Goal: Task Accomplishment & Management: Use online tool/utility

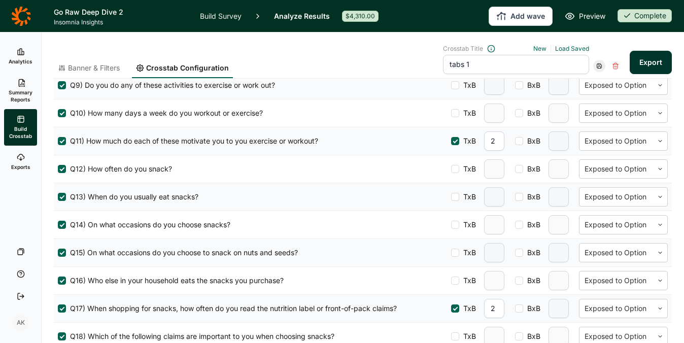
scroll to position [596, 0]
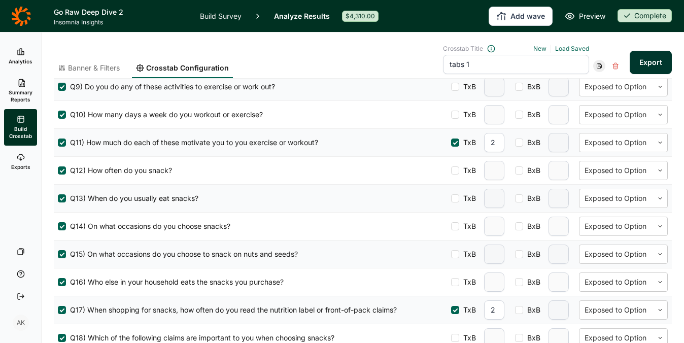
click at [515, 141] on div at bounding box center [519, 142] width 8 height 8
click at [515, 143] on input "BxB" at bounding box center [515, 143] width 0 height 0
type input "2"
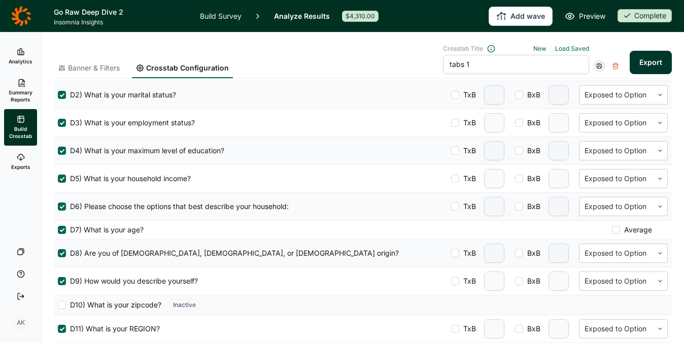
scroll to position [0, 0]
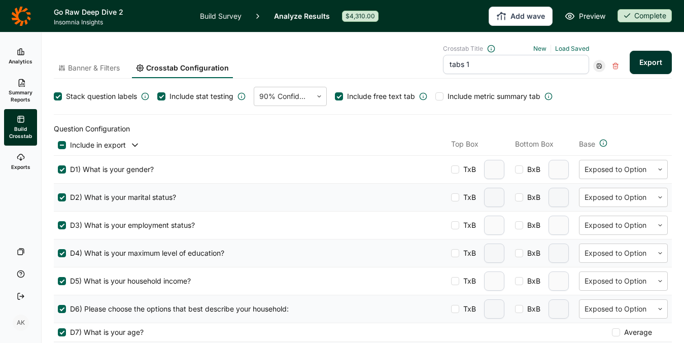
click at [103, 66] on span "Banner & Filters" at bounding box center [94, 68] width 52 height 10
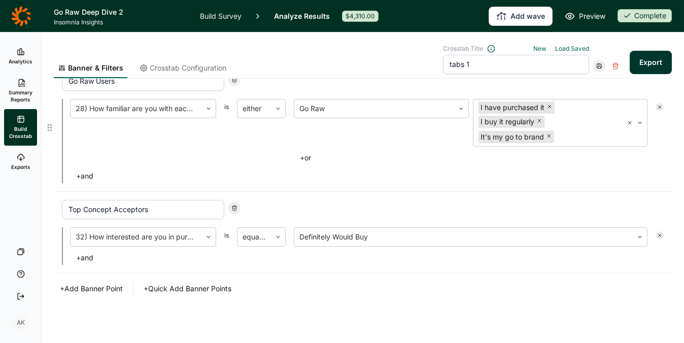
scroll to position [80, 0]
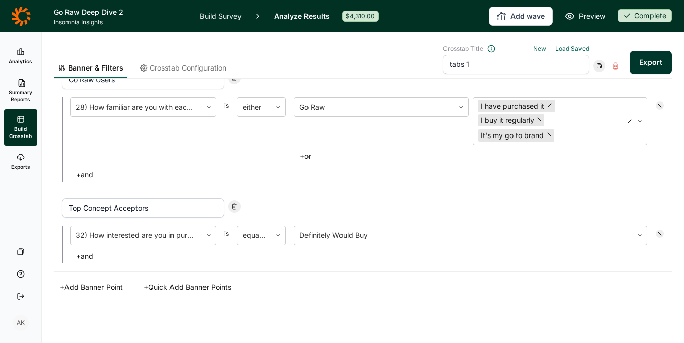
click at [114, 285] on button "+ Add Banner Point" at bounding box center [91, 287] width 75 height 14
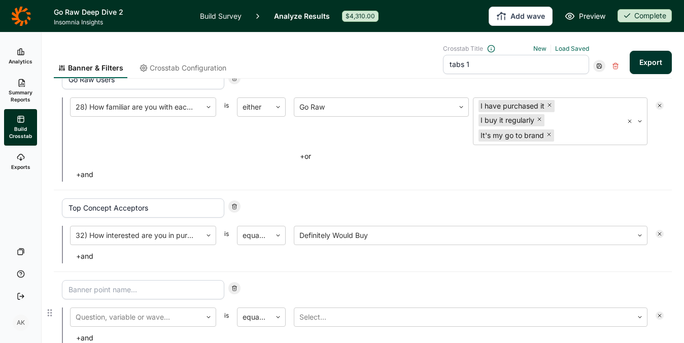
click at [139, 289] on input at bounding box center [143, 289] width 162 height 19
type input "H"
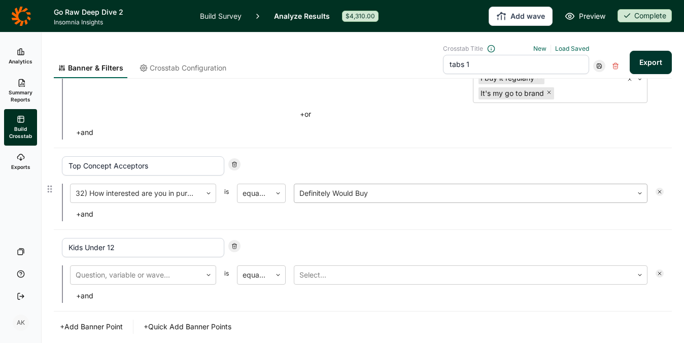
scroll to position [161, 0]
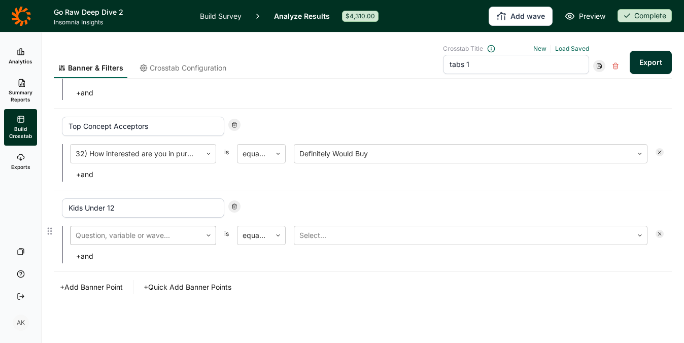
type input "Kids Under 12"
click at [171, 240] on div at bounding box center [136, 235] width 121 height 14
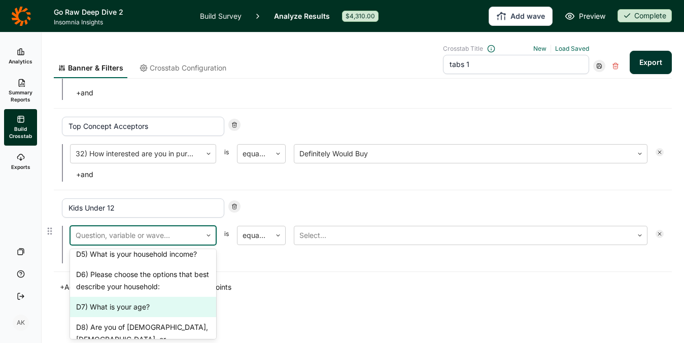
scroll to position [115, 0]
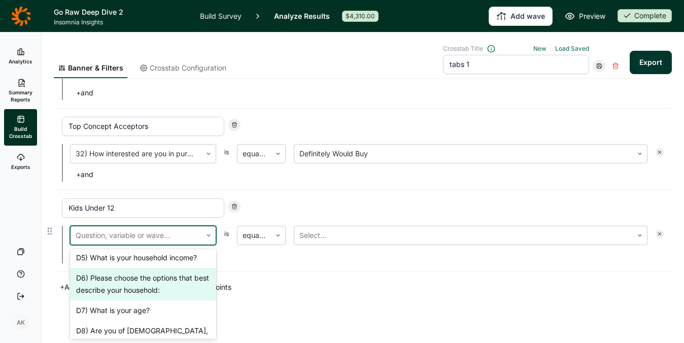
click at [153, 278] on div "D6) Please choose the options that best describe your household:" at bounding box center [143, 284] width 146 height 32
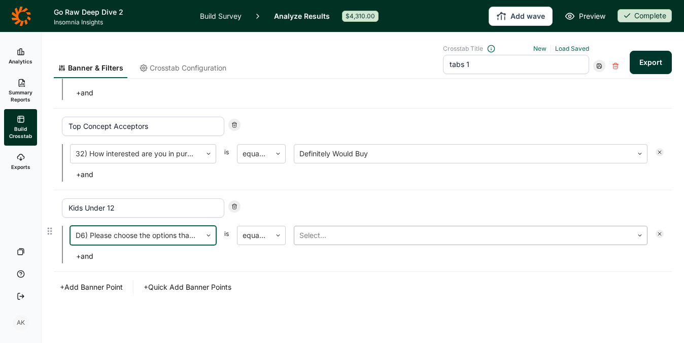
click at [329, 237] on div at bounding box center [463, 235] width 328 height 14
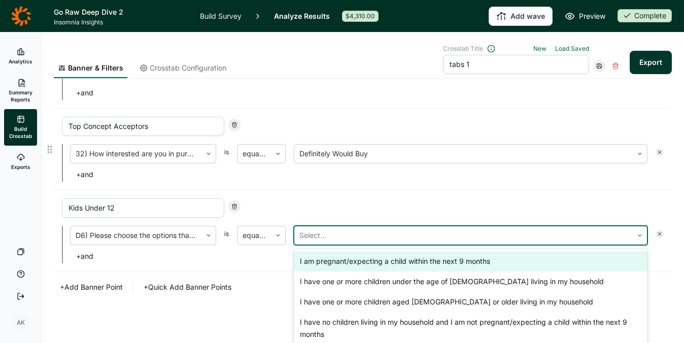
scroll to position [165, 0]
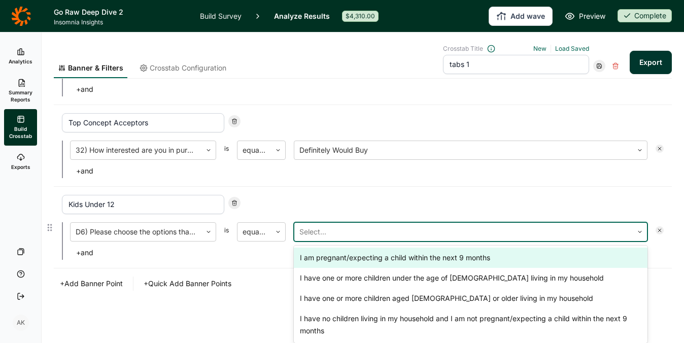
click at [327, 199] on div "Kids Under 12" at bounding box center [363, 204] width 602 height 19
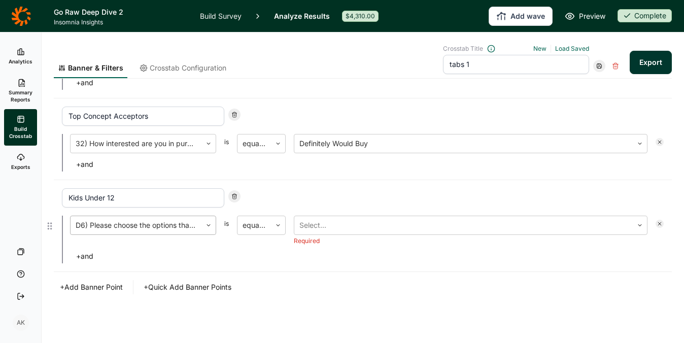
click at [161, 229] on div at bounding box center [136, 225] width 121 height 14
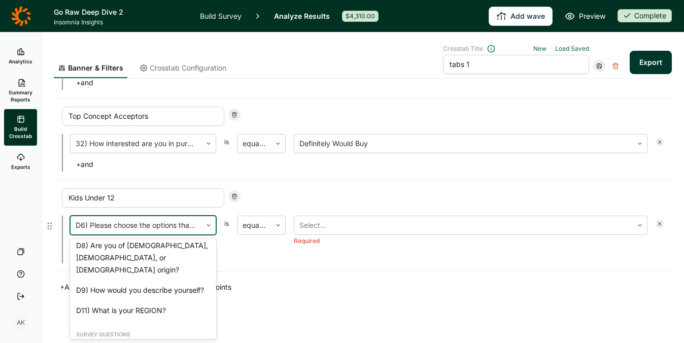
scroll to position [170, 0]
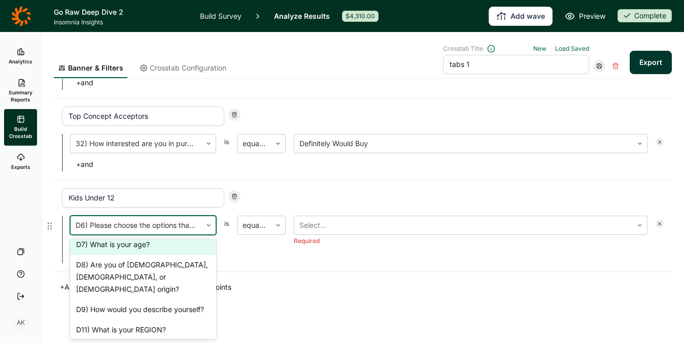
click at [277, 266] on div "Kids Under 12 D7) What is your age?, 7 of 49. 49 results available. Use Up and …" at bounding box center [363, 226] width 618 height 92
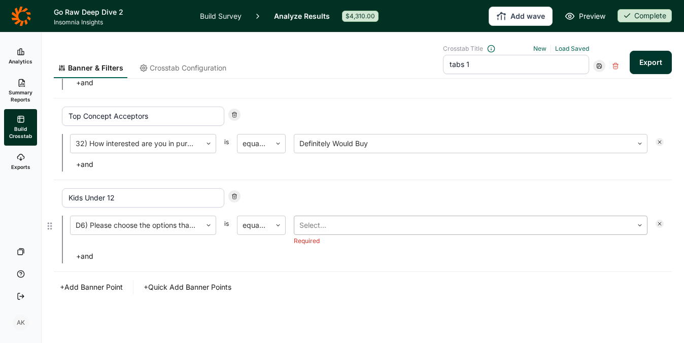
click at [338, 227] on div at bounding box center [463, 225] width 328 height 14
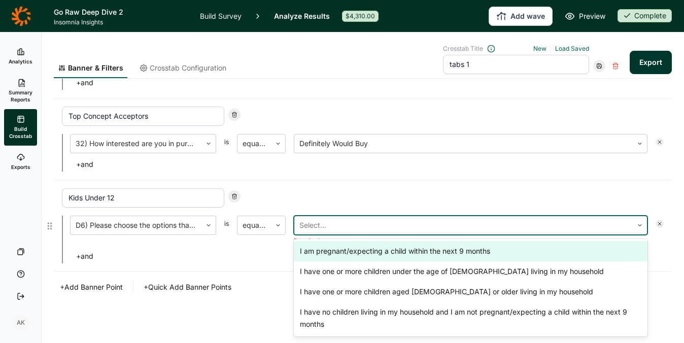
click at [224, 251] on div "+ and" at bounding box center [366, 256] width 593 height 14
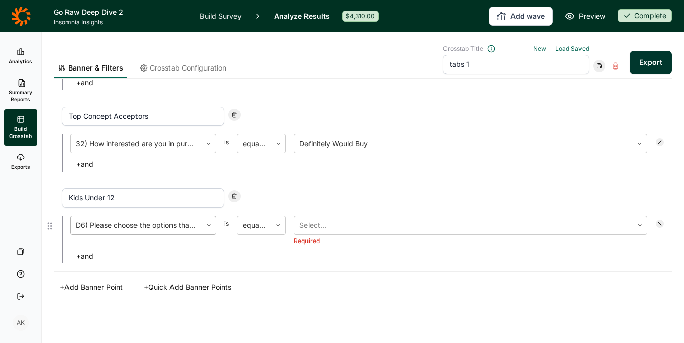
click at [167, 223] on div at bounding box center [136, 225] width 121 height 14
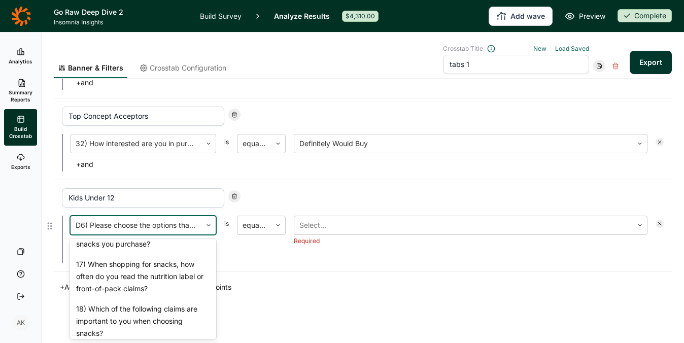
scroll to position [780, 0]
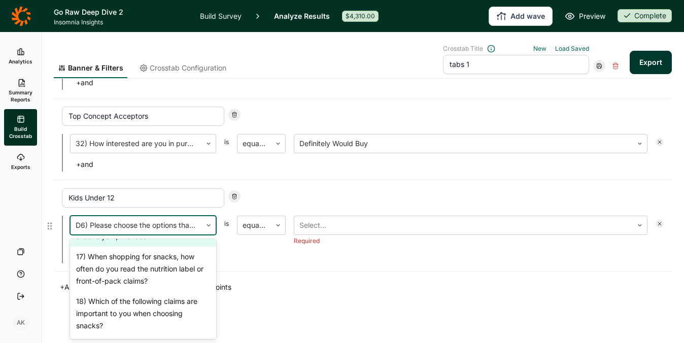
click at [142, 247] on div "16) Who else in your household eats the snacks you purchase?" at bounding box center [143, 230] width 146 height 32
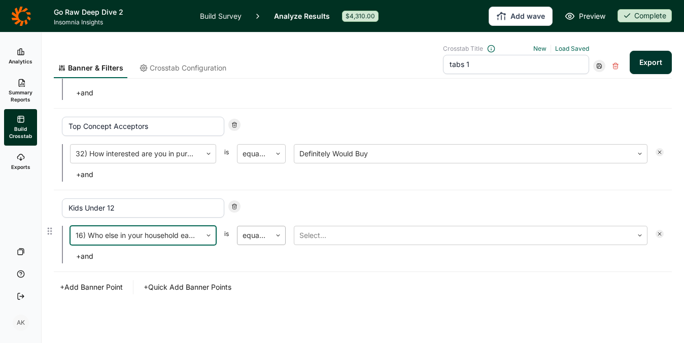
click at [263, 238] on div "equal to" at bounding box center [261, 235] width 49 height 19
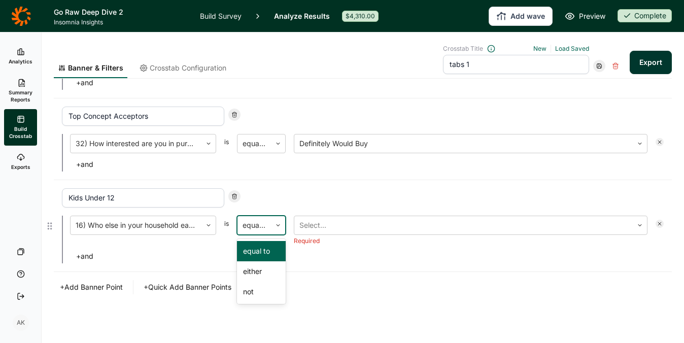
click at [266, 235] on div "equal to, 1 of 3. 3 results available. Use Up and Down to choose options, press…" at bounding box center [261, 230] width 49 height 29
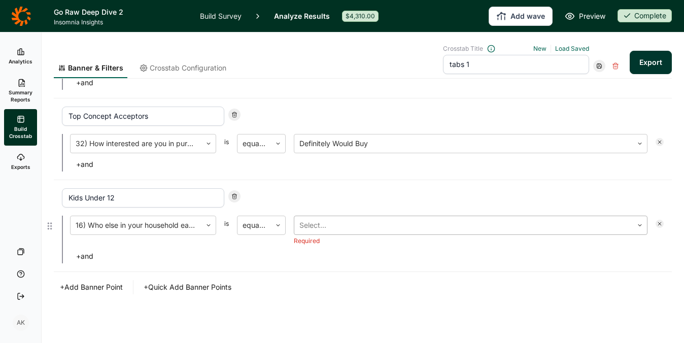
click at [337, 227] on div at bounding box center [463, 225] width 328 height 14
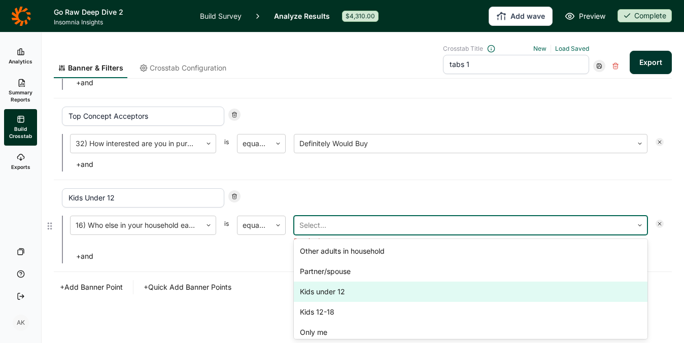
click at [342, 292] on div "Kids under 12" at bounding box center [471, 292] width 354 height 20
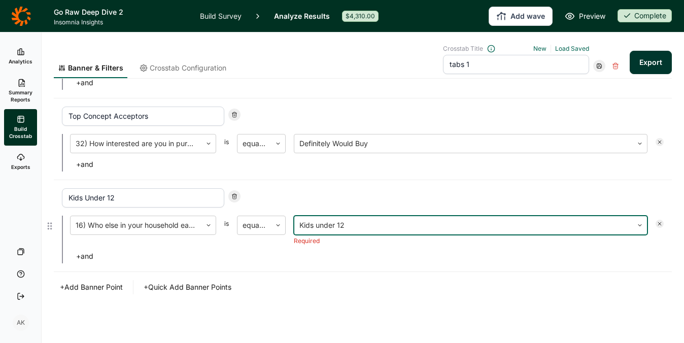
scroll to position [161, 0]
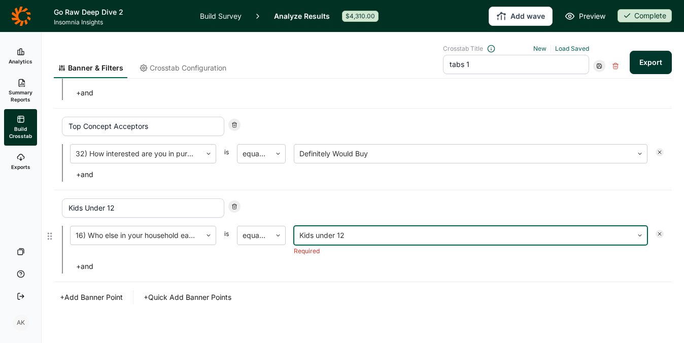
click at [342, 292] on div "+ Add Banner Point + Quick Add Banner Points" at bounding box center [363, 297] width 618 height 14
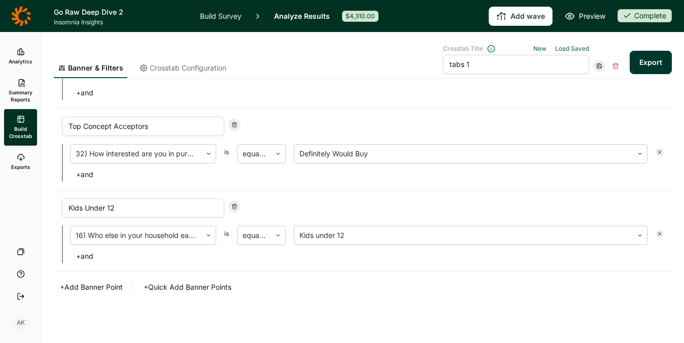
click at [109, 280] on button "+ Add Banner Point" at bounding box center [91, 287] width 75 height 14
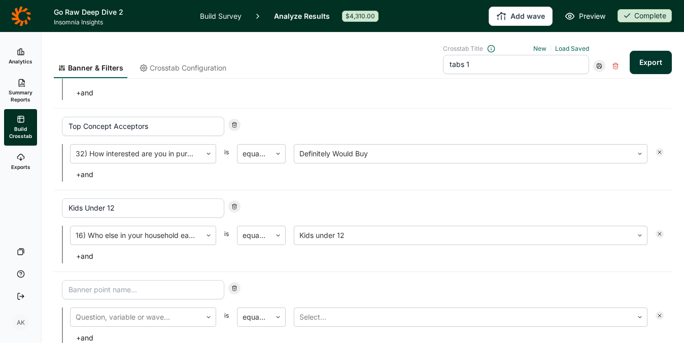
scroll to position [243, 0]
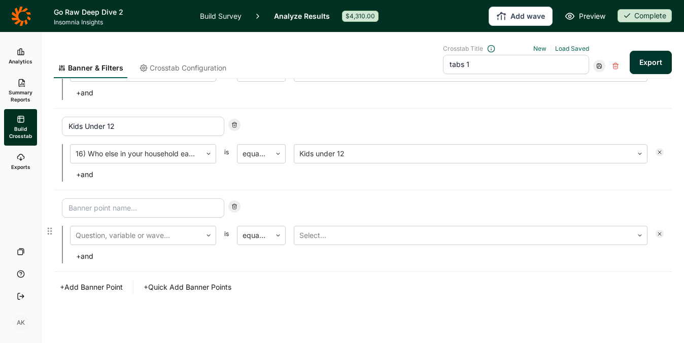
click at [155, 212] on input at bounding box center [143, 207] width 162 height 19
type input "Active"
click at [139, 241] on div at bounding box center [136, 235] width 121 height 14
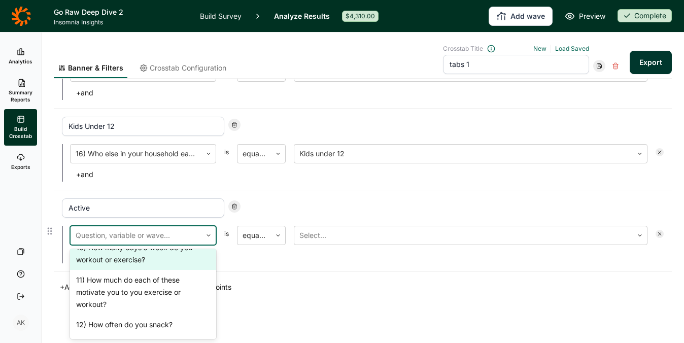
scroll to position [581, 0]
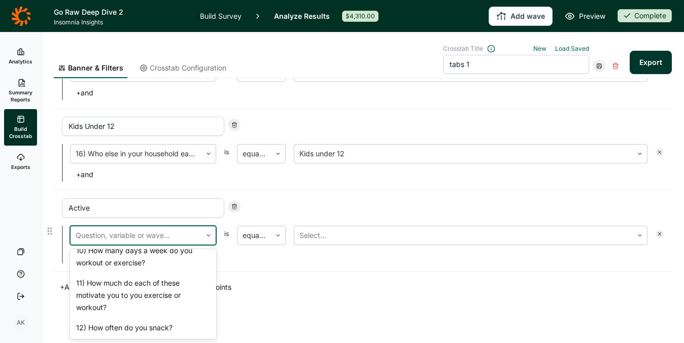
click at [157, 240] on div "9) Do you do any of these activities to exercise or work out?" at bounding box center [143, 224] width 146 height 32
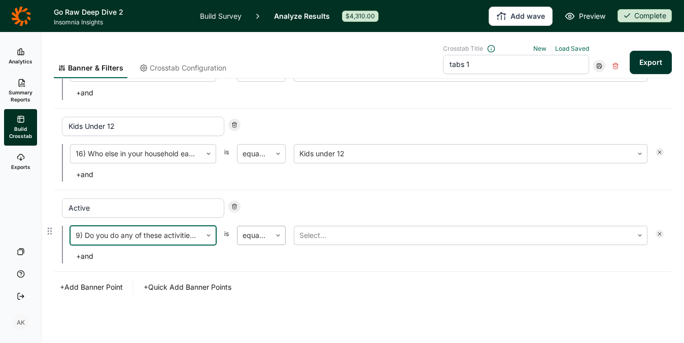
click at [266, 238] on div "equal to" at bounding box center [253, 235] width 33 height 18
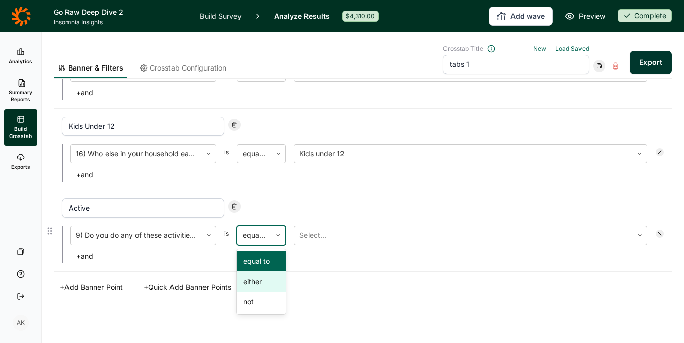
click at [257, 282] on div "either" at bounding box center [261, 281] width 49 height 20
click at [329, 237] on div at bounding box center [463, 235] width 328 height 14
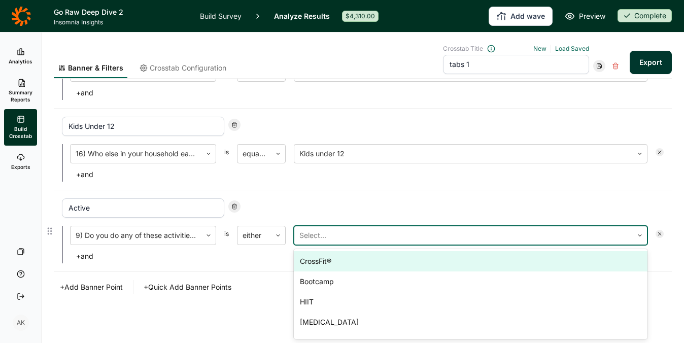
click at [319, 265] on div "CrossFit®" at bounding box center [471, 261] width 354 height 20
click at [319, 265] on div "Bootcamp" at bounding box center [471, 261] width 354 height 20
click at [319, 265] on div "HIIT" at bounding box center [471, 261] width 354 height 20
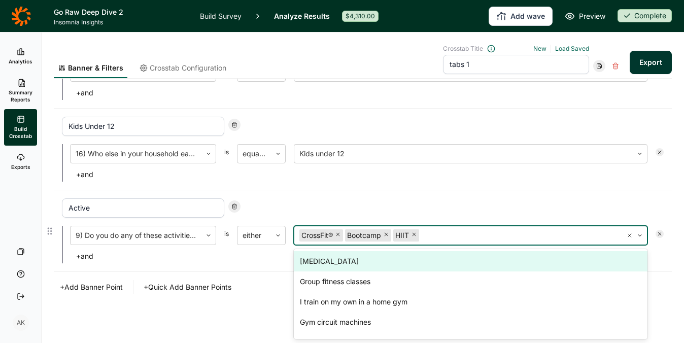
click at [319, 265] on div "Cross Training" at bounding box center [471, 261] width 354 height 20
click at [319, 265] on div "Group fitness classes" at bounding box center [471, 261] width 354 height 20
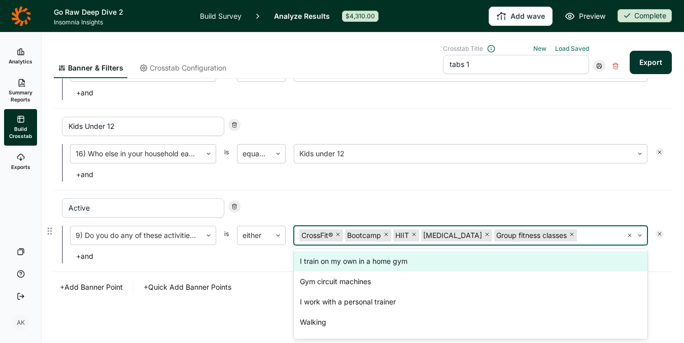
click at [319, 263] on div "I train on my own in a home gym" at bounding box center [471, 261] width 354 height 20
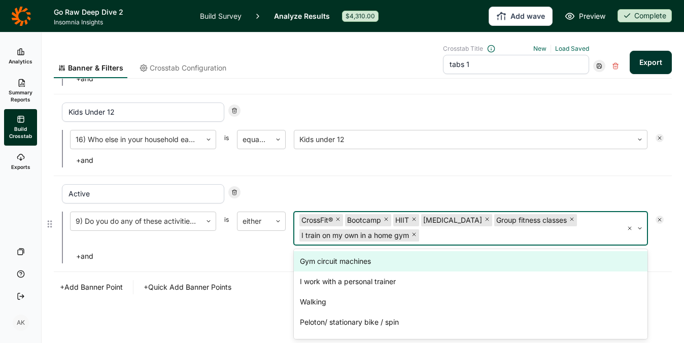
click at [319, 261] on div "Gym circuit machines" at bounding box center [471, 261] width 354 height 20
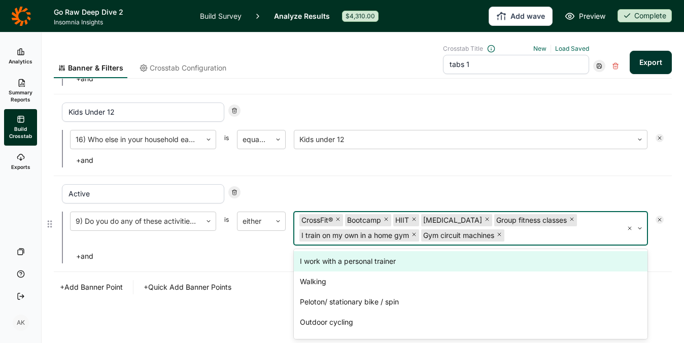
click at [321, 262] on div "I work with a personal trainer" at bounding box center [471, 261] width 354 height 20
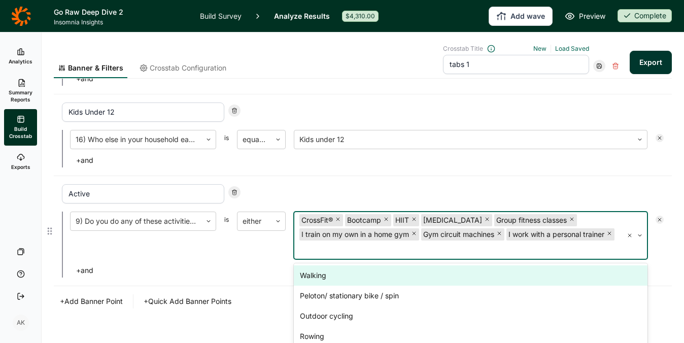
scroll to position [271, 0]
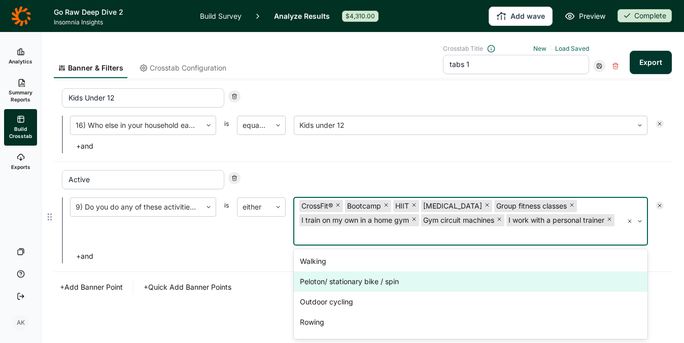
click at [329, 286] on div "Peloton/ stationary bike / spin" at bounding box center [471, 281] width 354 height 20
click at [325, 284] on div "Outdoor cycling" at bounding box center [471, 281] width 354 height 20
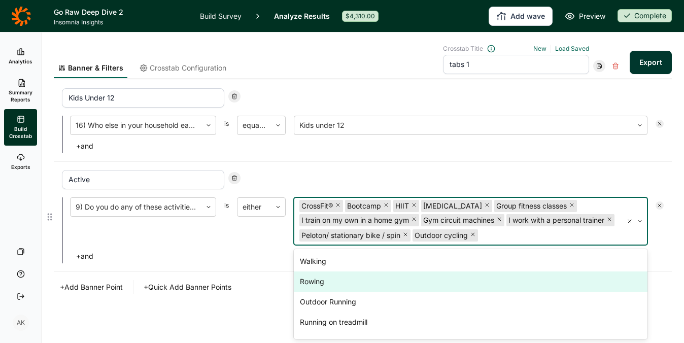
click at [325, 284] on div "Rowing" at bounding box center [471, 281] width 354 height 20
click at [326, 289] on div "Outdoor Running" at bounding box center [471, 281] width 354 height 20
click at [326, 289] on div "Running on treadmill" at bounding box center [471, 281] width 354 height 20
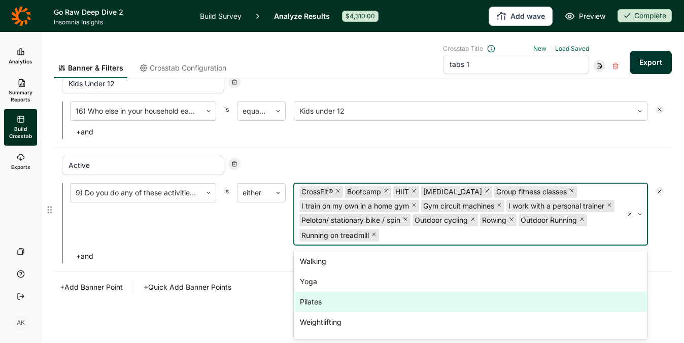
click at [323, 292] on div "Pilates" at bounding box center [471, 302] width 354 height 20
click at [326, 303] on div "Weightlifting" at bounding box center [471, 302] width 354 height 20
click at [325, 301] on div "Swimming" at bounding box center [471, 302] width 354 height 20
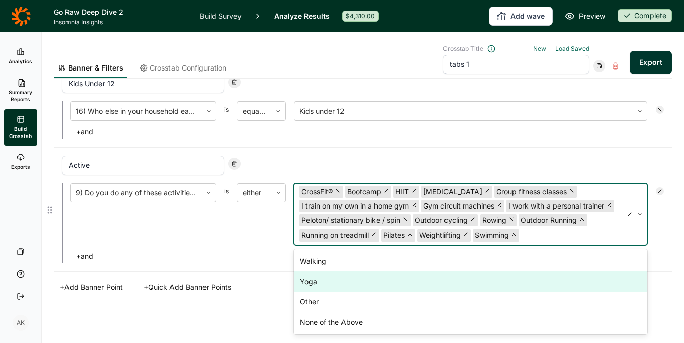
click at [319, 281] on div "Yoga" at bounding box center [471, 281] width 354 height 20
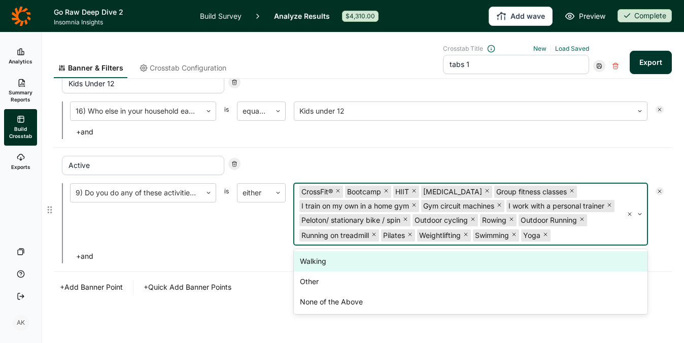
click at [254, 242] on div "either" at bounding box center [261, 214] width 49 height 62
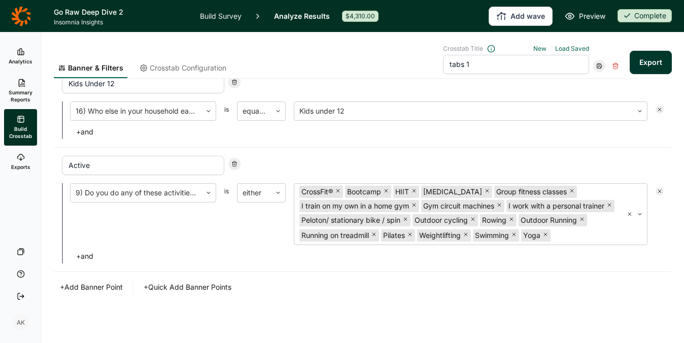
click at [107, 283] on button "+ Add Banner Point" at bounding box center [91, 287] width 75 height 14
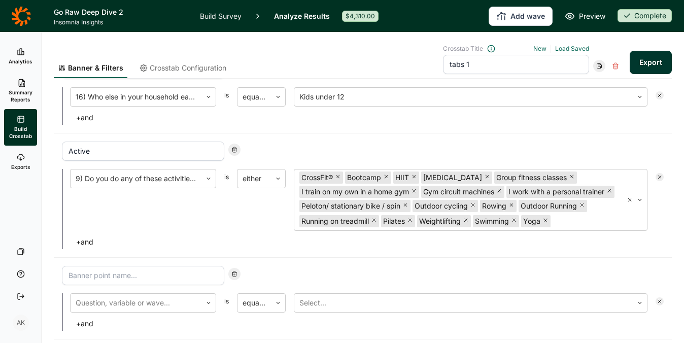
scroll to position [381, 0]
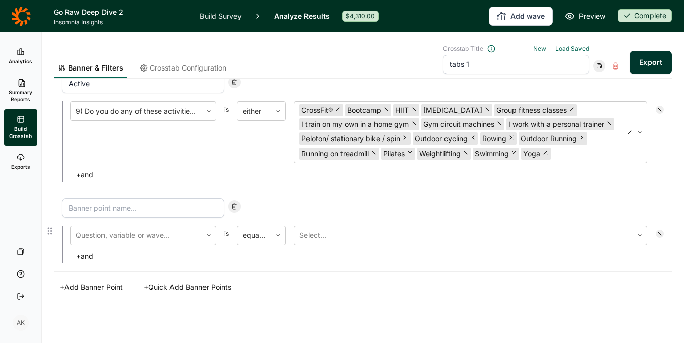
click at [123, 210] on input at bounding box center [143, 207] width 162 height 19
type input "Free Froms"
click at [119, 240] on div at bounding box center [136, 235] width 121 height 14
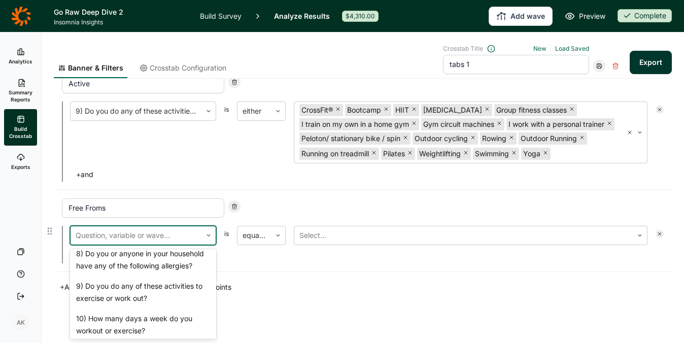
scroll to position [513, 0]
click at [129, 244] on div "7) Which of the following apply to your lifestyle?" at bounding box center [143, 228] width 146 height 32
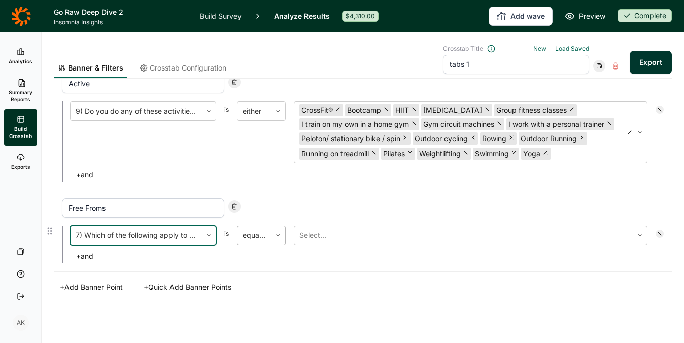
click at [253, 236] on div at bounding box center [253, 235] width 23 height 14
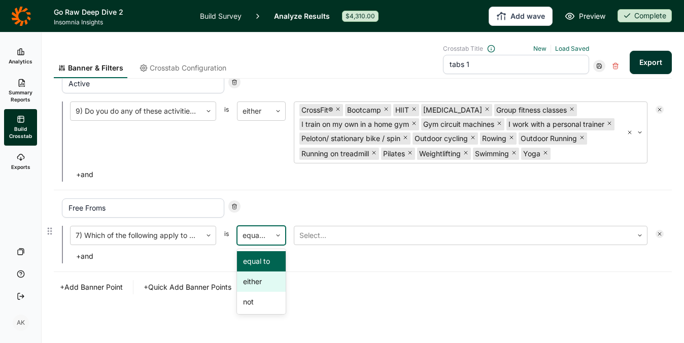
click at [258, 280] on div "either" at bounding box center [261, 281] width 49 height 20
click at [347, 230] on div at bounding box center [463, 235] width 328 height 14
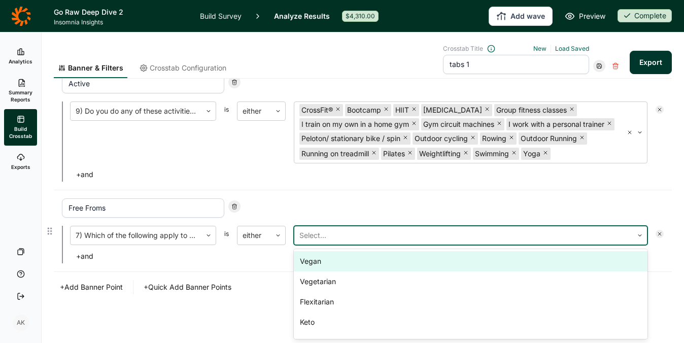
click at [325, 262] on div "Vegan" at bounding box center [471, 261] width 354 height 20
click at [325, 262] on div "Vegetarian" at bounding box center [471, 261] width 354 height 20
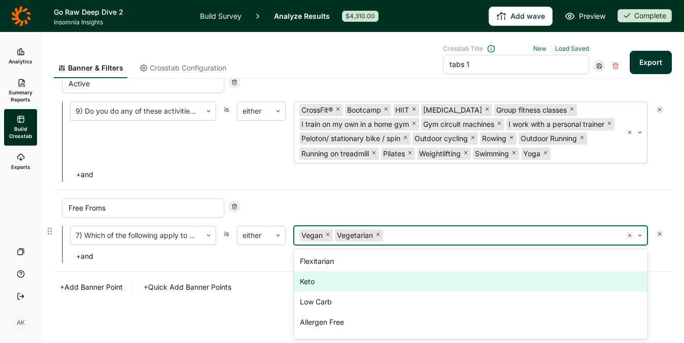
click at [325, 284] on div "Keto" at bounding box center [471, 281] width 354 height 20
click at [325, 283] on div "Low Carb" at bounding box center [471, 281] width 354 height 20
click at [326, 282] on div "Allergen Free" at bounding box center [471, 281] width 354 height 20
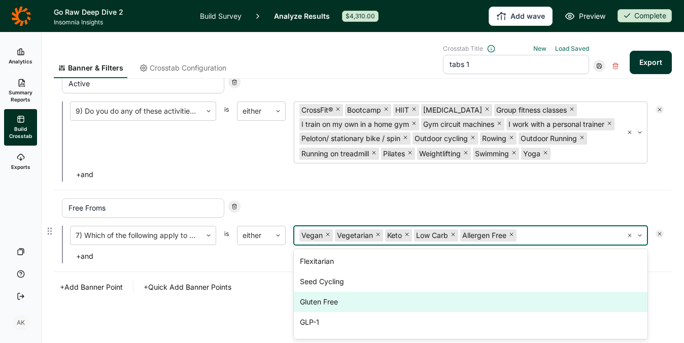
click at [329, 304] on div "Gluten Free" at bounding box center [471, 302] width 354 height 20
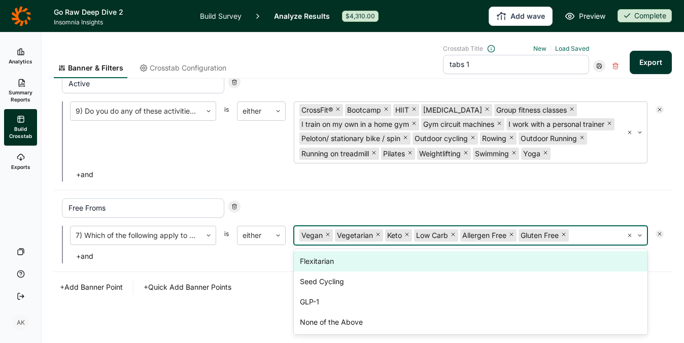
click at [259, 313] on div "Banner & Filters Crosstab Configuration Crosstab Title New Load Saved tabs 1 Ex…" at bounding box center [363, 4] width 618 height 678
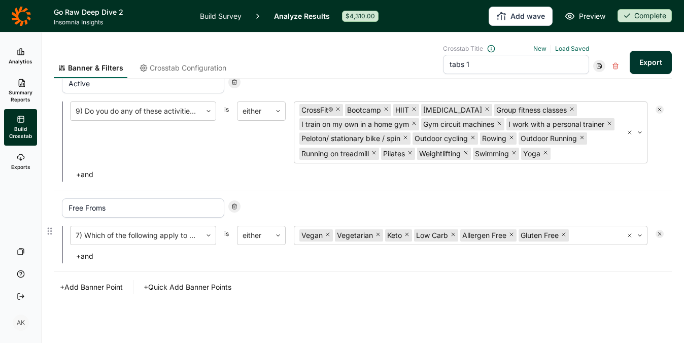
click at [85, 256] on button "+ and" at bounding box center [84, 256] width 29 height 14
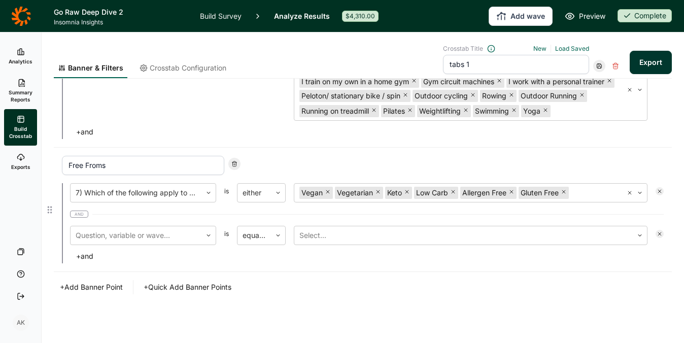
click at [81, 214] on span "and" at bounding box center [79, 214] width 18 height 7
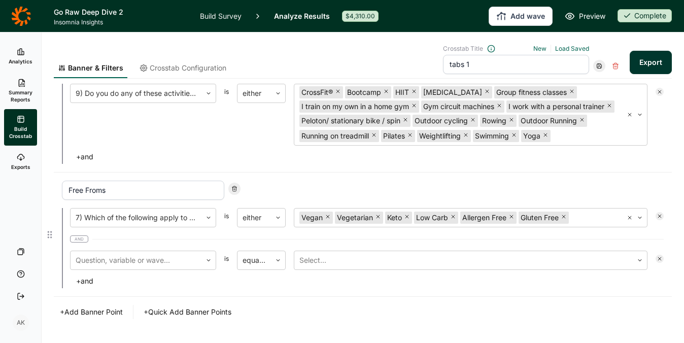
scroll to position [384, 0]
click at [77, 243] on span "and" at bounding box center [79, 239] width 18 height 7
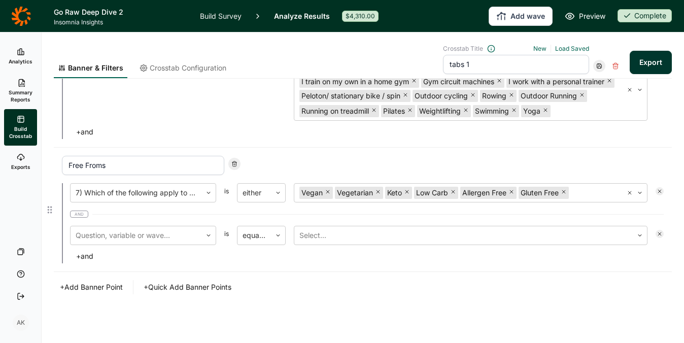
scroll to position [415, 0]
click at [81, 218] on span "and" at bounding box center [79, 214] width 18 height 7
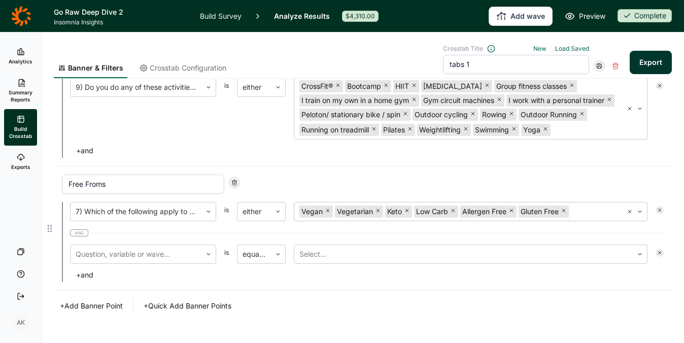
scroll to position [389, 0]
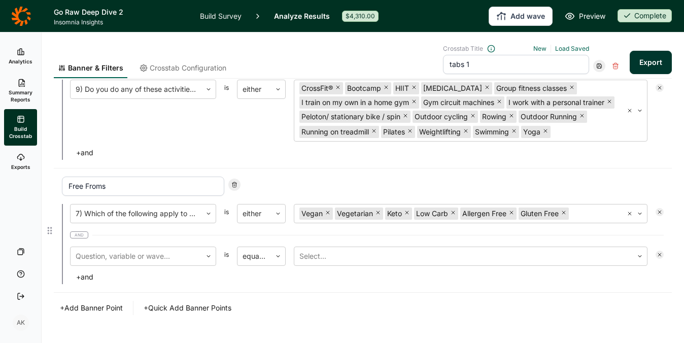
click at [233, 188] on icon at bounding box center [234, 185] width 6 height 6
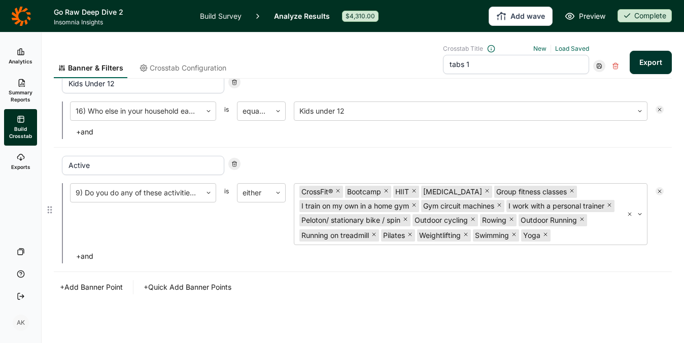
scroll to position [265, 0]
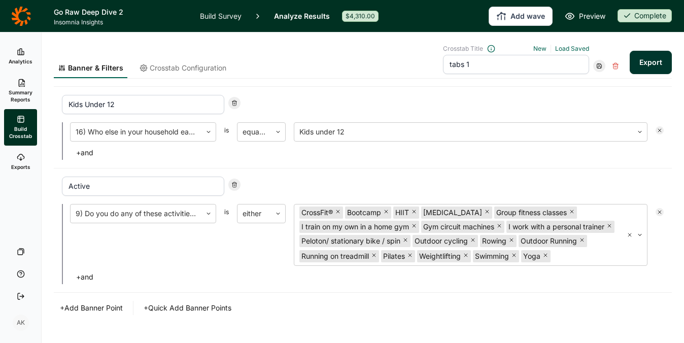
click at [502, 58] on input "tabs 1" at bounding box center [516, 64] width 146 height 19
click at [494, 64] on input "tabs 1" at bounding box center [516, 64] width 146 height 19
type input "tabs 2"
click at [483, 93] on div "Kids Under 12 16) Who else in your household eats the snacks you purchase? is e…" at bounding box center [363, 128] width 618 height 82
click at [596, 68] on icon at bounding box center [599, 66] width 6 height 6
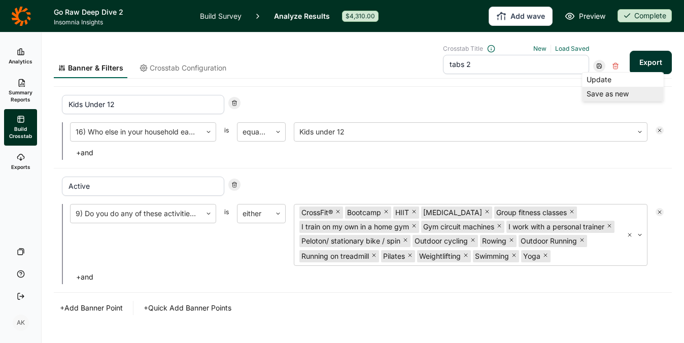
click at [600, 92] on div "Save as new" at bounding box center [622, 94] width 81 height 14
click at [228, 10] on link "Build Survey" at bounding box center [221, 16] width 42 height 32
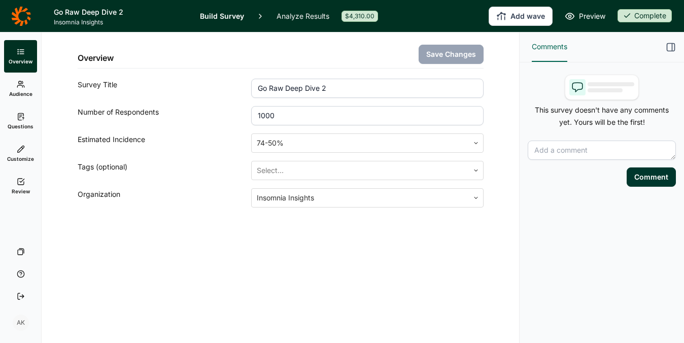
click at [18, 109] on link "Questions" at bounding box center [20, 121] width 33 height 32
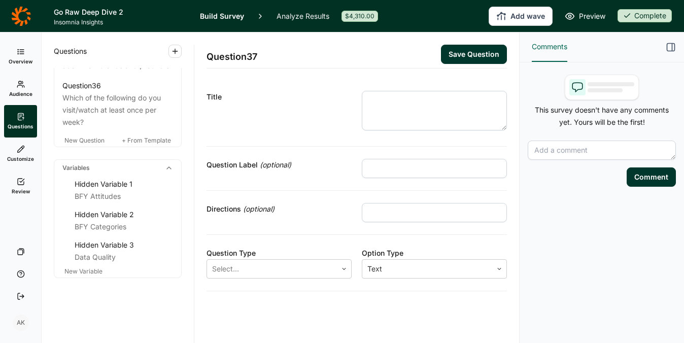
scroll to position [2443, 0]
click at [82, 269] on span "New Variable" at bounding box center [83, 271] width 38 height 8
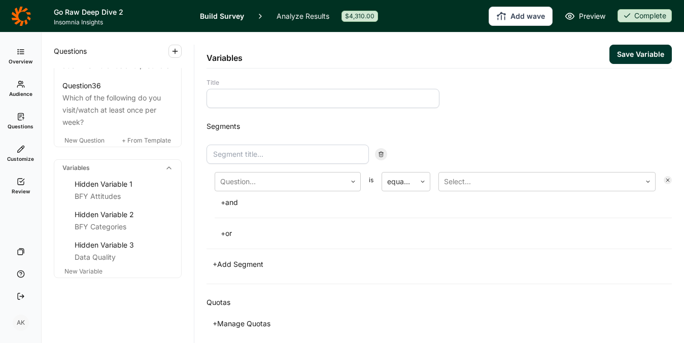
click at [286, 99] on input at bounding box center [322, 98] width 233 height 19
type input "Free Froms"
click at [269, 155] on input at bounding box center [287, 154] width 162 height 19
type input "Free Froms"
click at [267, 188] on div at bounding box center [280, 181] width 121 height 14
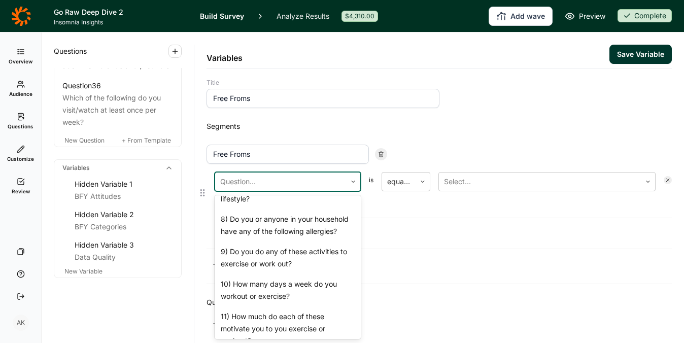
scroll to position [515, 0]
click at [260, 208] on div "7) Which of the following apply to your lifestyle?" at bounding box center [288, 192] width 146 height 32
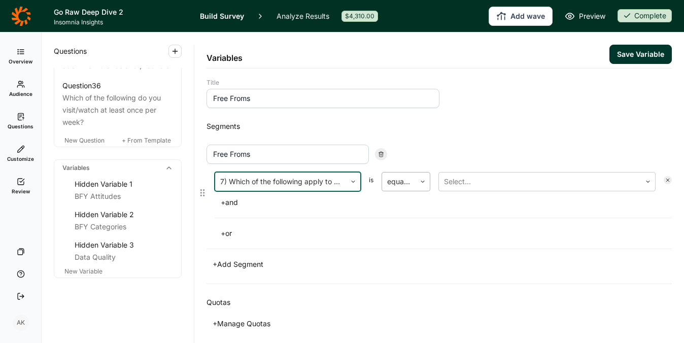
click at [401, 179] on div at bounding box center [398, 181] width 23 height 14
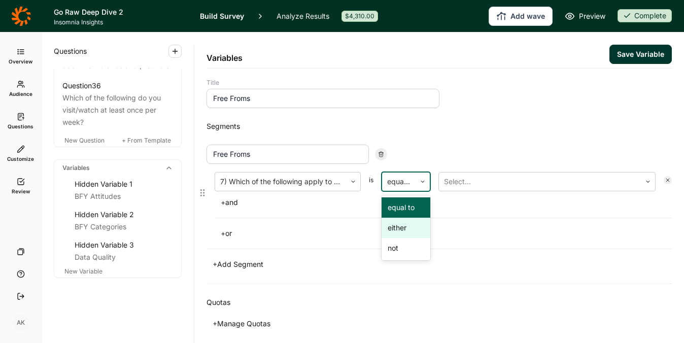
click at [403, 226] on div "either" at bounding box center [405, 228] width 49 height 20
click at [482, 183] on div at bounding box center [540, 181] width 192 height 14
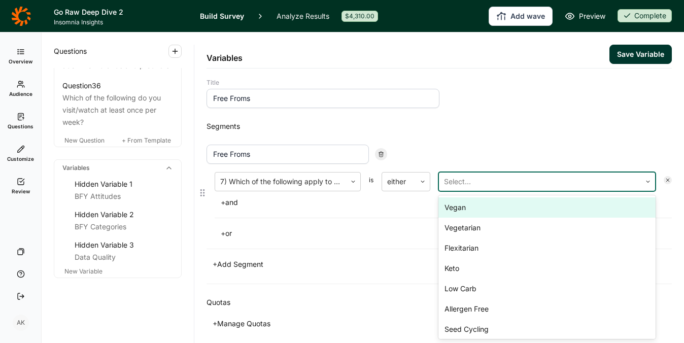
click at [467, 211] on div "Vegan" at bounding box center [546, 207] width 217 height 20
click at [467, 211] on div "Vegetarian" at bounding box center [546, 207] width 217 height 20
click at [467, 211] on div "Flexitarian" at bounding box center [546, 207] width 217 height 20
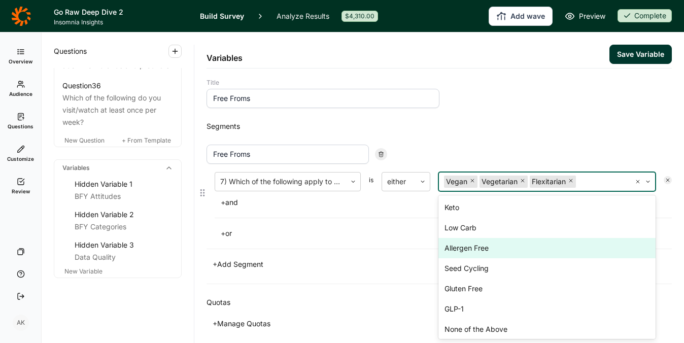
click at [478, 251] on div "Allergen Free" at bounding box center [546, 248] width 217 height 20
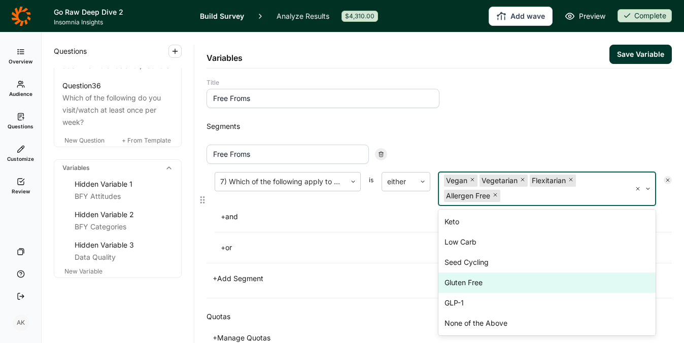
click at [478, 290] on div "Gluten Free" at bounding box center [546, 282] width 217 height 20
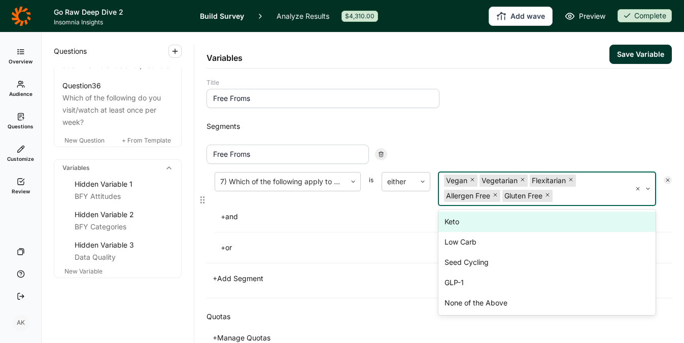
click at [309, 226] on div "7) Which of the following apply to your lifestyle? is either option Gluten Free…" at bounding box center [438, 213] width 465 height 83
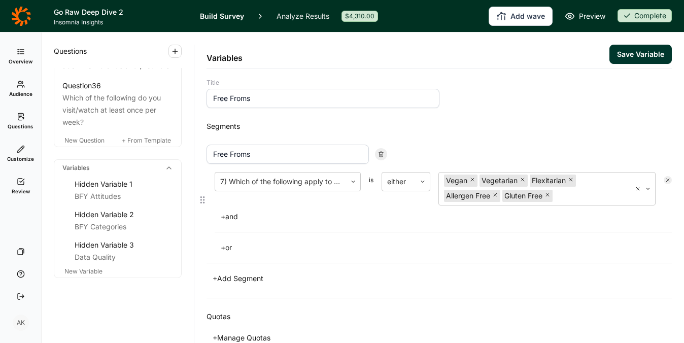
click at [229, 249] on button "+ or" at bounding box center [226, 247] width 23 height 14
click at [251, 261] on div at bounding box center [280, 257] width 121 height 14
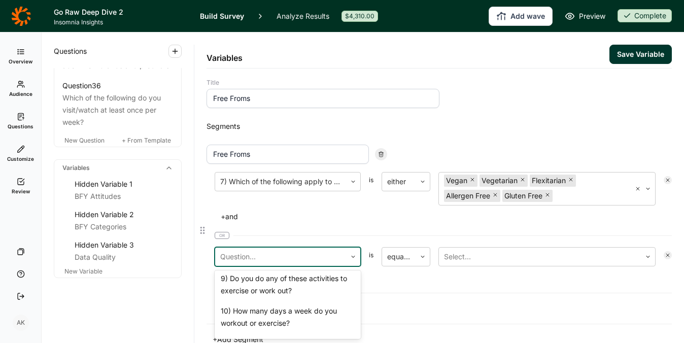
scroll to position [570, 0]
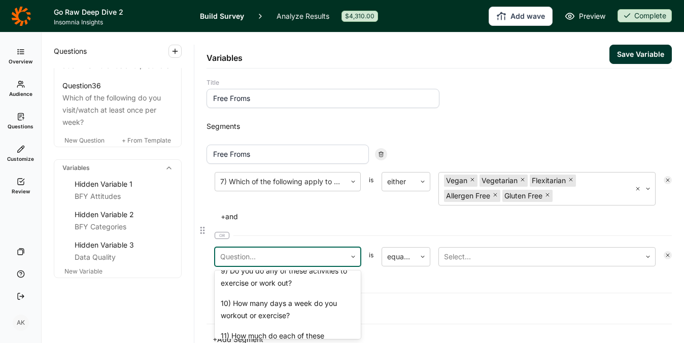
click at [266, 261] on div "8) Do you or anyone in your household have any of the following allergies?" at bounding box center [288, 244] width 146 height 32
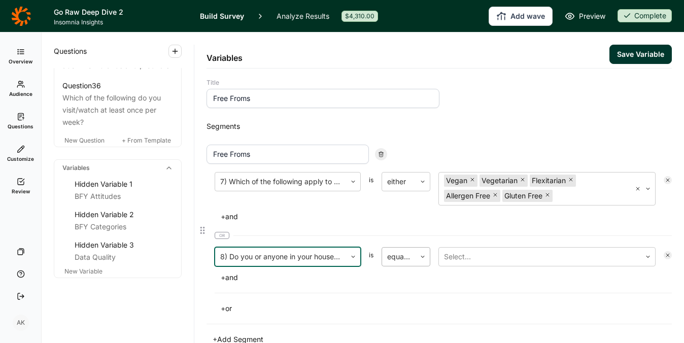
click at [418, 259] on div at bounding box center [422, 257] width 14 height 6
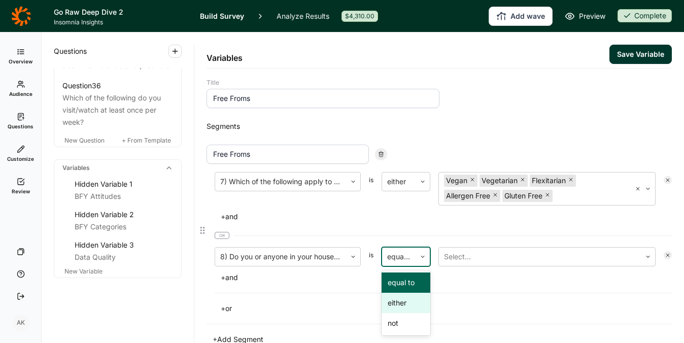
click at [408, 302] on div "either" at bounding box center [405, 303] width 49 height 20
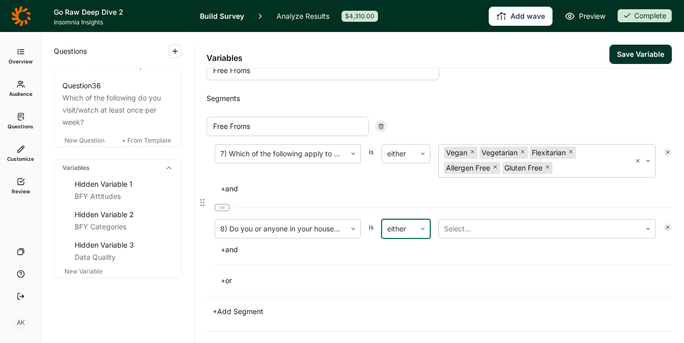
scroll to position [35, 0]
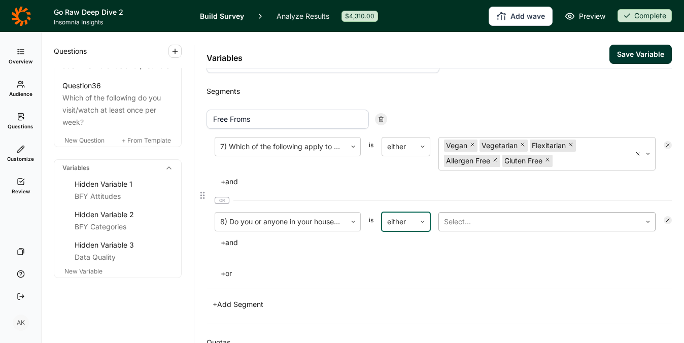
click at [499, 224] on div at bounding box center [540, 222] width 192 height 14
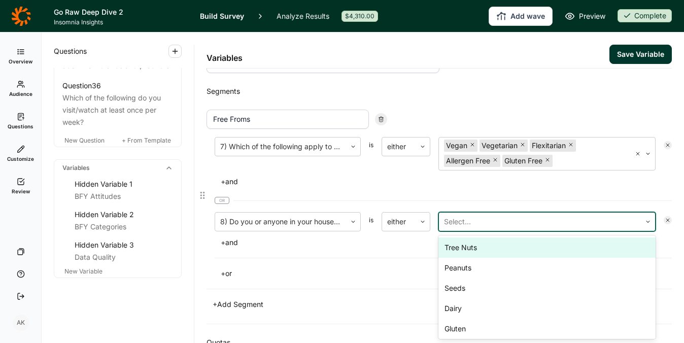
click at [489, 249] on div "Tree Nuts" at bounding box center [546, 247] width 217 height 20
click at [489, 249] on div "Peanuts" at bounding box center [546, 247] width 217 height 20
click at [489, 249] on div "Seeds" at bounding box center [546, 247] width 217 height 20
click at [489, 249] on div "Dairy" at bounding box center [546, 247] width 217 height 20
click at [489, 249] on div "Gluten" at bounding box center [546, 247] width 217 height 20
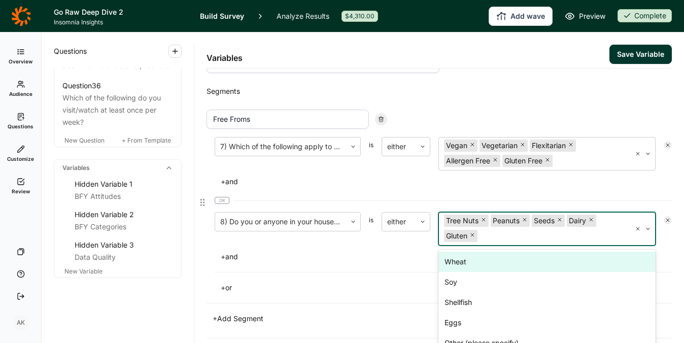
click at [480, 262] on div "Wheat" at bounding box center [546, 262] width 217 height 20
click at [480, 262] on div "Soy" at bounding box center [546, 262] width 217 height 20
click at [480, 262] on div "Shellfish" at bounding box center [546, 262] width 217 height 20
click at [480, 262] on div "Eggs" at bounding box center [546, 262] width 217 height 20
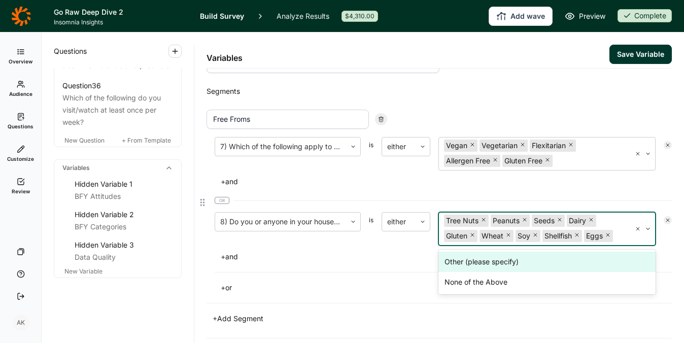
click at [382, 283] on div "7) Which of the following apply to your lifestyle? is either Vegan Vegetarian F…" at bounding box center [438, 216] width 465 height 158
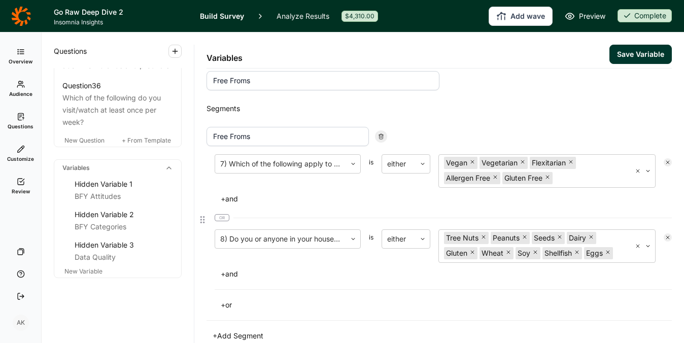
scroll to position [32, 0]
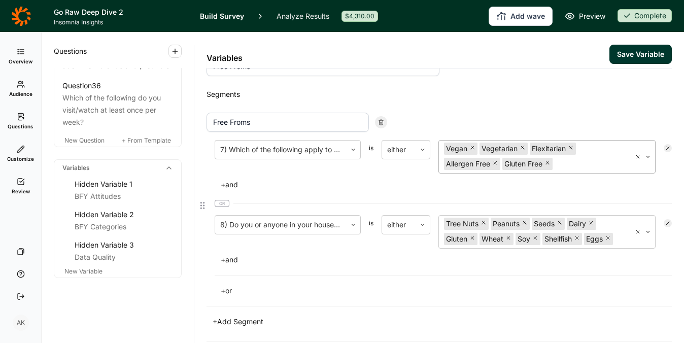
click at [570, 147] on use "Remove Flexitarian" at bounding box center [570, 147] width 3 height 3
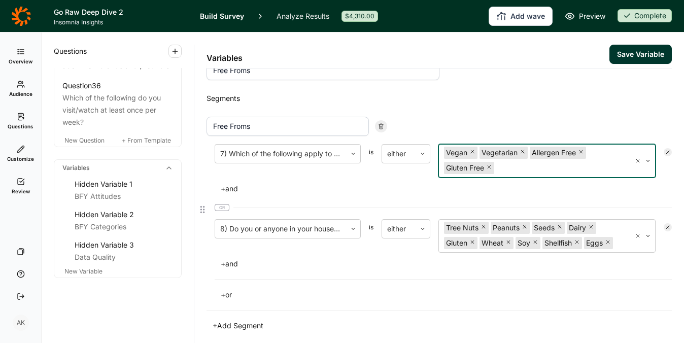
scroll to position [40, 0]
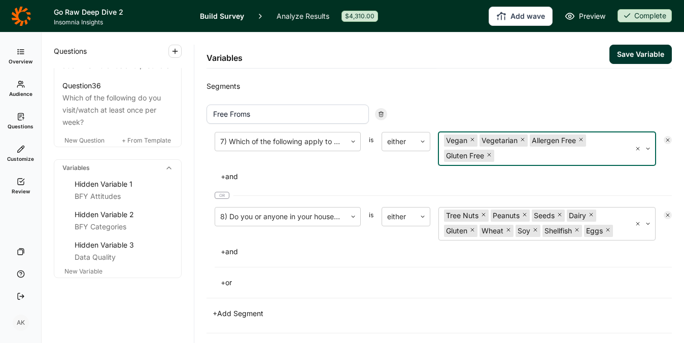
click at [622, 54] on button "Save Variable" at bounding box center [640, 54] width 62 height 19
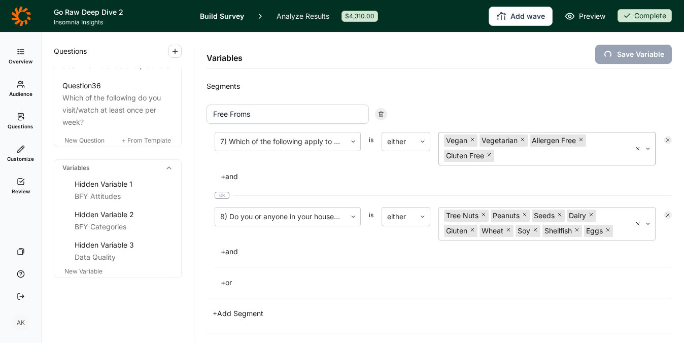
click at [297, 14] on link "Analyze Results" at bounding box center [302, 16] width 53 height 32
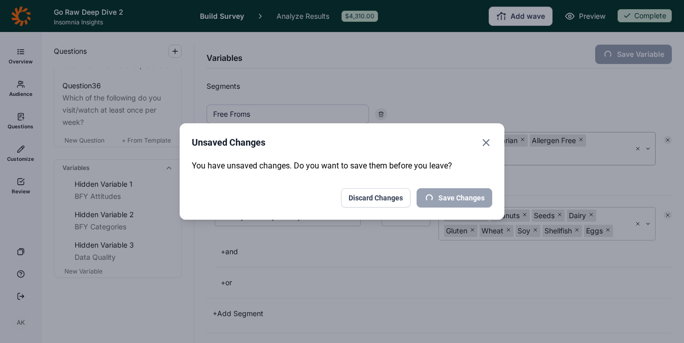
click at [487, 142] on icon "Close" at bounding box center [486, 142] width 12 height 12
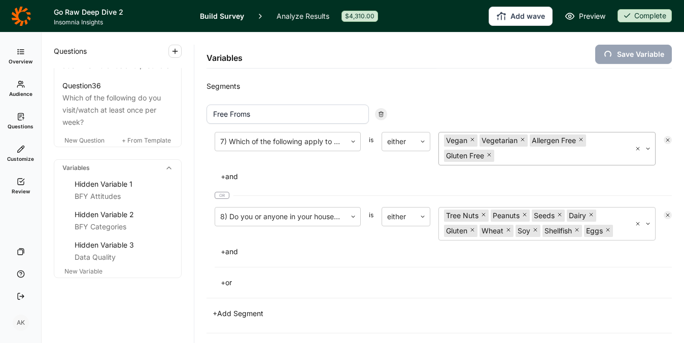
click at [407, 78] on div "Segments Free Froms 7) Which of the following apply to your lifestyle? is eithe…" at bounding box center [438, 200] width 465 height 265
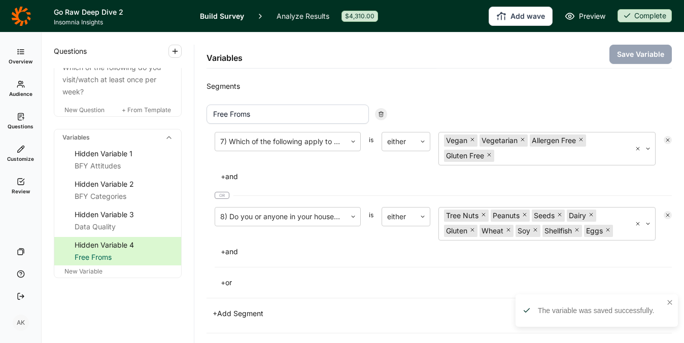
click at [304, 18] on link "Analyze Results" at bounding box center [302, 16] width 53 height 32
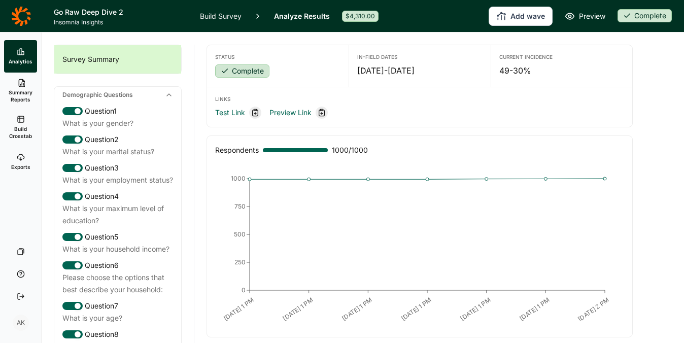
click at [14, 136] on span "Build Crosstab" at bounding box center [20, 132] width 25 height 14
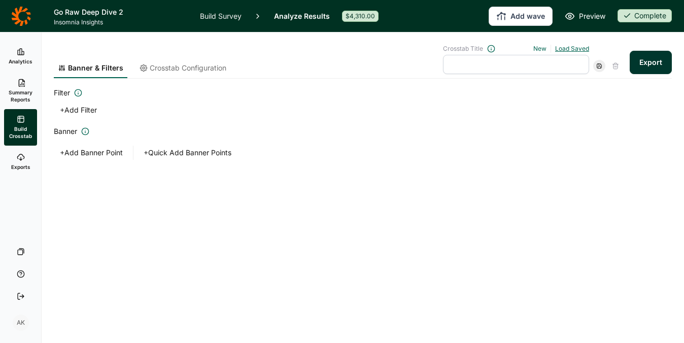
click at [576, 46] on link "Load Saved" at bounding box center [572, 49] width 34 height 8
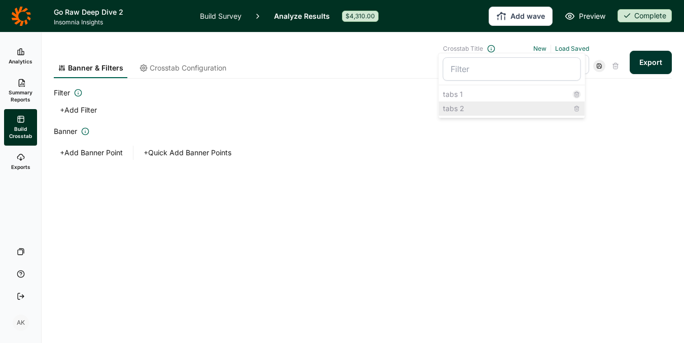
click at [480, 112] on div "tabs 2" at bounding box center [512, 108] width 146 height 14
type input "tabs 2"
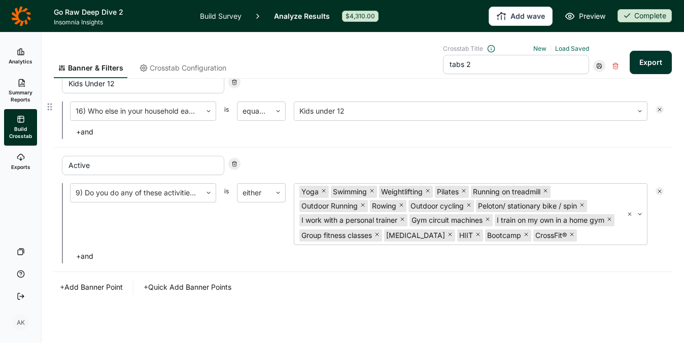
scroll to position [300, 0]
click at [92, 285] on button "+ Add Banner Point" at bounding box center [91, 287] width 75 height 14
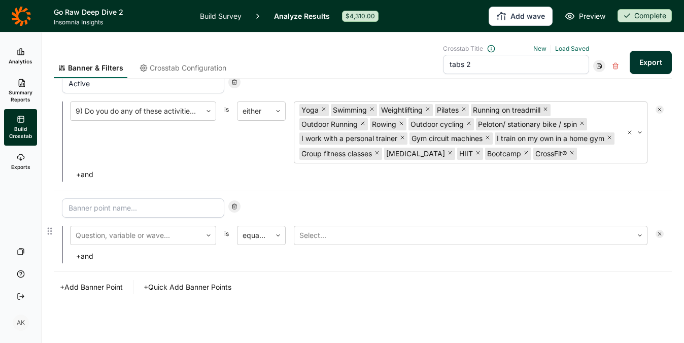
click at [197, 213] on input at bounding box center [143, 207] width 162 height 19
type input "Foodies"
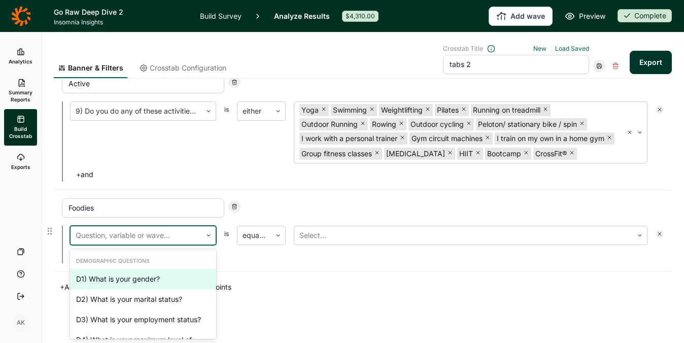
click at [170, 240] on div at bounding box center [136, 235] width 121 height 14
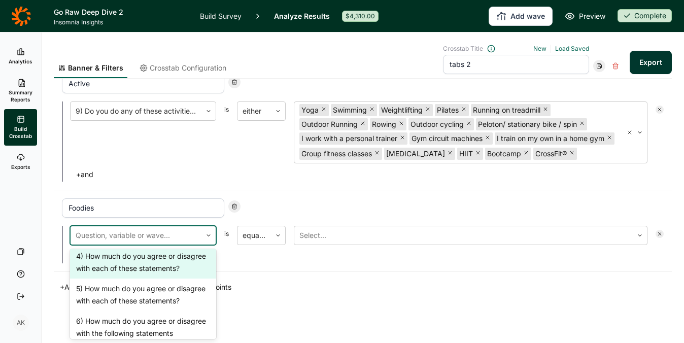
scroll to position [392, 0]
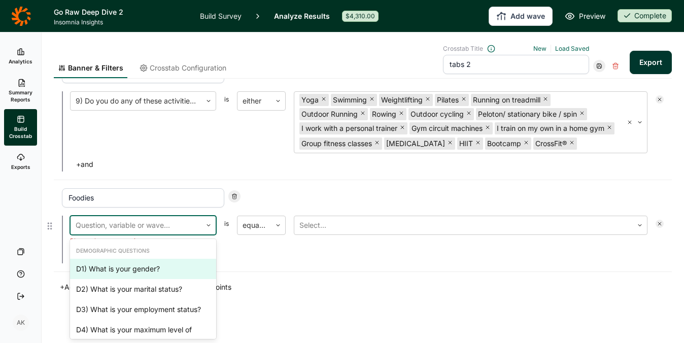
click at [171, 229] on div at bounding box center [136, 225] width 121 height 14
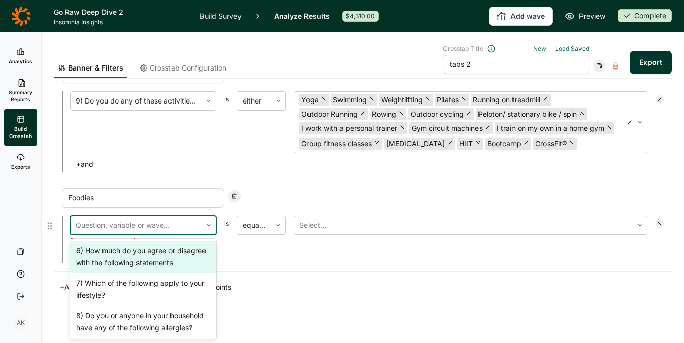
scroll to position [411, 0]
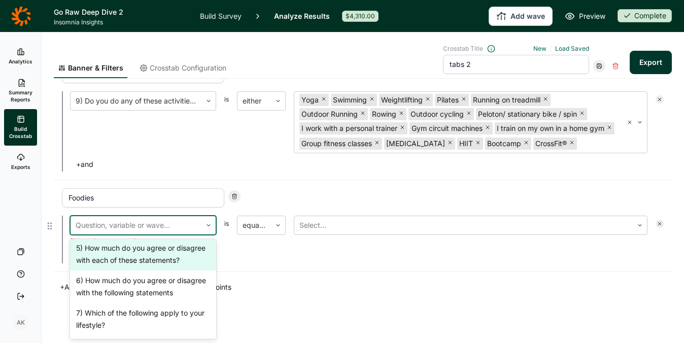
click at [163, 270] on div "5) How much do you agree or disagree with each of these statements?" at bounding box center [143, 254] width 146 height 32
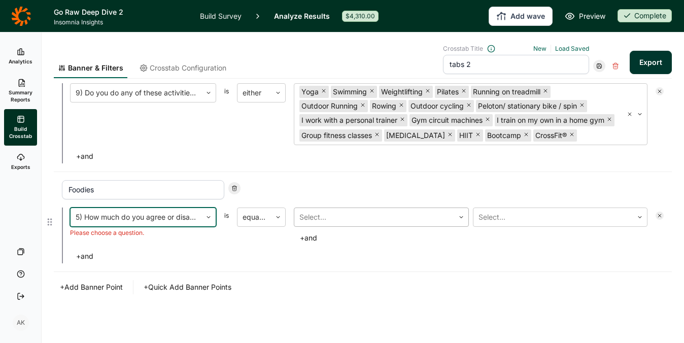
click at [338, 215] on div at bounding box center [374, 217] width 150 height 14
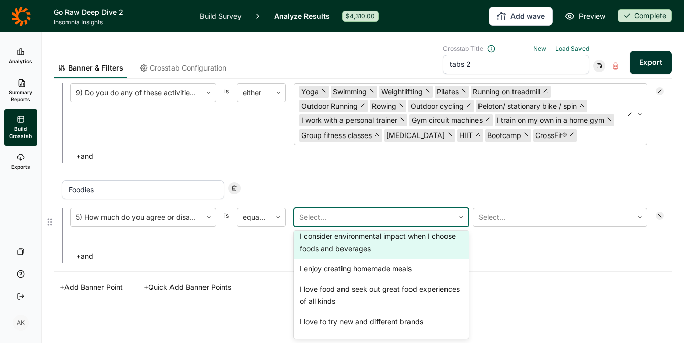
scroll to position [192, 0]
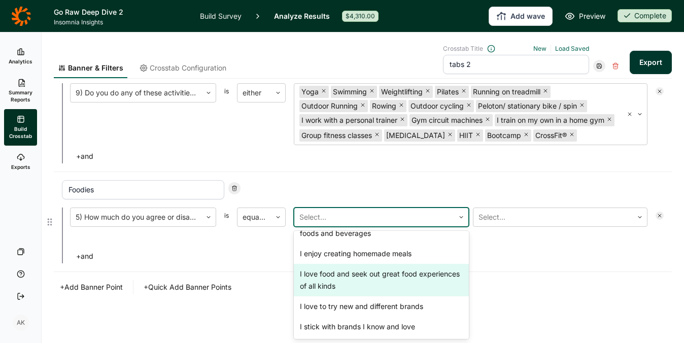
click at [357, 267] on div "I love food and seek out great food experiences of all kinds" at bounding box center [381, 280] width 175 height 32
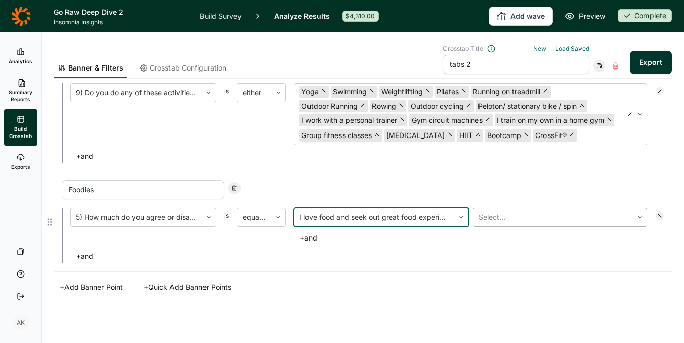
click at [521, 219] on div at bounding box center [553, 217] width 150 height 14
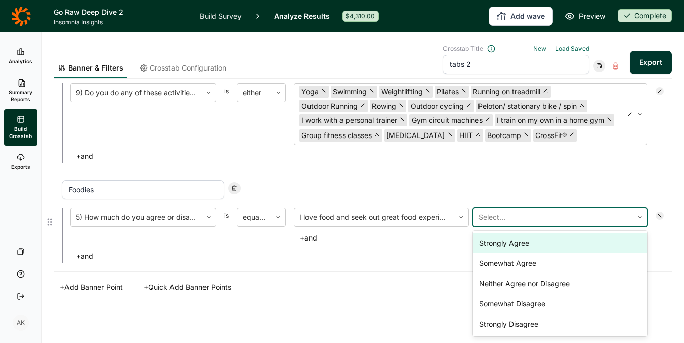
click at [506, 248] on div "Strongly Agree" at bounding box center [560, 243] width 175 height 20
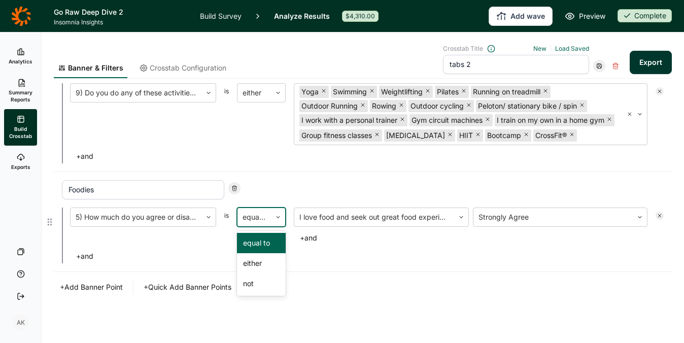
click at [265, 219] on div at bounding box center [253, 217] width 23 height 14
click at [257, 271] on div "either" at bounding box center [261, 263] width 49 height 20
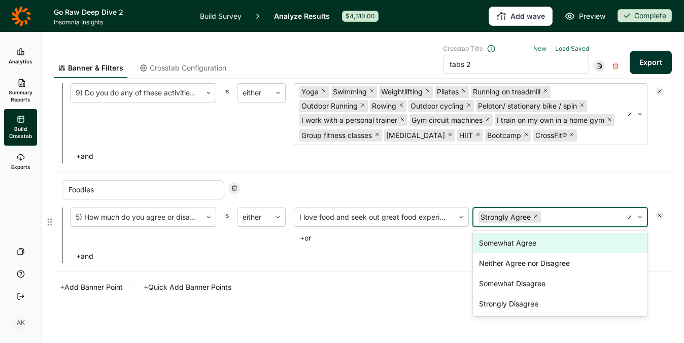
click at [576, 212] on div at bounding box center [580, 217] width 75 height 14
click at [538, 249] on div "Somewhat Agree" at bounding box center [560, 243] width 175 height 20
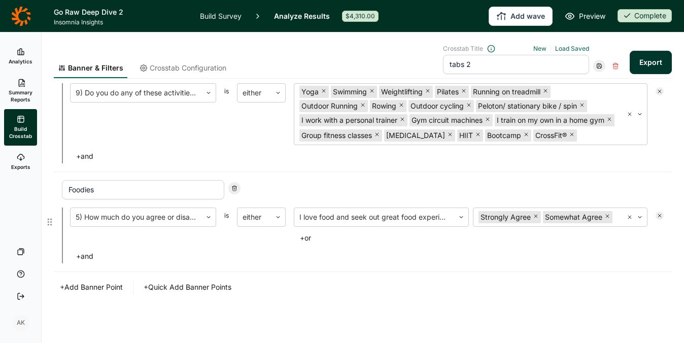
click at [306, 233] on button "+ or" at bounding box center [305, 238] width 23 height 14
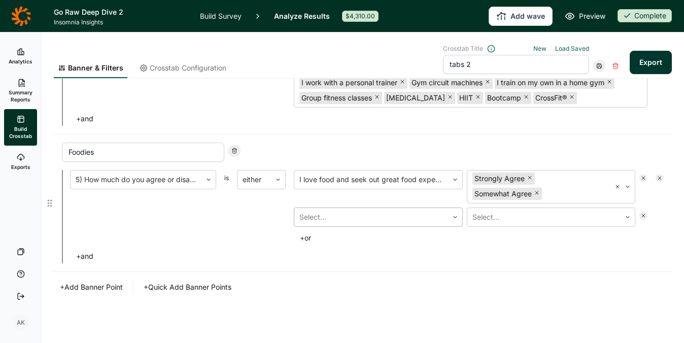
drag, startPoint x: 378, startPoint y: 215, endPoint x: 379, endPoint y: 221, distance: 5.6
click at [378, 217] on div at bounding box center [371, 217] width 144 height 14
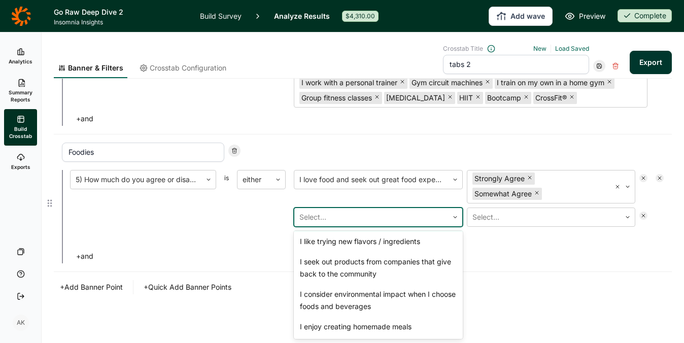
scroll to position [108, 0]
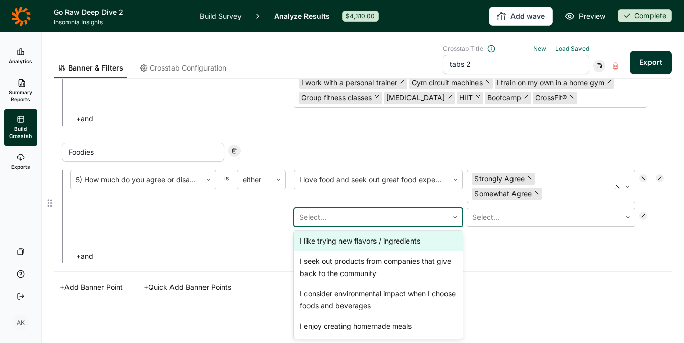
click at [379, 251] on div "I like trying new flavors / ingredients" at bounding box center [378, 241] width 169 height 20
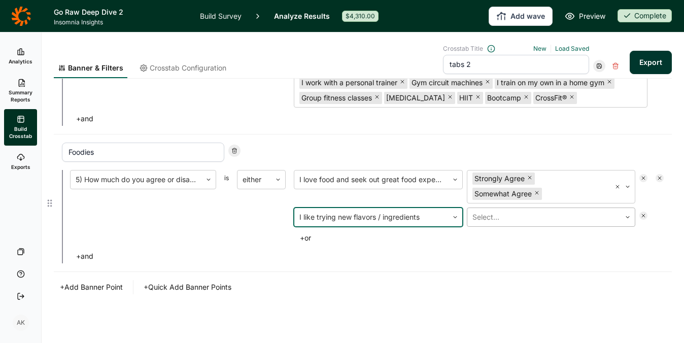
click at [487, 218] on div at bounding box center [544, 217] width 144 height 14
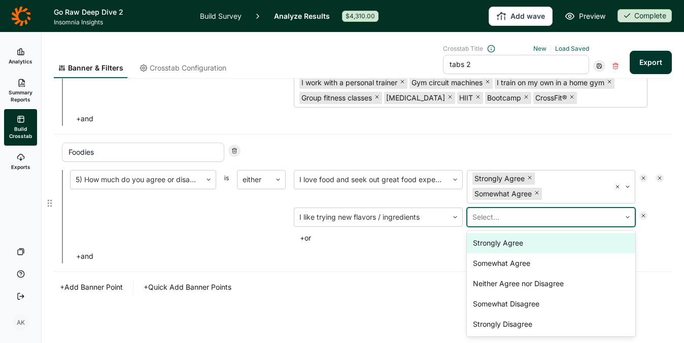
click at [485, 242] on div "Strongly Agree" at bounding box center [551, 243] width 169 height 20
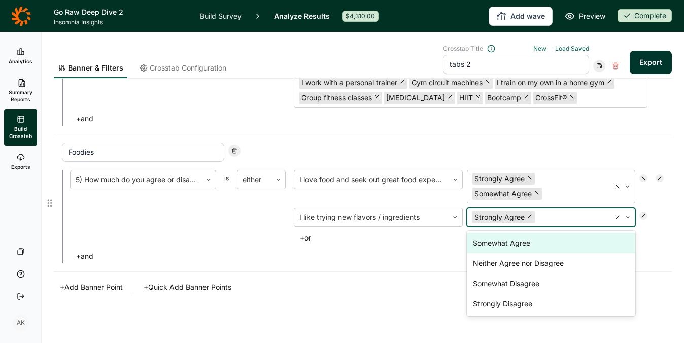
click at [485, 242] on div "Somewhat Agree" at bounding box center [551, 243] width 169 height 20
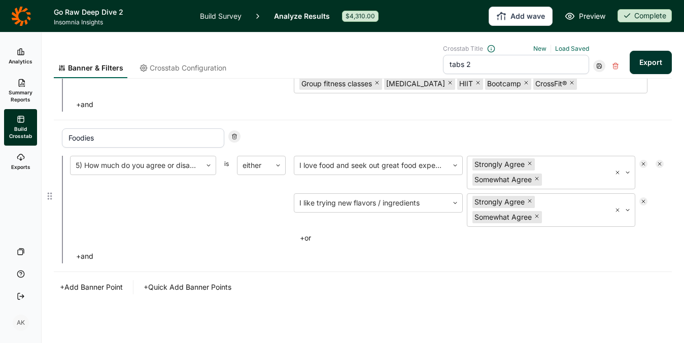
click at [305, 239] on button "+ or" at bounding box center [305, 238] width 23 height 14
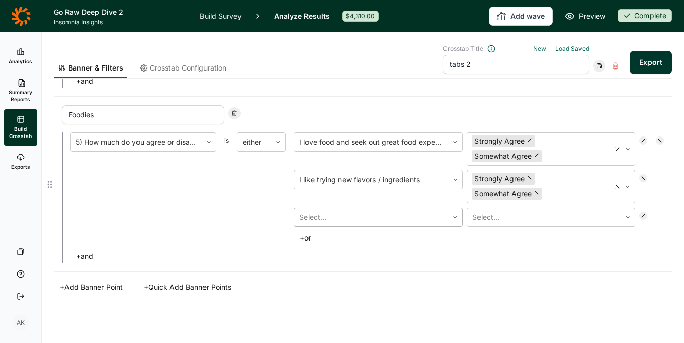
click at [364, 214] on div at bounding box center [371, 217] width 144 height 14
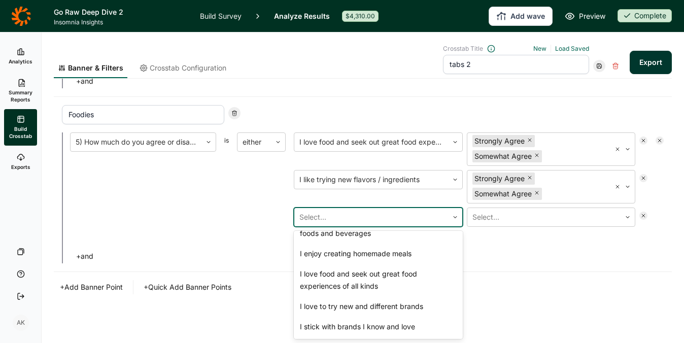
scroll to position [485, 0]
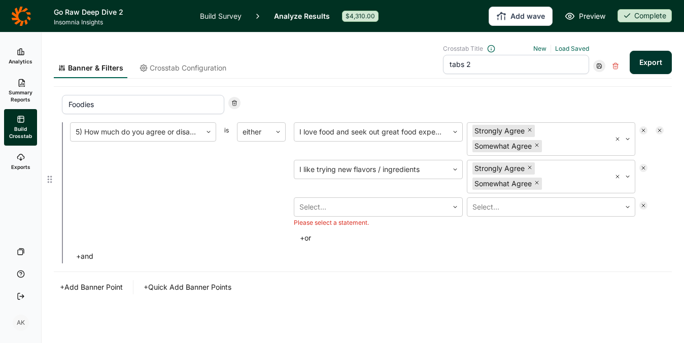
click at [642, 204] on use at bounding box center [643, 205] width 3 height 3
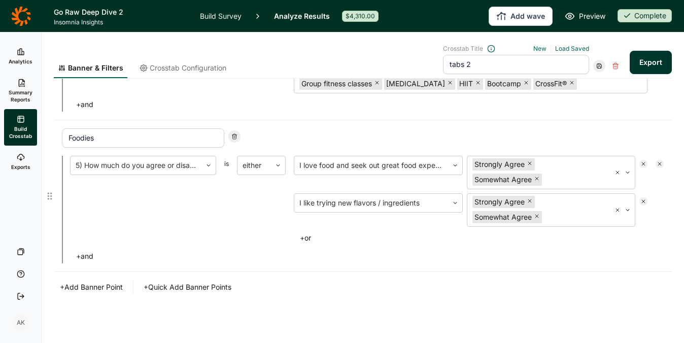
scroll to position [451, 0]
click at [107, 284] on button "+ Add Banner Point" at bounding box center [91, 287] width 75 height 14
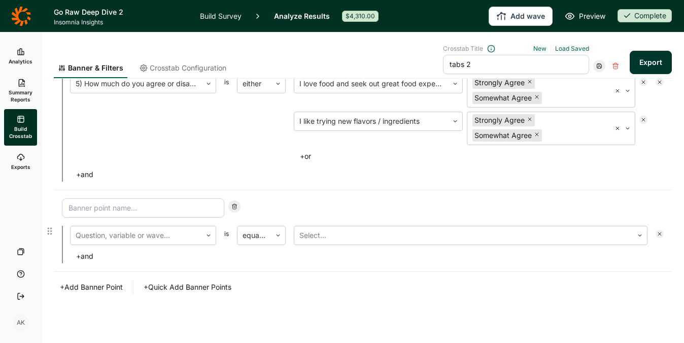
click at [127, 208] on input at bounding box center [143, 207] width 162 height 19
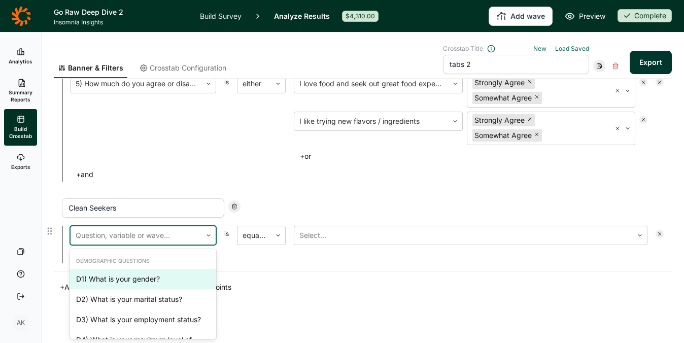
click at [163, 241] on div at bounding box center [136, 235] width 121 height 14
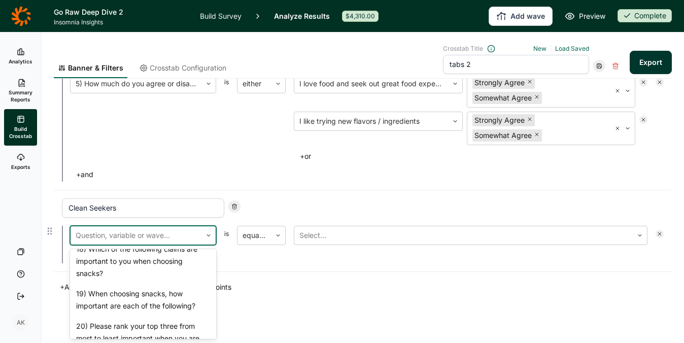
scroll to position [852, 0]
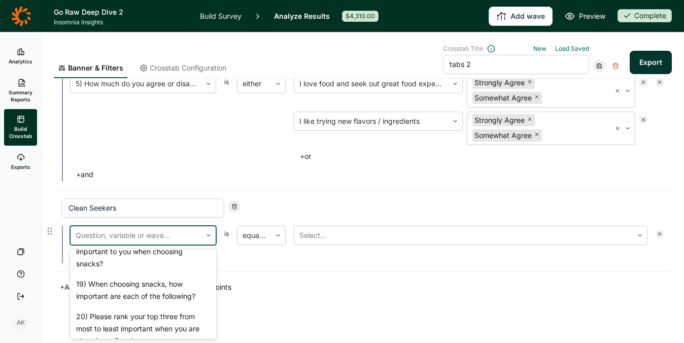
click at [149, 229] on div "17) When shopping for snacks, how often do you read the nutrition label or fron…" at bounding box center [143, 207] width 146 height 45
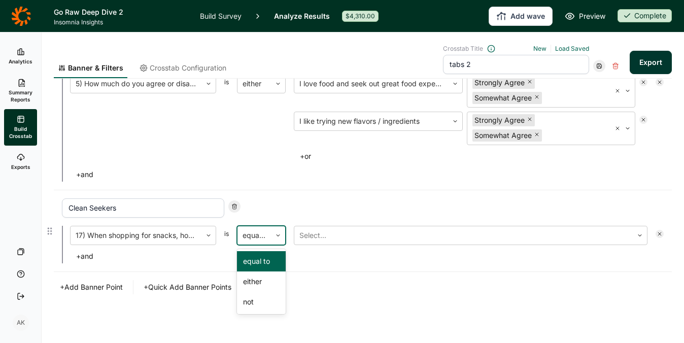
click at [246, 240] on div at bounding box center [253, 235] width 23 height 14
click at [254, 285] on div "either" at bounding box center [261, 281] width 49 height 20
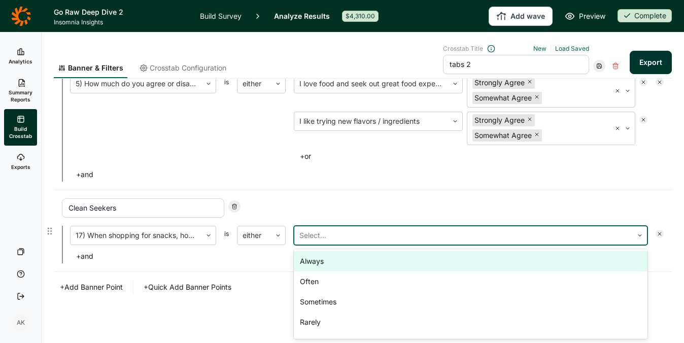
click at [360, 231] on div at bounding box center [463, 235] width 328 height 14
click at [358, 265] on div "Always" at bounding box center [471, 261] width 354 height 20
click at [358, 265] on div "Often" at bounding box center [471, 261] width 354 height 20
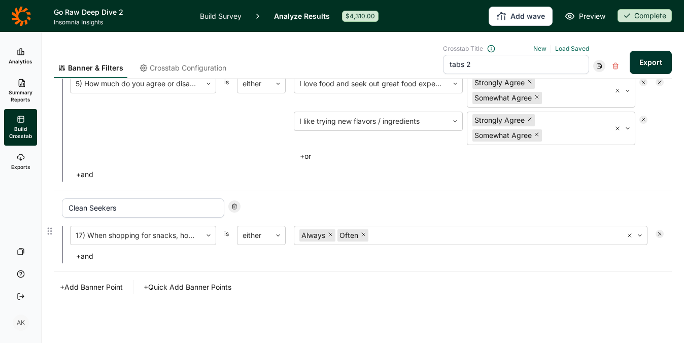
click at [267, 270] on div "Clean Seekers 17) When shopping for snacks, how often do you read the nutrition…" at bounding box center [363, 231] width 618 height 82
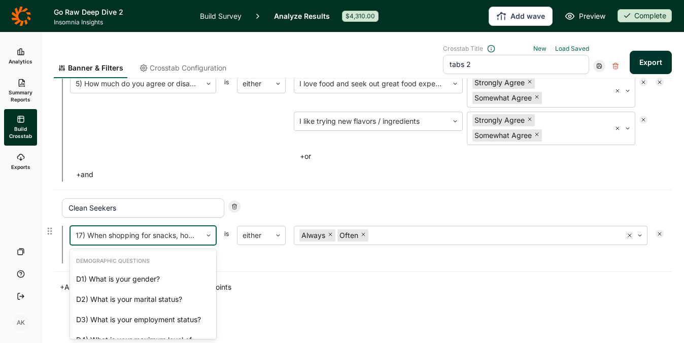
scroll to position [756, 0]
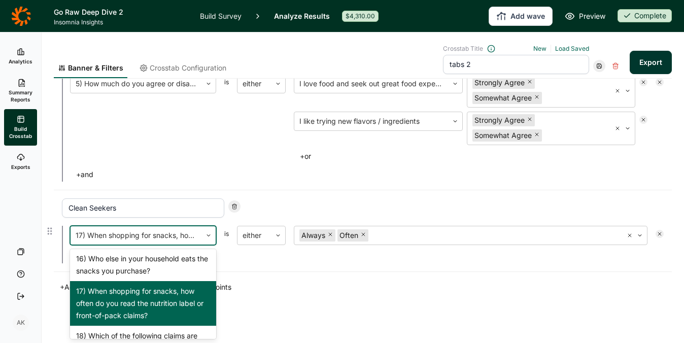
click at [153, 238] on div at bounding box center [136, 235] width 121 height 14
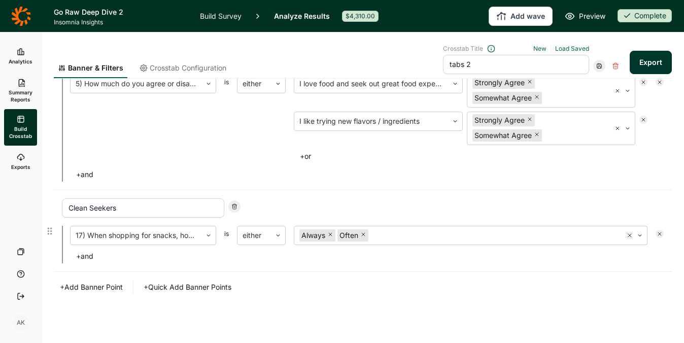
click at [326, 270] on div "Clean Seekers 17) When shopping for snacks, how often do you read the nutrition…" at bounding box center [363, 231] width 618 height 82
click at [78, 207] on input "Clean Seekers" at bounding box center [143, 207] width 162 height 19
click at [76, 207] on input "Clean Seekers" at bounding box center [143, 207] width 162 height 19
drag, startPoint x: 75, startPoint y: 208, endPoint x: 84, endPoint y: 208, distance: 8.6
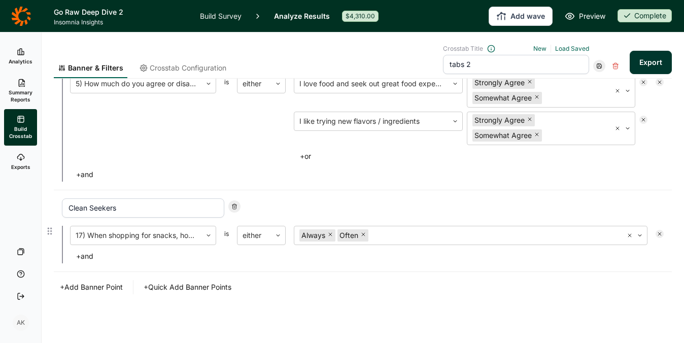
click at [80, 208] on input "Clean Seekers" at bounding box center [143, 207] width 162 height 19
click at [136, 207] on input "Clean Seekers" at bounding box center [143, 207] width 162 height 19
drag, startPoint x: 136, startPoint y: 207, endPoint x: 22, endPoint y: 207, distance: 114.6
click at [22, 207] on div "Analytics Summary Reports Build Crosstab Exports Your Surveys Help Log Out AK B…" at bounding box center [342, 187] width 684 height 310
type input "Label Readers"
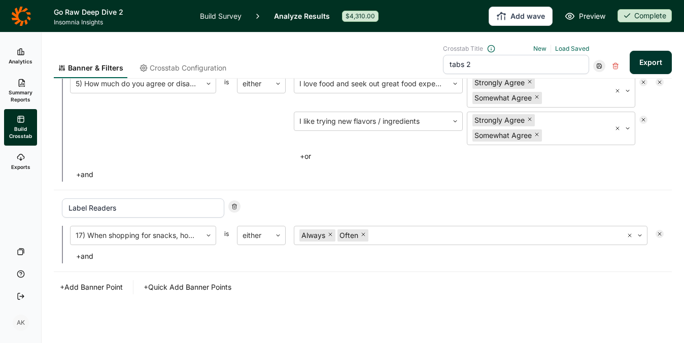
click at [424, 292] on div "+ Add Banner Point + Quick Add Banner Points" at bounding box center [363, 287] width 618 height 14
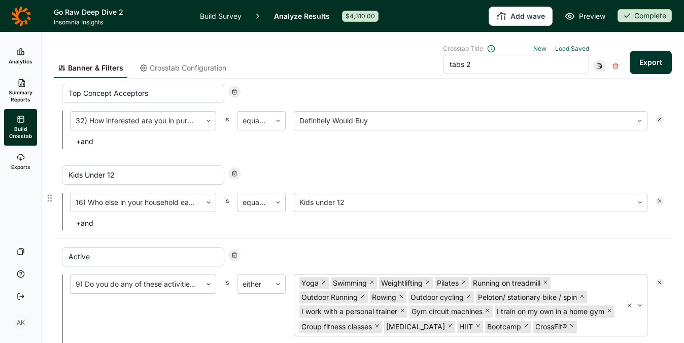
scroll to position [0, 0]
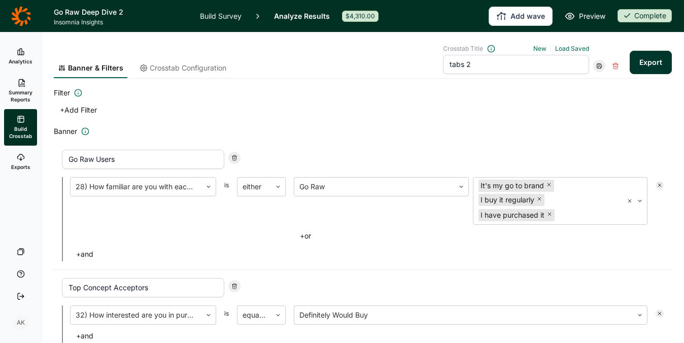
click at [593, 62] on div at bounding box center [599, 66] width 12 height 12
click at [592, 82] on div "Update" at bounding box center [622, 80] width 81 height 14
click at [645, 63] on button "Export" at bounding box center [650, 62] width 42 height 23
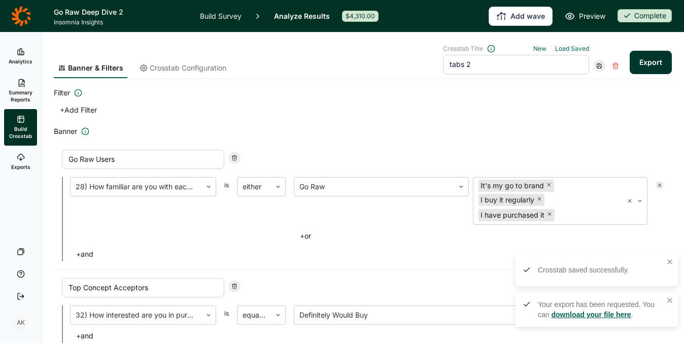
click at [554, 310] on link "download your file here" at bounding box center [591, 314] width 80 height 8
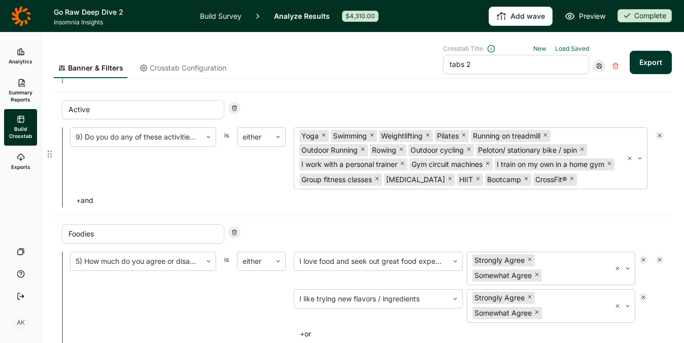
scroll to position [151, 0]
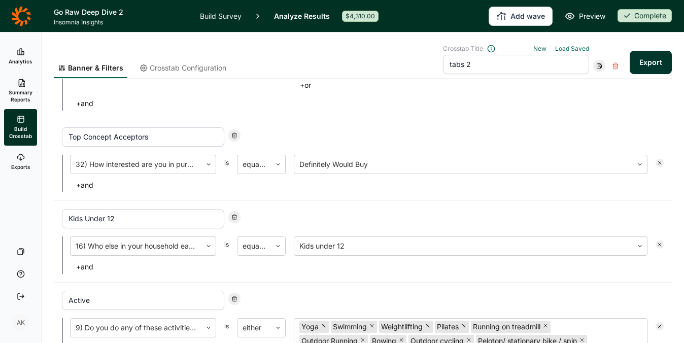
drag, startPoint x: 145, startPoint y: 219, endPoint x: -17, endPoint y: 192, distance: 164.5
click at [0, 192] on html "Go Raw Deep Dive 2 Insomnia Insights Build Survey Analyze Results $4,310.00 Add…" at bounding box center [342, 171] width 684 height 343
type input "Kids in the HH"
click at [184, 243] on div at bounding box center [136, 246] width 121 height 14
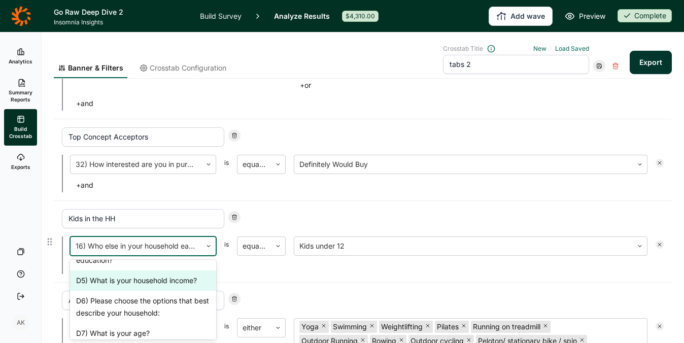
scroll to position [103, 0]
click at [166, 307] on div "D6) Please choose the options that best describe your household:" at bounding box center [143, 306] width 146 height 32
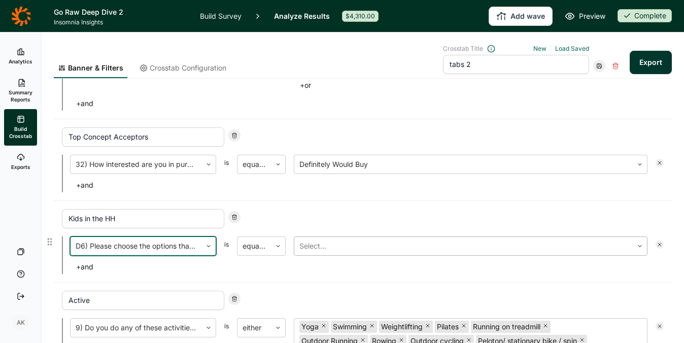
click at [356, 251] on div at bounding box center [463, 246] width 328 height 14
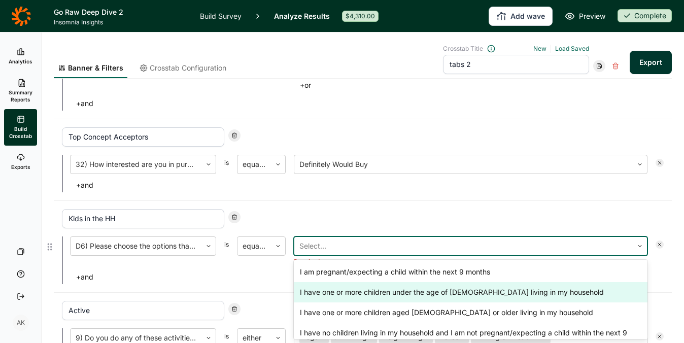
click at [377, 290] on div "I have one or more children under the age of 18 living in my household" at bounding box center [471, 292] width 354 height 20
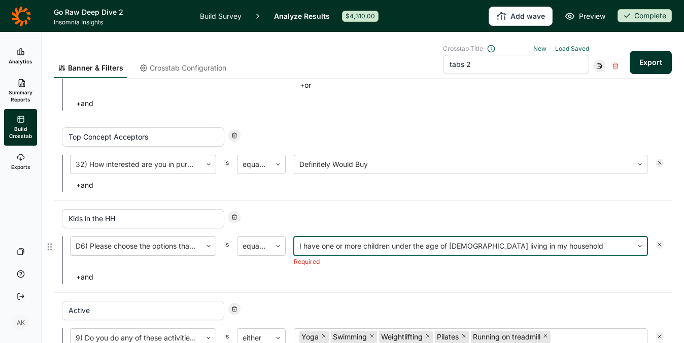
click at [375, 228] on div "Kids in the HH D6) Please choose the options that best describe your household:…" at bounding box center [363, 246] width 602 height 75
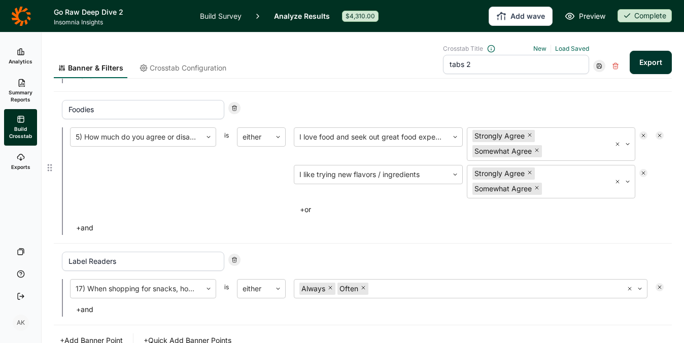
scroll to position [440, 0]
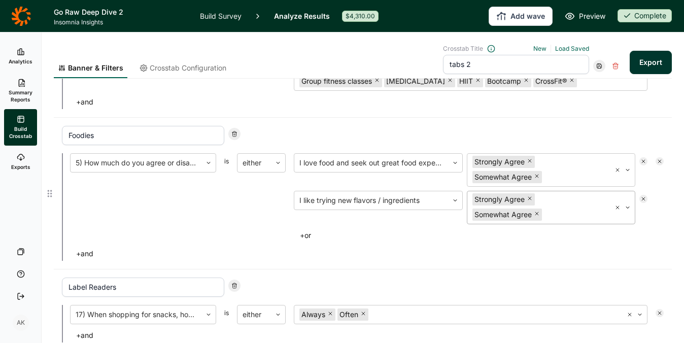
click at [534, 217] on icon "Remove Somewhat Agree" at bounding box center [537, 214] width 6 height 6
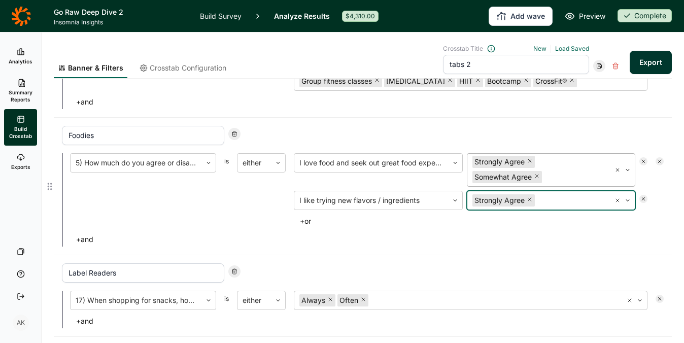
click at [534, 179] on icon "Remove Somewhat Agree" at bounding box center [537, 176] width 6 height 6
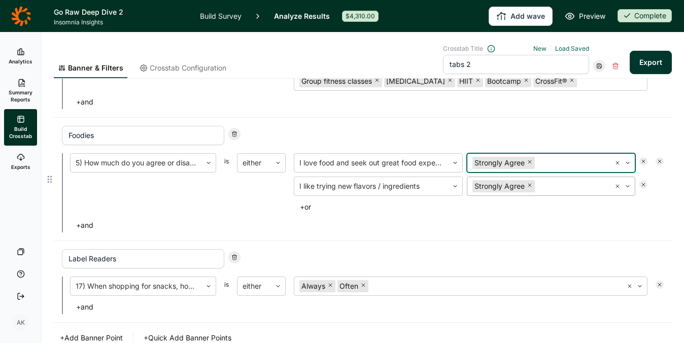
click at [347, 214] on div "+ or" at bounding box center [471, 207] width 354 height 14
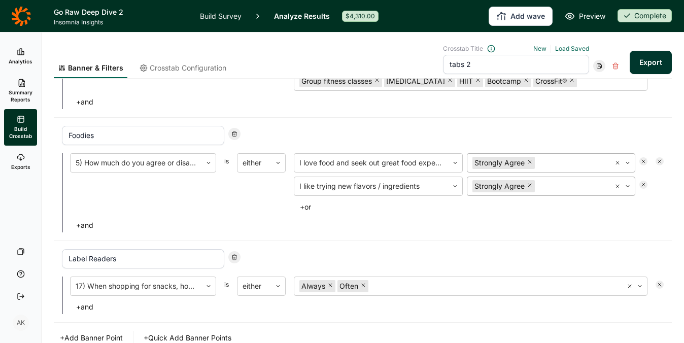
click at [639, 62] on button "Export" at bounding box center [650, 62] width 42 height 23
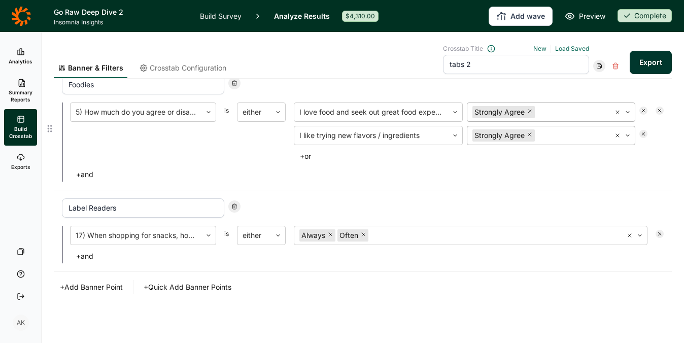
scroll to position [505, 0]
click at [92, 252] on button "+ and" at bounding box center [84, 256] width 29 height 14
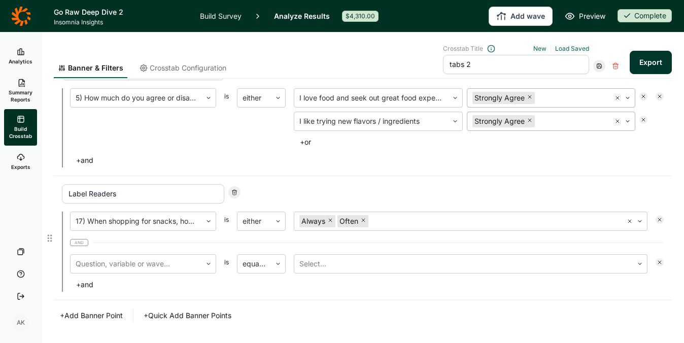
scroll to position [547, 0]
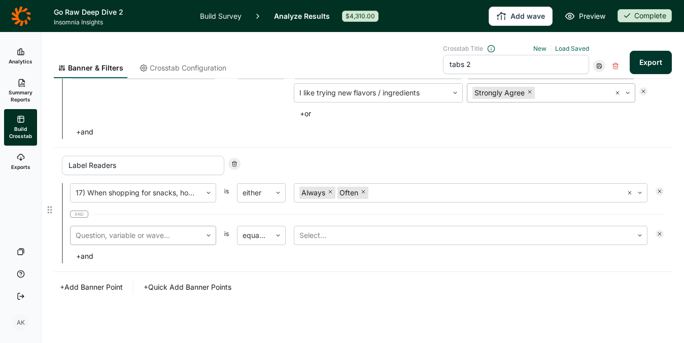
click at [141, 235] on div at bounding box center [136, 235] width 121 height 14
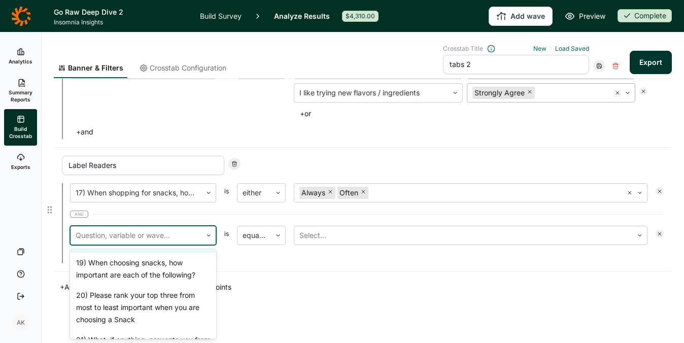
scroll to position [878, 0]
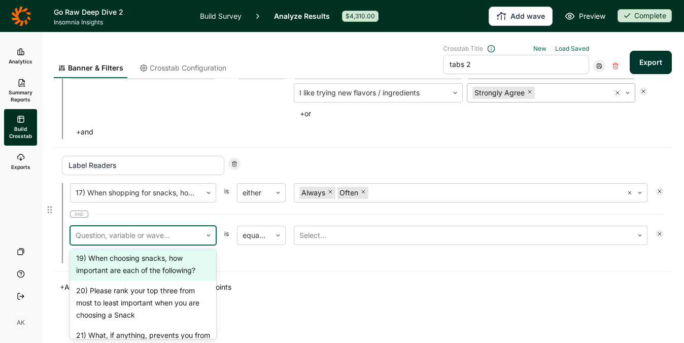
click at [151, 281] on div "19) When choosing snacks, how important are each of the following?" at bounding box center [143, 264] width 146 height 32
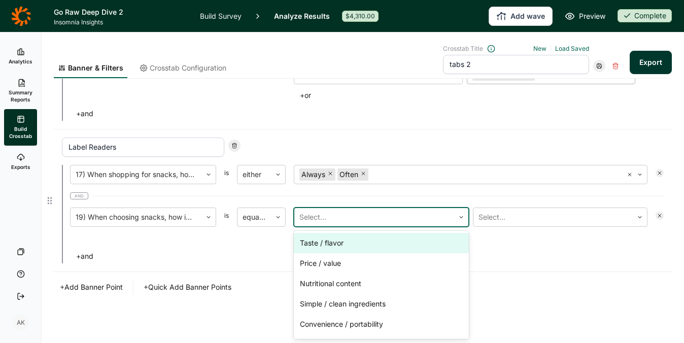
click at [329, 212] on div at bounding box center [374, 217] width 150 height 14
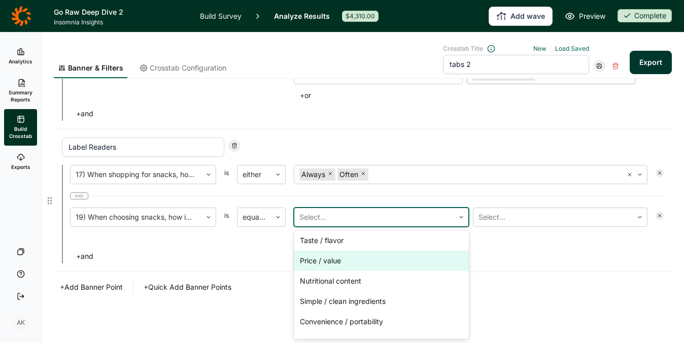
scroll to position [4, 0]
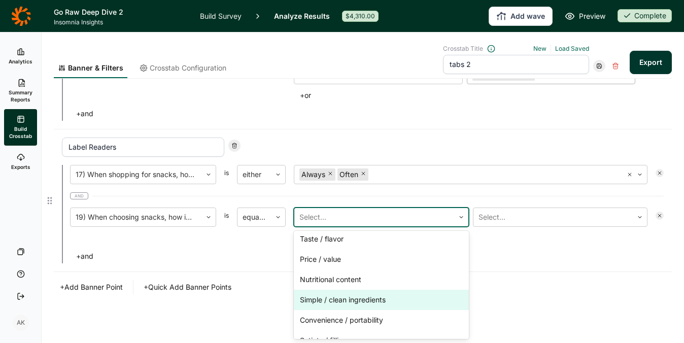
click at [363, 300] on div "Simple / clean ingredients" at bounding box center [381, 300] width 175 height 20
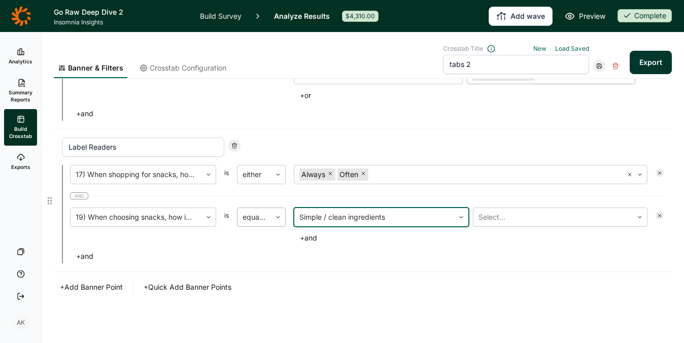
click at [272, 222] on div at bounding box center [278, 217] width 14 height 18
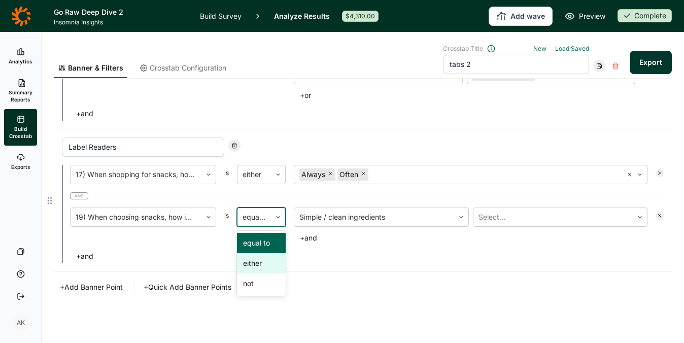
click at [261, 258] on div "either" at bounding box center [261, 263] width 49 height 20
click at [521, 220] on div at bounding box center [553, 217] width 150 height 14
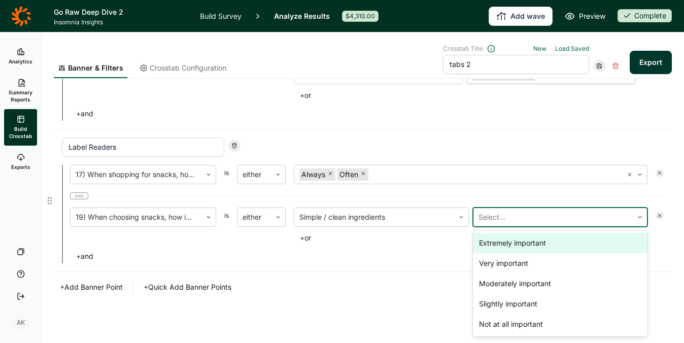
click at [519, 238] on div "Extremely important" at bounding box center [560, 243] width 175 height 20
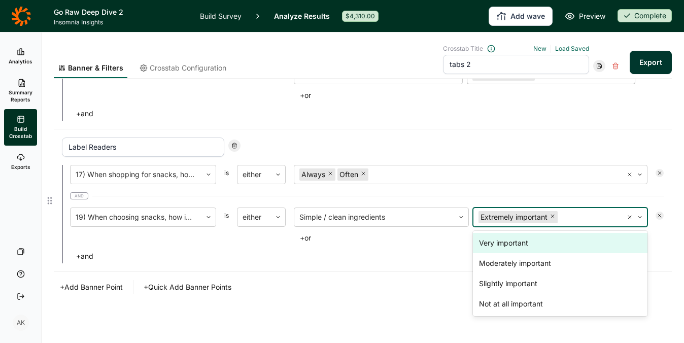
click at [516, 242] on div "Very important" at bounding box center [560, 243] width 175 height 20
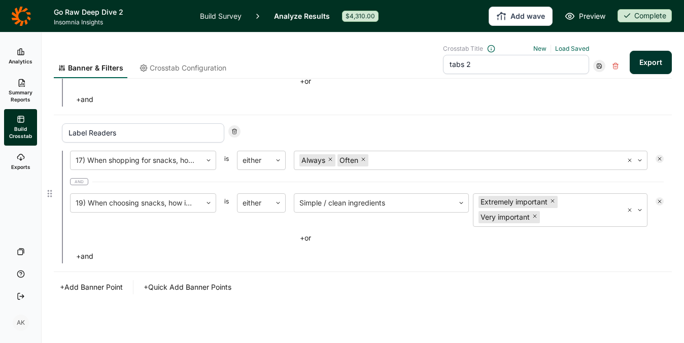
click at [398, 236] on div "+ or" at bounding box center [471, 238] width 354 height 14
click at [101, 136] on input "Label Readers" at bounding box center [143, 132] width 162 height 19
type input "Clean Snacker"
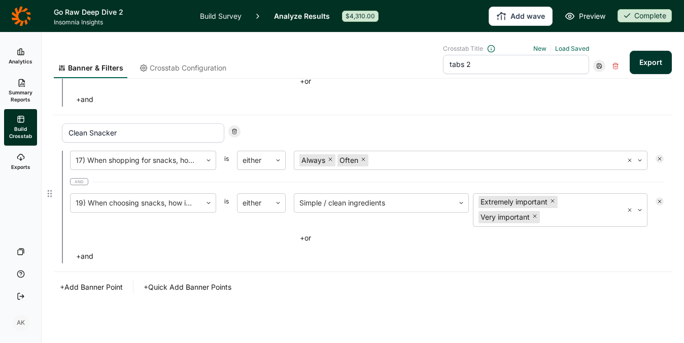
click at [372, 247] on div "17) When shopping for snacks, how often do you read the nutrition label or fron…" at bounding box center [363, 207] width 602 height 113
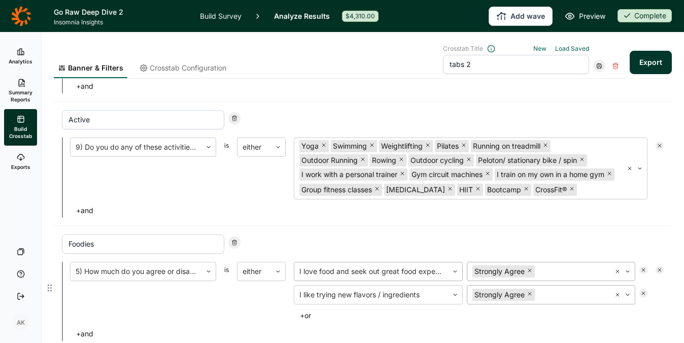
scroll to position [316, 0]
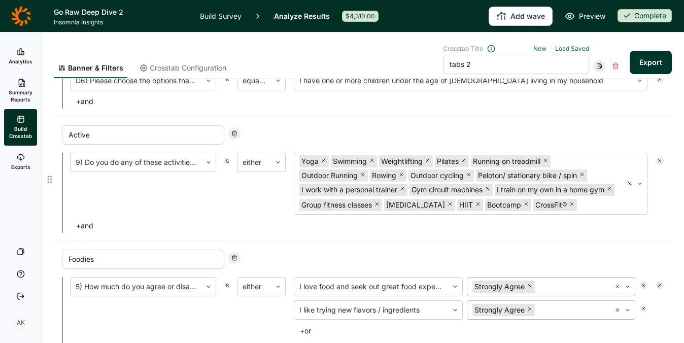
click at [82, 233] on button "+ and" at bounding box center [84, 226] width 29 height 14
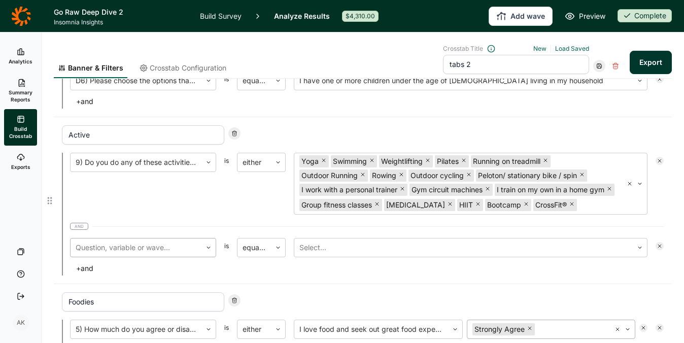
click at [152, 255] on div at bounding box center [136, 247] width 121 height 14
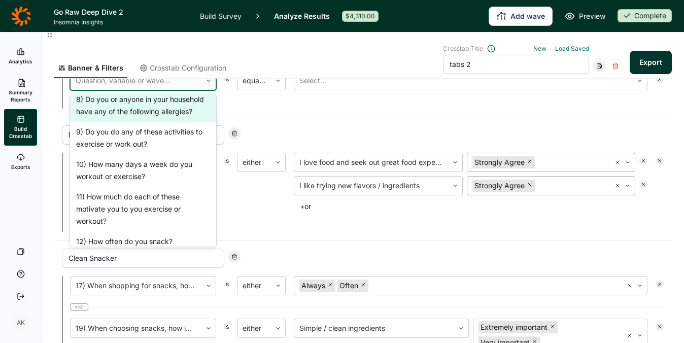
scroll to position [515, 0]
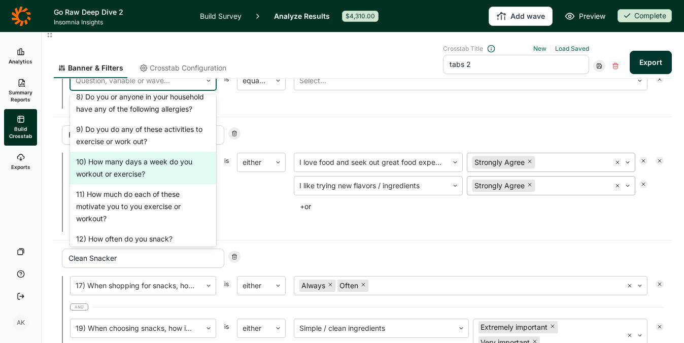
click at [121, 184] on div "10) How many days a week do you workout or exercise?" at bounding box center [143, 168] width 146 height 32
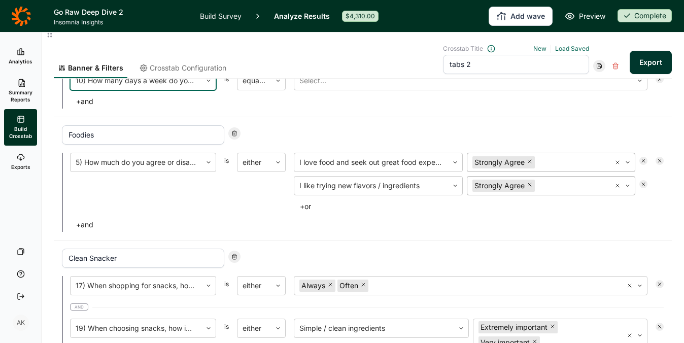
click at [249, 104] on div "9) Do you do any of these activities to exercise or work out? is either Yoga Sw…" at bounding box center [363, 47] width 602 height 123
click at [266, 85] on div "equal to" at bounding box center [261, 80] width 49 height 19
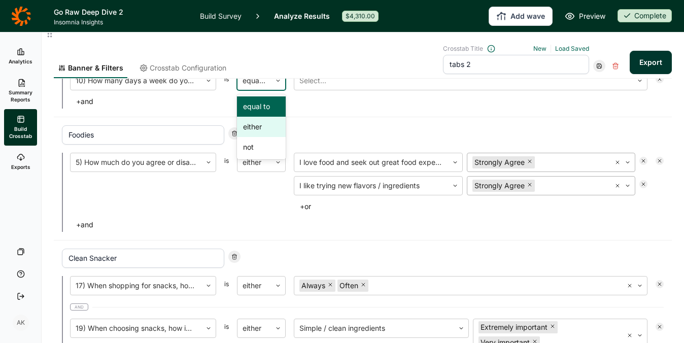
click at [255, 137] on div "either" at bounding box center [261, 127] width 49 height 20
click at [336, 88] on div at bounding box center [463, 81] width 328 height 14
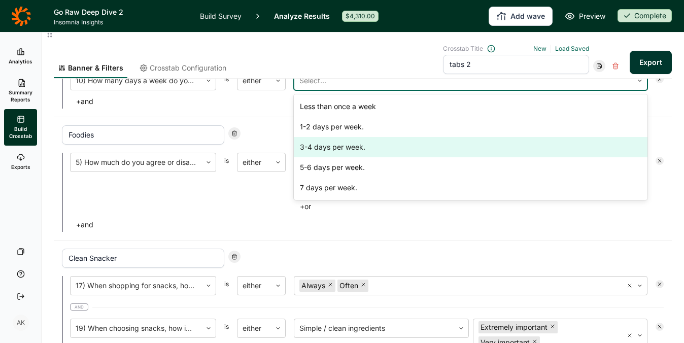
click at [336, 157] on div "3-4 days per week." at bounding box center [471, 147] width 354 height 20
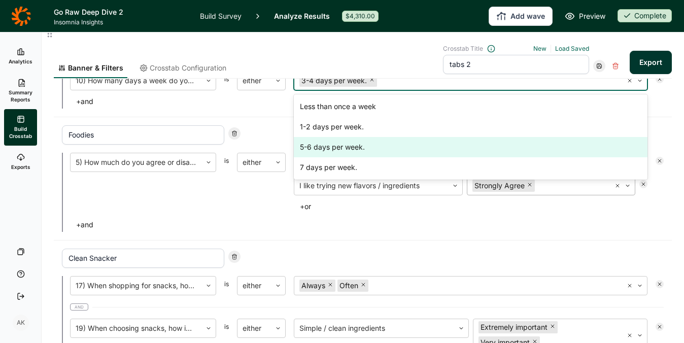
click at [336, 157] on div "5-6 days per week." at bounding box center [471, 147] width 354 height 20
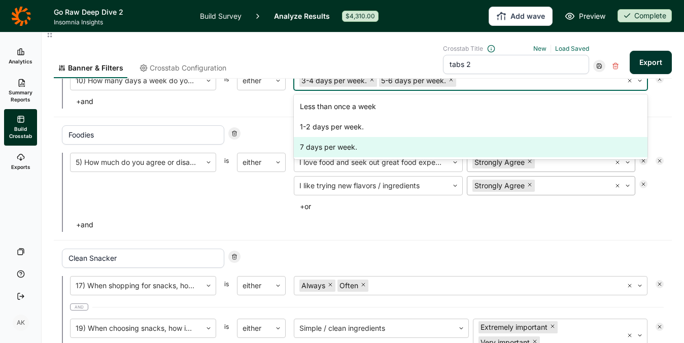
click at [336, 157] on div "7 days per week." at bounding box center [471, 147] width 354 height 20
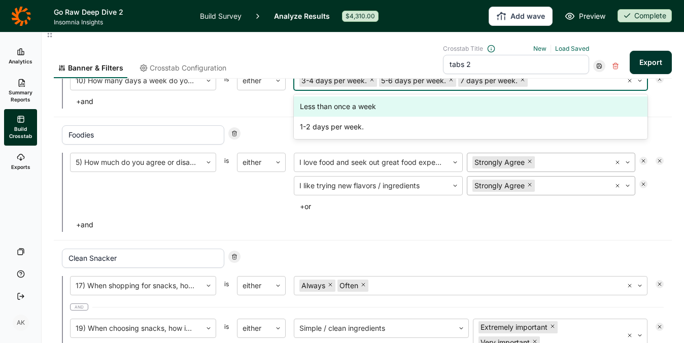
click at [253, 109] on div "+ and" at bounding box center [366, 101] width 593 height 14
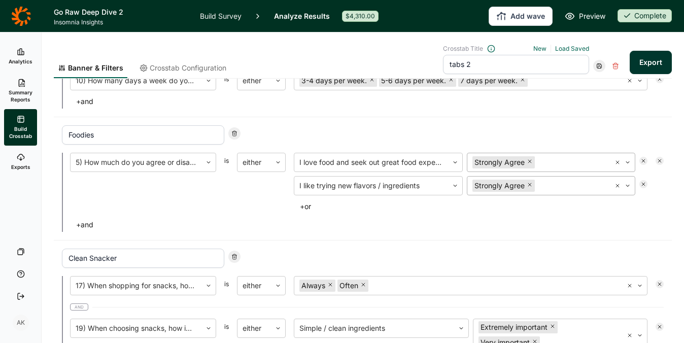
click at [593, 70] on div at bounding box center [599, 66] width 12 height 12
click at [593, 79] on div "Update" at bounding box center [622, 80] width 81 height 14
click at [629, 62] on button "Export" at bounding box center [650, 62] width 42 height 23
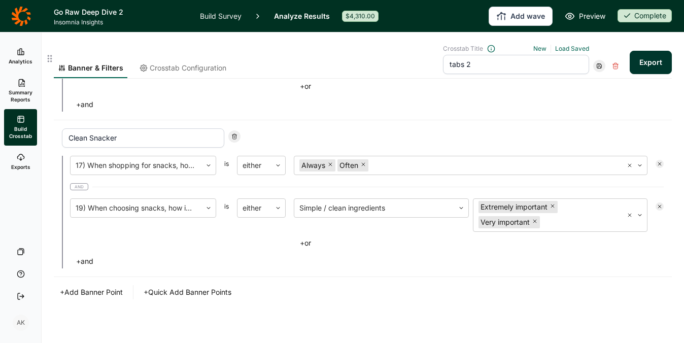
scroll to position [622, 0]
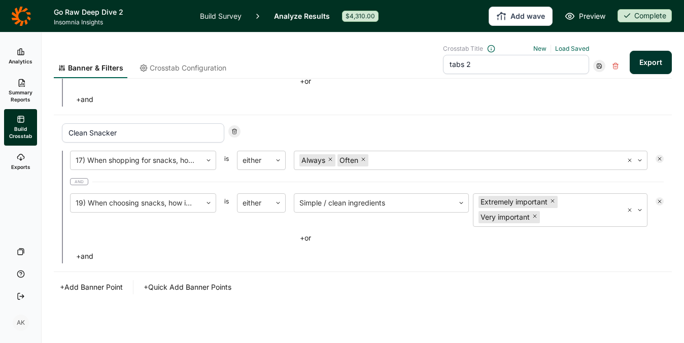
click at [99, 287] on button "+ Add Banner Point" at bounding box center [91, 287] width 75 height 14
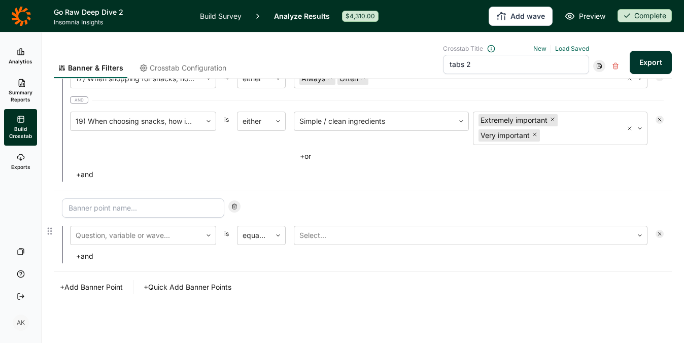
click at [153, 213] on input at bounding box center [143, 207] width 162 height 19
type input "Fuel Snackers"
click at [145, 240] on div at bounding box center [136, 235] width 121 height 14
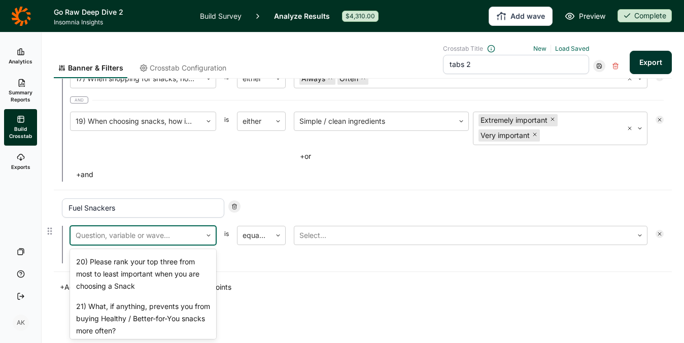
scroll to position [915, 0]
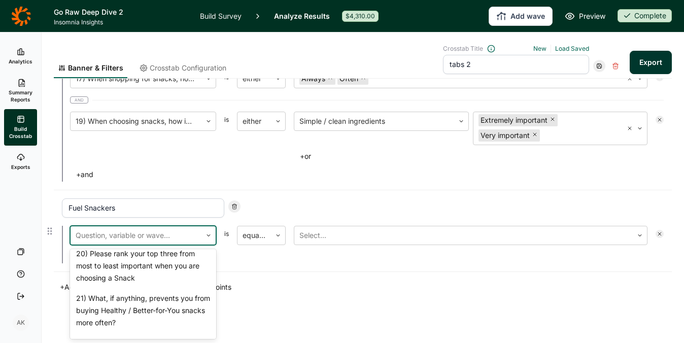
click at [134, 243] on div "19) When choosing snacks, how important are each of the following?" at bounding box center [143, 227] width 146 height 32
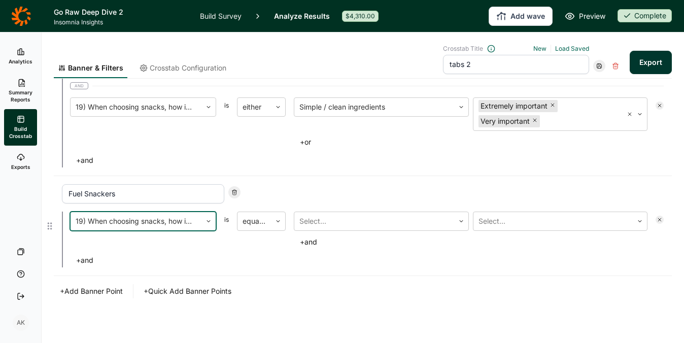
scroll to position [722, 0]
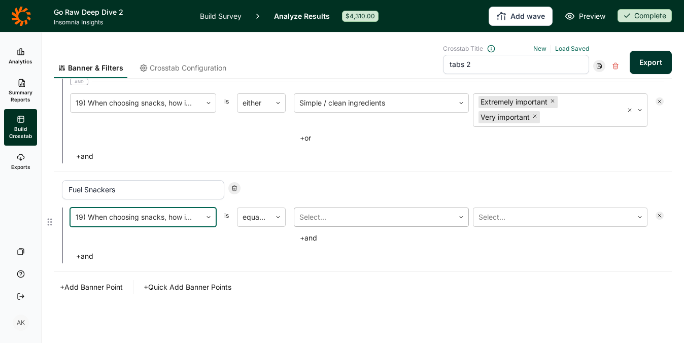
click at [333, 220] on div at bounding box center [374, 217] width 150 height 14
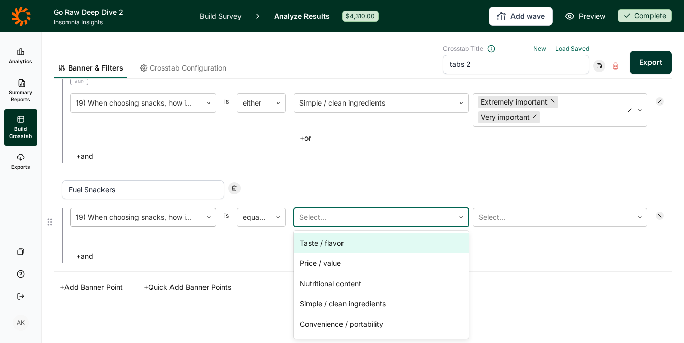
click at [169, 216] on div "19) When choosing snacks, how important are each of the following?" at bounding box center [143, 216] width 146 height 19
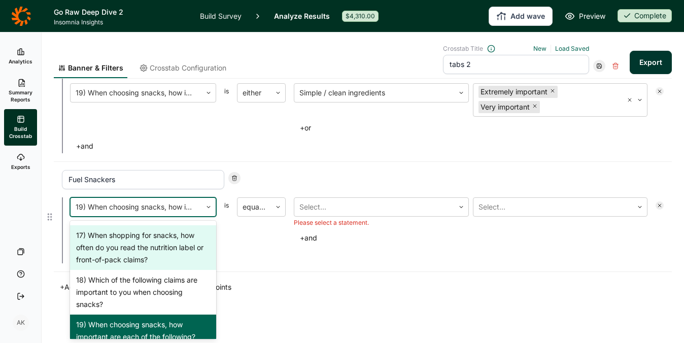
scroll to position [770, 0]
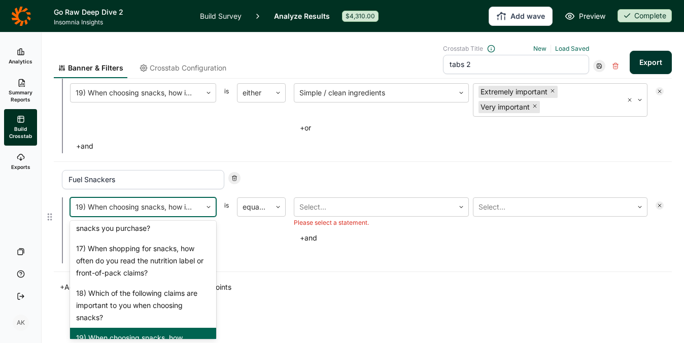
click at [149, 206] on div "15) On what occasions do you choose to snack on nuts and seeds?" at bounding box center [143, 189] width 146 height 32
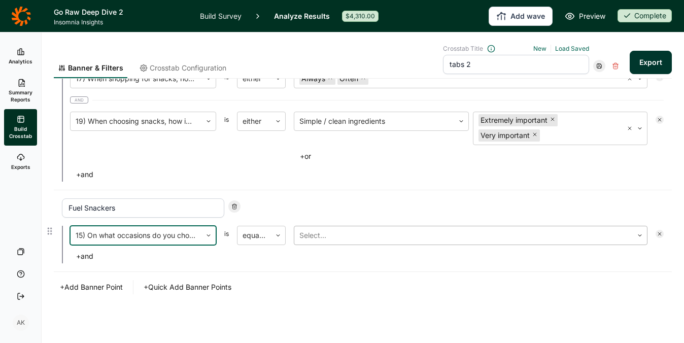
click at [333, 233] on div at bounding box center [463, 235] width 328 height 14
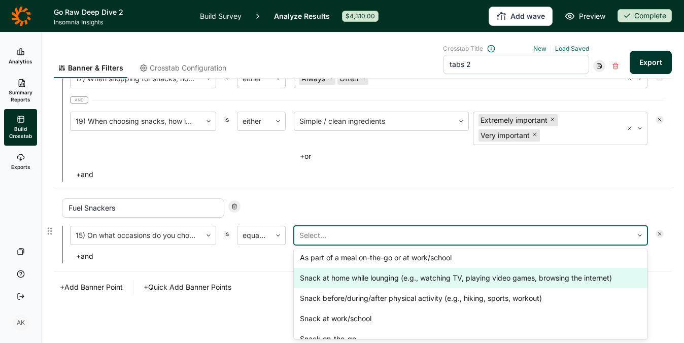
scroll to position [0, 0]
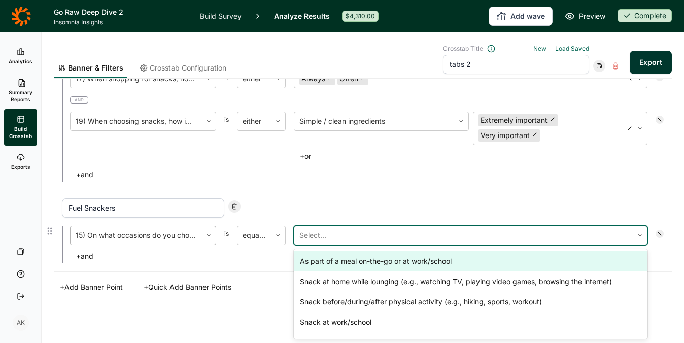
click at [179, 233] on div "15) On what occasions do you choose to snack on nuts and seeds?" at bounding box center [136, 235] width 131 height 18
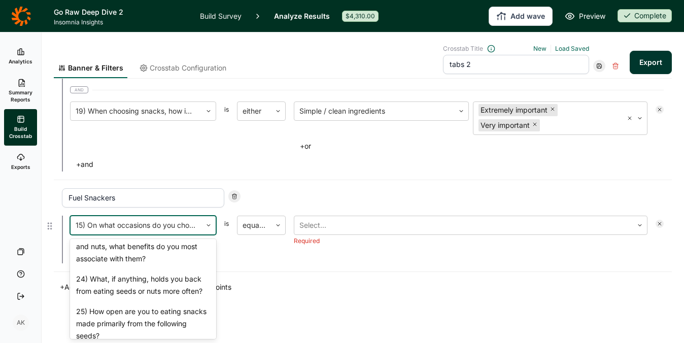
scroll to position [1072, 0]
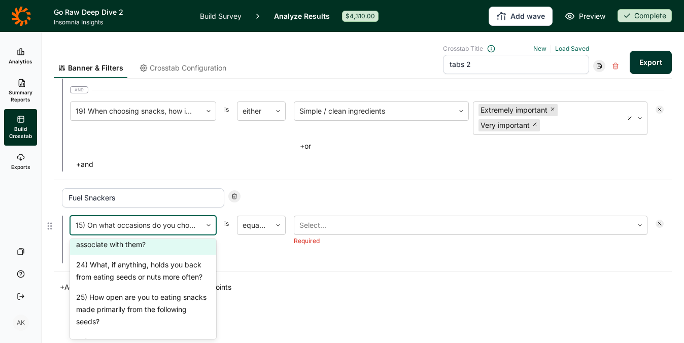
click at [150, 255] on div "23) Thinking specifically about seeds and nuts, what benefits do you most assoc…" at bounding box center [143, 232] width 146 height 45
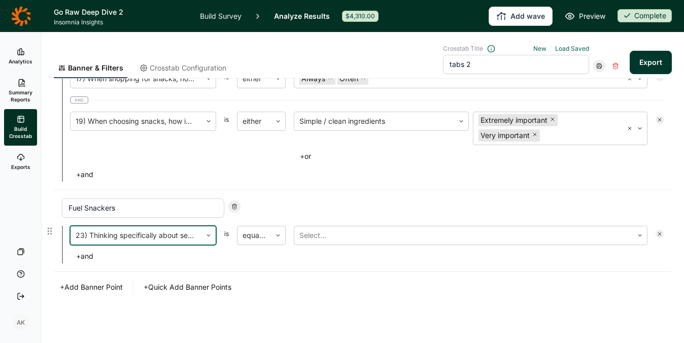
click at [146, 235] on div at bounding box center [136, 235] width 121 height 14
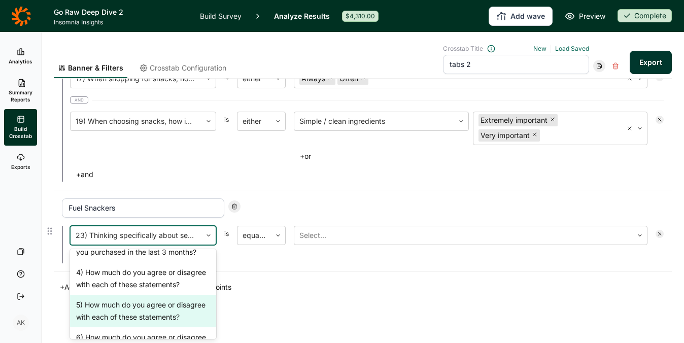
scroll to position [357, 0]
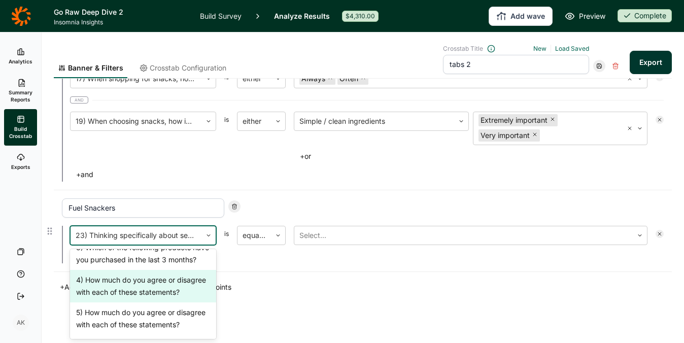
click at [134, 302] on div "4) How much do you agree or disagree with each of these statements?" at bounding box center [143, 286] width 146 height 32
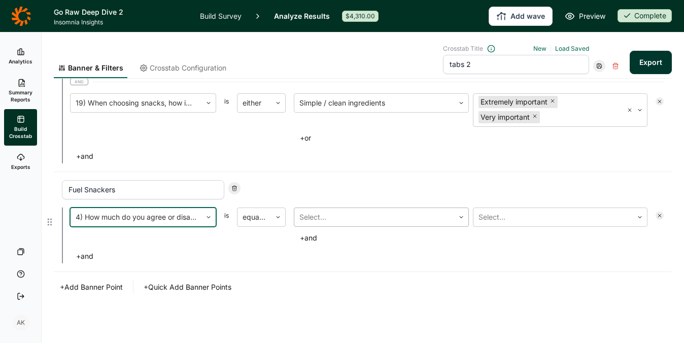
click at [341, 219] on div "Select..." at bounding box center [381, 216] width 175 height 19
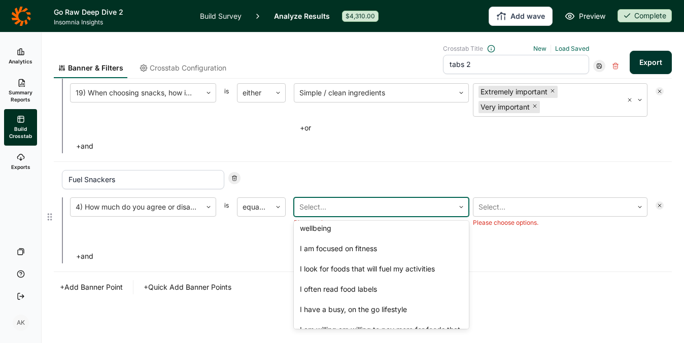
scroll to position [86, 0]
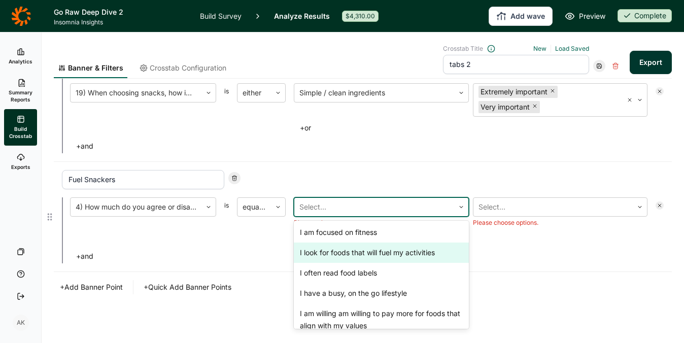
click at [363, 245] on div "I look for foods that will fuel my activities" at bounding box center [381, 252] width 175 height 20
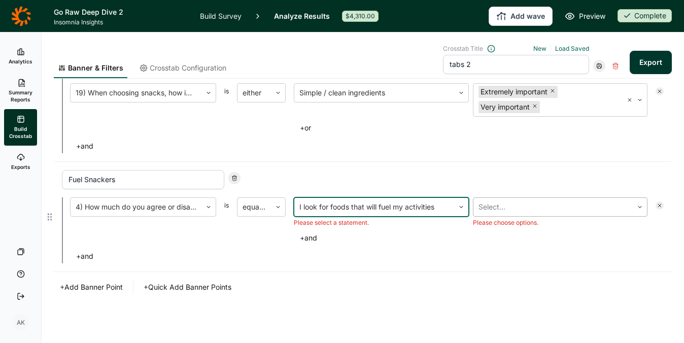
click at [503, 213] on div at bounding box center [553, 207] width 150 height 14
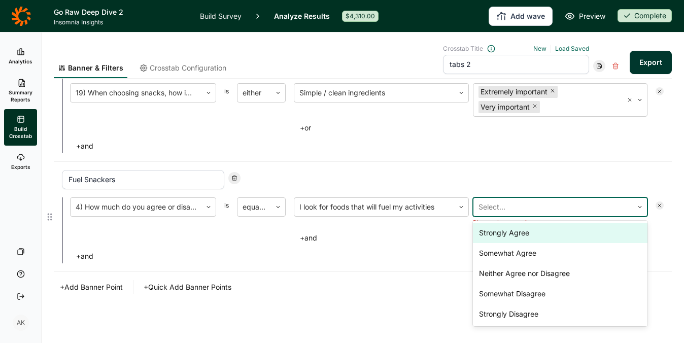
click at [498, 231] on div "Strongly Agree" at bounding box center [560, 233] width 175 height 20
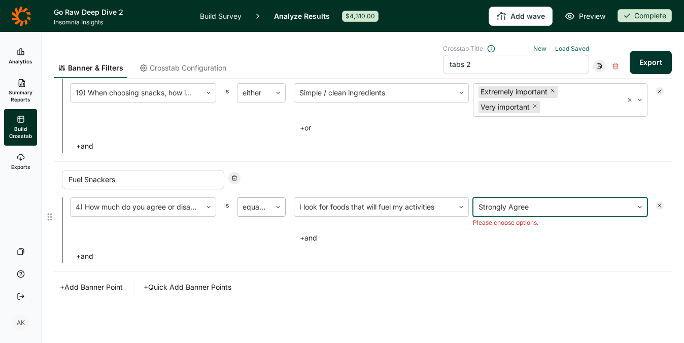
click at [252, 199] on div "Fuel Snackers 4) How much do you agree or disagree with each of these statement…" at bounding box center [363, 216] width 602 height 93
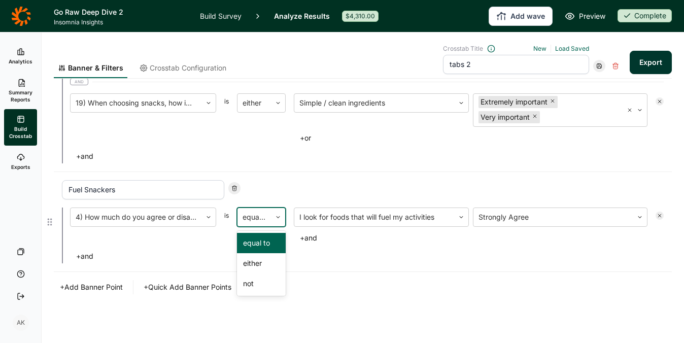
scroll to position [722, 0]
click at [263, 266] on div "either" at bounding box center [261, 263] width 49 height 20
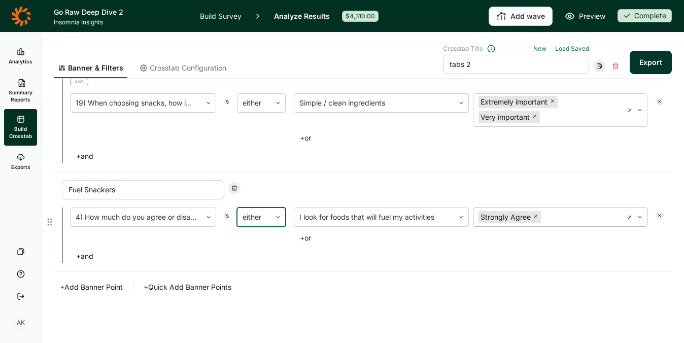
click at [548, 218] on div at bounding box center [580, 217] width 75 height 14
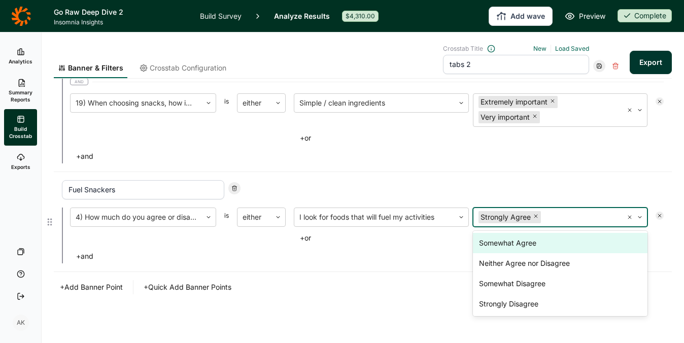
click at [530, 246] on div "Somewhat Agree" at bounding box center [560, 243] width 175 height 20
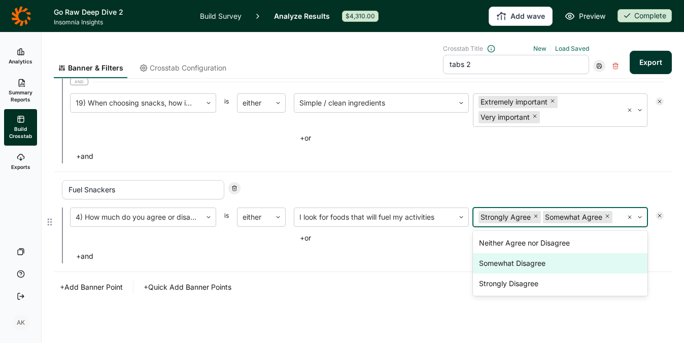
click at [381, 264] on div "Fuel Snackers 4) How much do you agree or disagree with each of these statement…" at bounding box center [363, 222] width 618 height 100
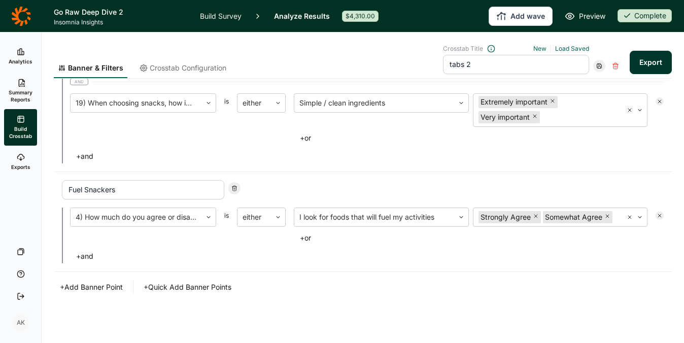
scroll to position [717, 0]
click at [649, 68] on button "Export" at bounding box center [650, 62] width 42 height 23
click at [118, 288] on button "+ Add Banner Point" at bounding box center [91, 287] width 75 height 14
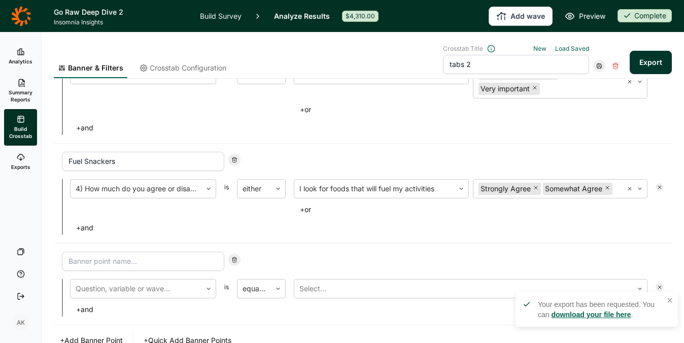
scroll to position [818, 0]
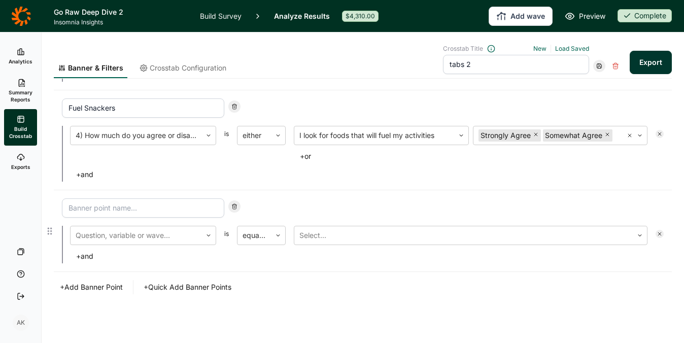
click at [134, 203] on input at bounding box center [143, 207] width 162 height 19
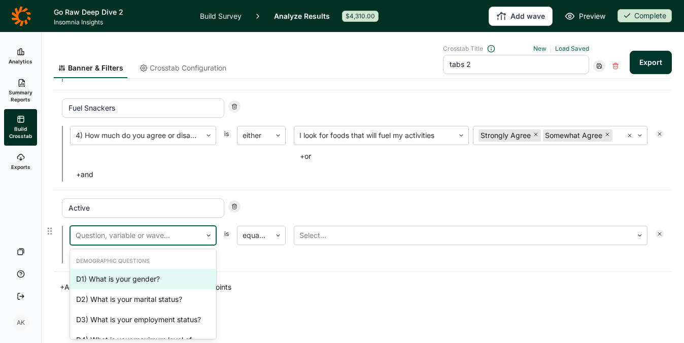
click at [164, 237] on div at bounding box center [136, 235] width 121 height 14
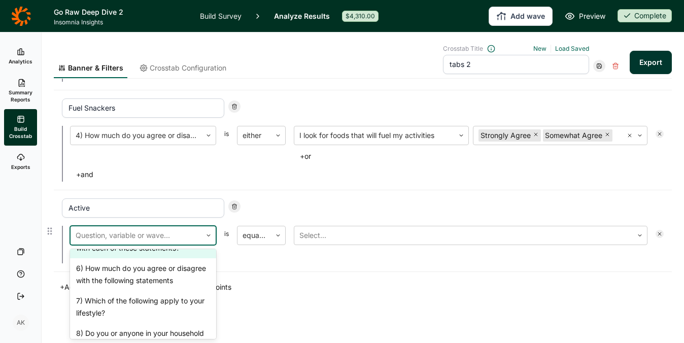
scroll to position [435, 0]
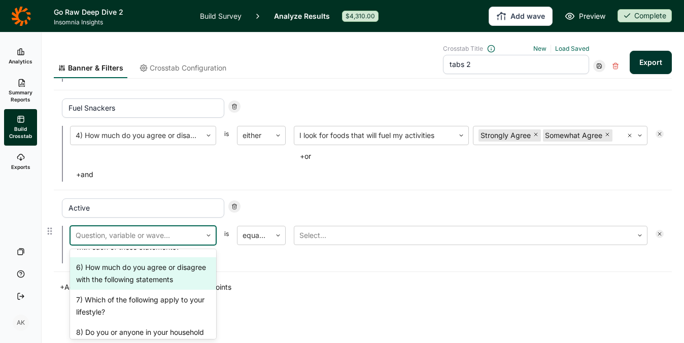
click at [161, 290] on div "6) How much do you agree or disagree with the following statements" at bounding box center [143, 273] width 146 height 32
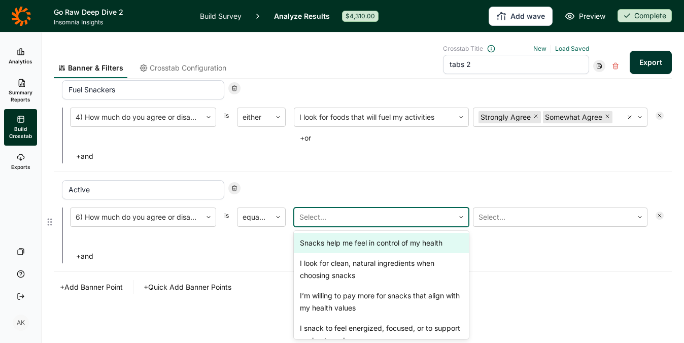
click at [369, 221] on div at bounding box center [374, 217] width 150 height 14
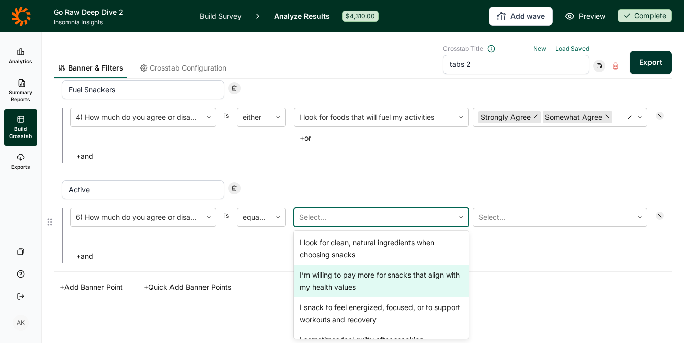
scroll to position [21, 0]
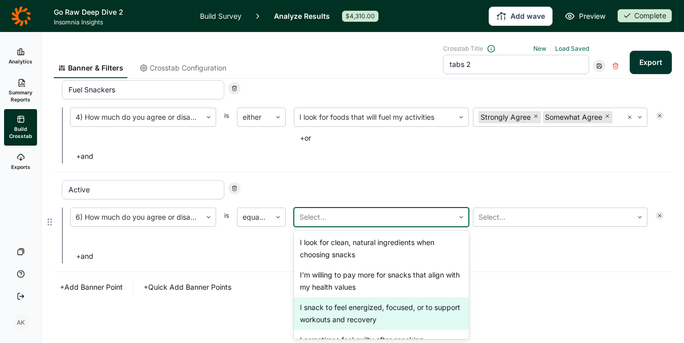
click at [377, 317] on div "I snack to feel energized, focused, or to support workouts and recovery" at bounding box center [381, 313] width 175 height 32
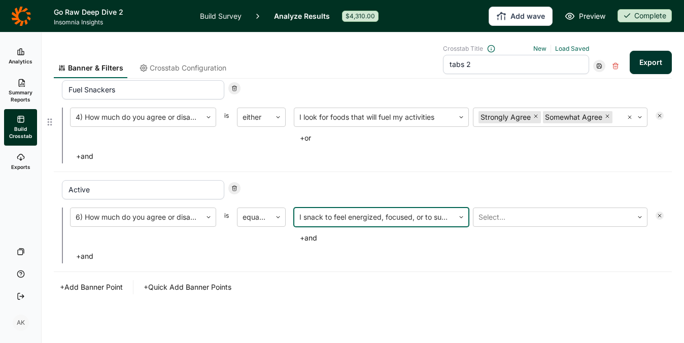
click at [311, 138] on button "+ or" at bounding box center [305, 138] width 23 height 14
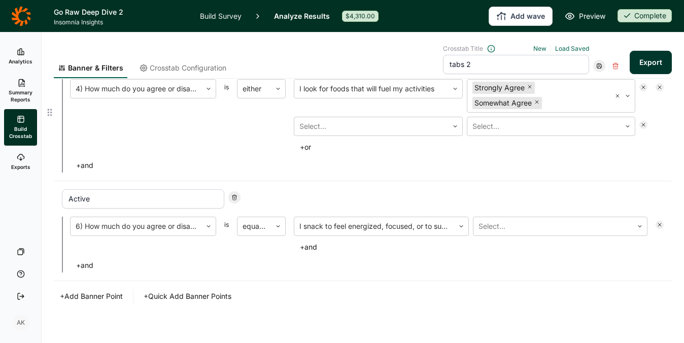
scroll to position [860, 0]
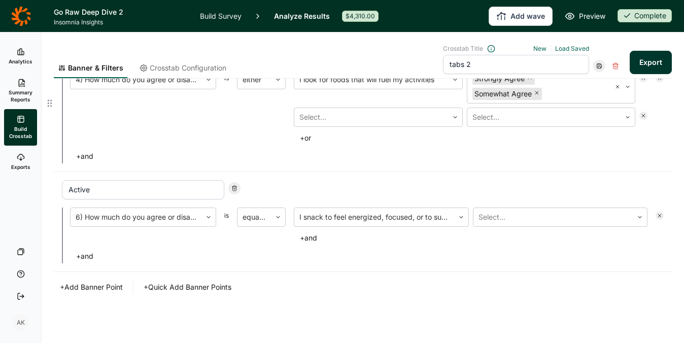
click at [640, 118] on icon at bounding box center [643, 116] width 6 height 6
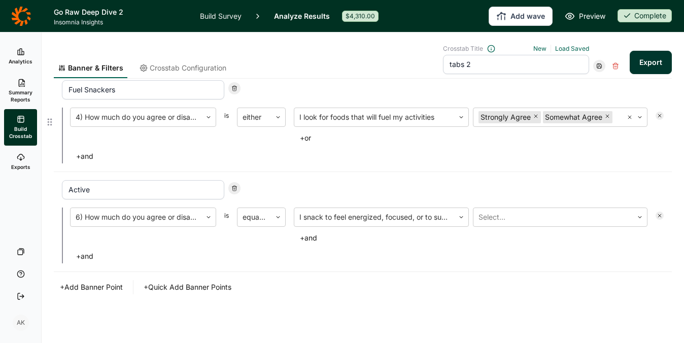
scroll to position [836, 0]
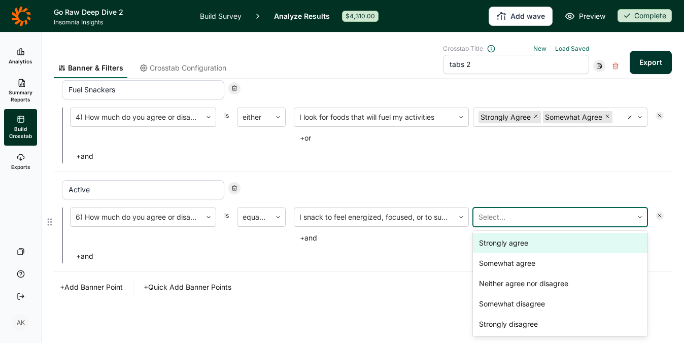
click at [487, 220] on div at bounding box center [553, 217] width 150 height 14
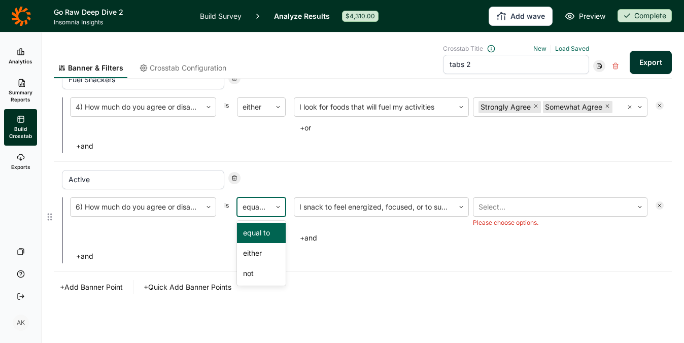
scroll to position [847, 0]
click at [269, 213] on div "equal to" at bounding box center [253, 207] width 33 height 18
click at [258, 258] on div "either" at bounding box center [261, 253] width 49 height 20
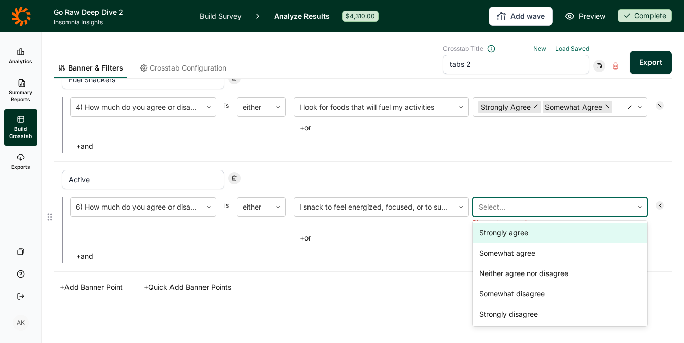
click at [569, 204] on div at bounding box center [553, 207] width 150 height 14
click at [544, 238] on div "Strongly agree" at bounding box center [560, 233] width 175 height 20
click at [544, 238] on div "Somewhat agree" at bounding box center [560, 233] width 175 height 20
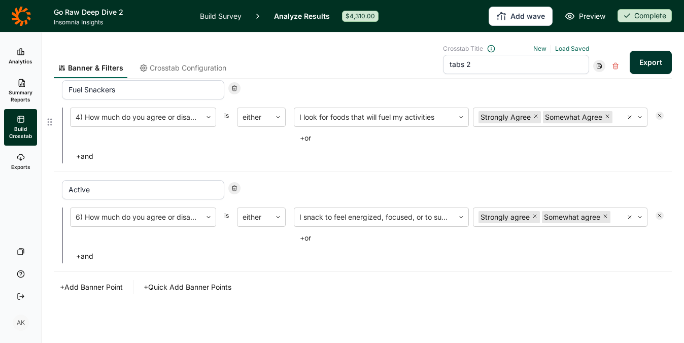
click at [548, 143] on div "Fuel Snackers 4) How much do you agree or disagree with each of these statement…" at bounding box center [363, 122] width 618 height 100
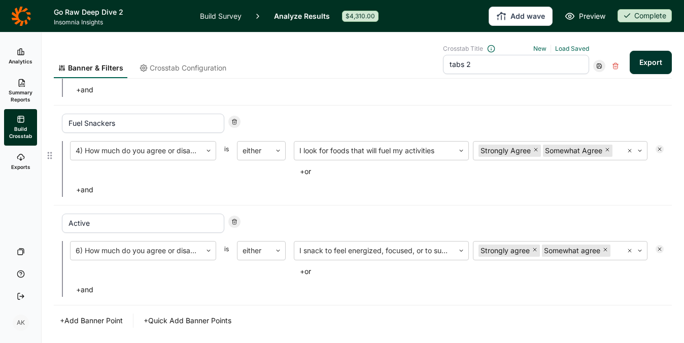
scroll to position [769, 0]
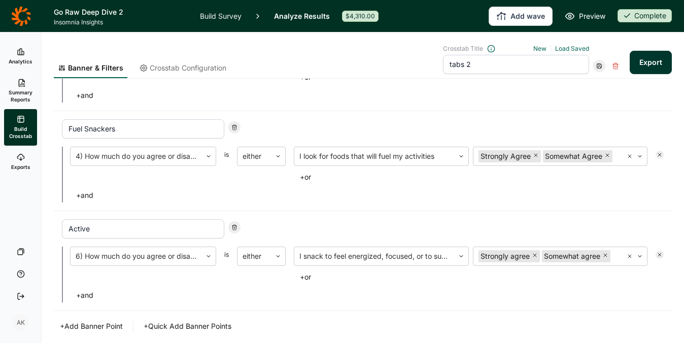
click at [644, 74] on div "Banner & Filters Crosstab Configuration Crosstab Title New Load Saved tabs 2 Ex…" at bounding box center [363, 62] width 618 height 34
click at [643, 67] on button "Export" at bounding box center [650, 62] width 42 height 23
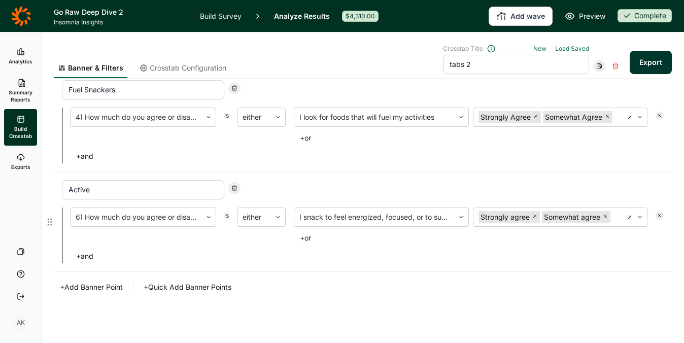
scroll to position [851, 0]
click at [640, 57] on button "Export" at bounding box center [650, 62] width 42 height 23
click at [592, 317] on link "download your file here" at bounding box center [591, 314] width 80 height 8
click at [597, 67] on use at bounding box center [599, 66] width 5 height 5
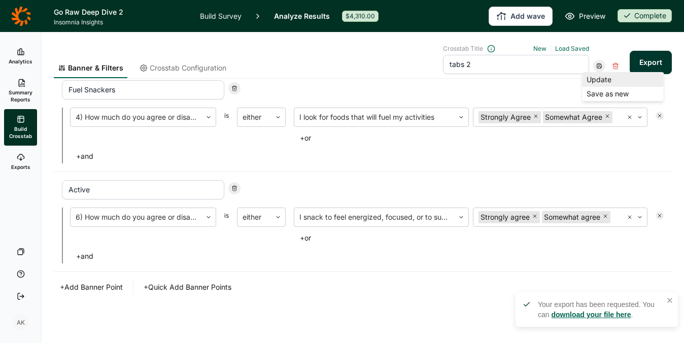
click at [596, 80] on div "Update" at bounding box center [622, 80] width 81 height 14
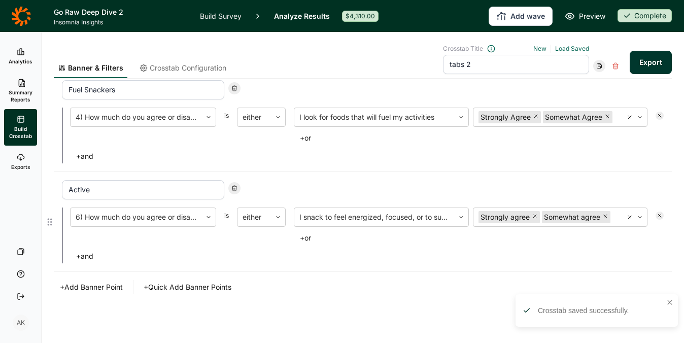
click at [192, 248] on div "6) How much do you agree or disagree with the following statements is either I …" at bounding box center [363, 235] width 602 height 56
click at [107, 180] on input "Active" at bounding box center [143, 189] width 162 height 19
type input "Active 2.0"
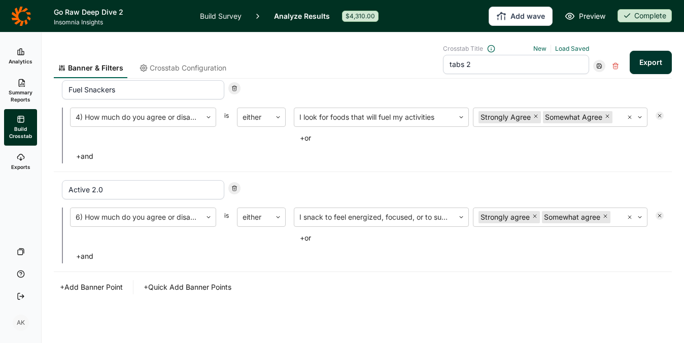
click at [596, 66] on icon at bounding box center [599, 66] width 6 height 6
click at [593, 75] on div "Update" at bounding box center [622, 80] width 81 height 14
click at [648, 58] on button "Export" at bounding box center [650, 62] width 42 height 23
click at [604, 119] on icon "Remove Somewhat Agree" at bounding box center [607, 116] width 6 height 6
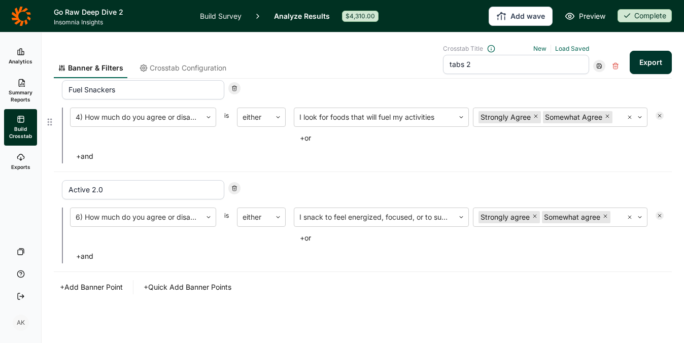
scroll to position [799, 0]
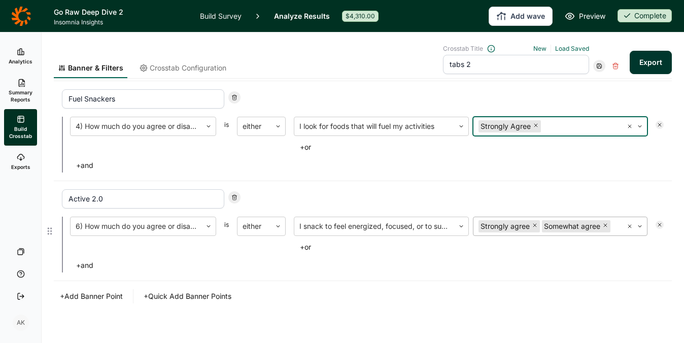
click at [604, 228] on icon "Remove Somewhat agree" at bounding box center [605, 225] width 6 height 6
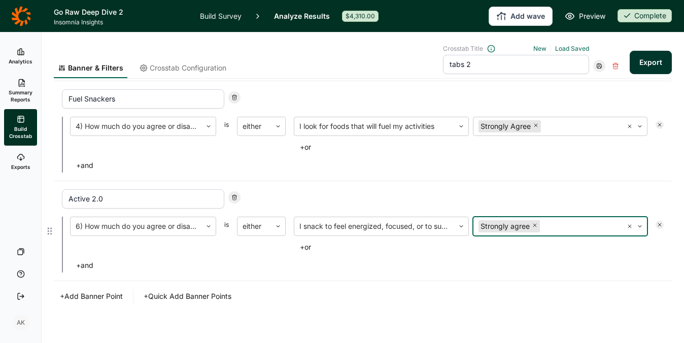
scroll to position [785, 0]
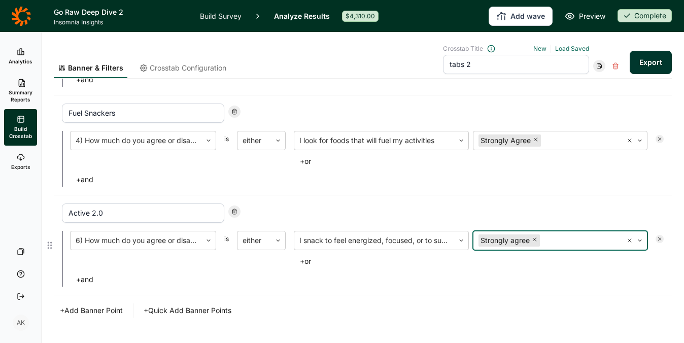
click at [545, 287] on div "+ and" at bounding box center [366, 279] width 593 height 14
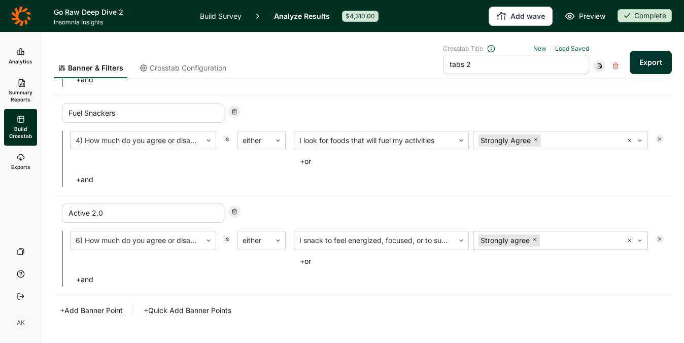
click at [641, 62] on button "Export" at bounding box center [650, 62] width 42 height 23
click at [596, 68] on icon at bounding box center [599, 66] width 6 height 6
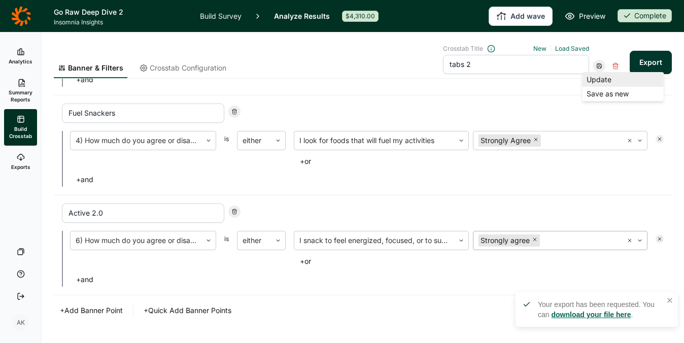
click at [594, 78] on div "Update" at bounding box center [622, 80] width 81 height 14
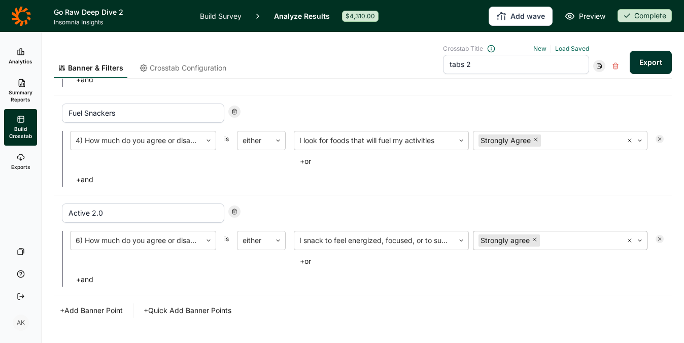
click at [216, 19] on link "Build Survey" at bounding box center [221, 16] width 42 height 32
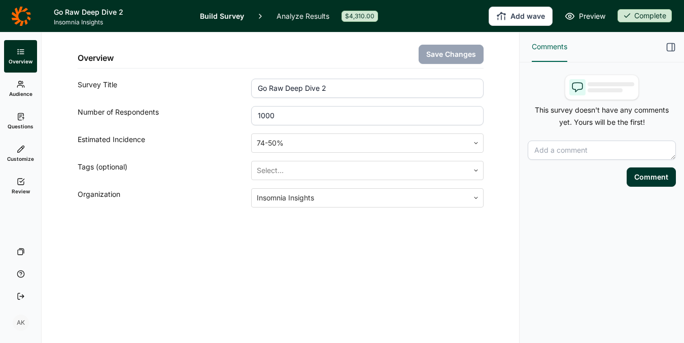
click at [302, 15] on link "Analyze Results" at bounding box center [302, 16] width 53 height 32
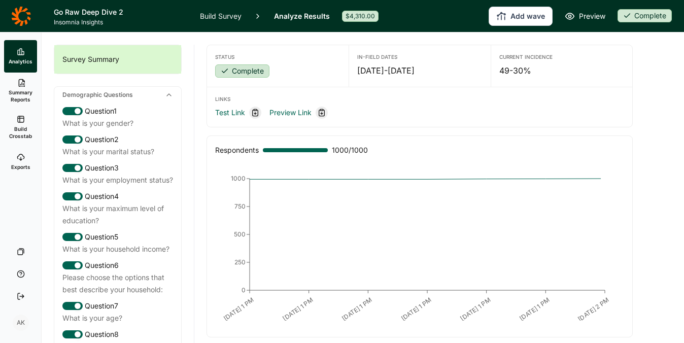
click at [14, 133] on span "Build Crosstab" at bounding box center [20, 132] width 25 height 14
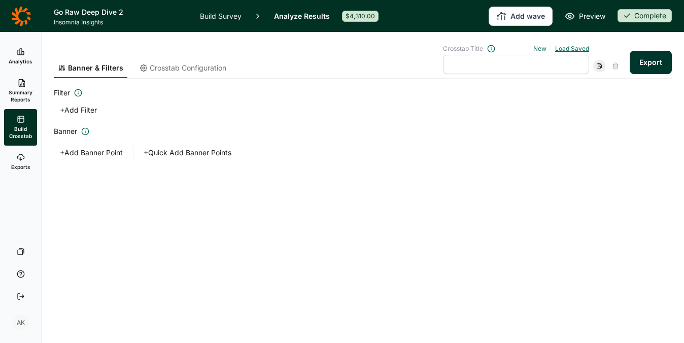
click at [568, 52] on link "Load Saved" at bounding box center [572, 49] width 34 height 8
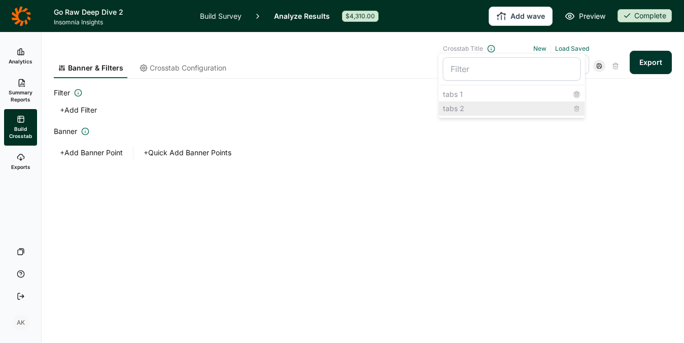
click at [498, 104] on div "tabs 2" at bounding box center [512, 108] width 146 height 14
type input "tabs 2"
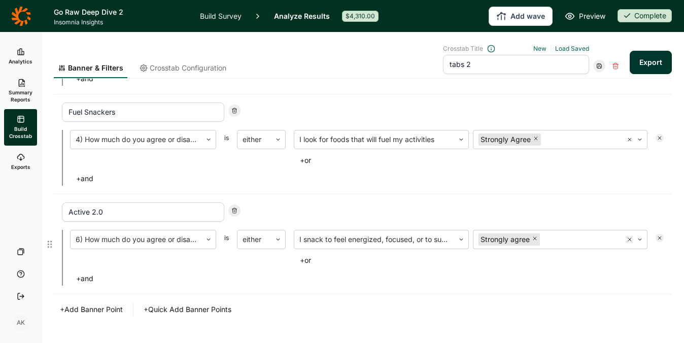
scroll to position [781, 0]
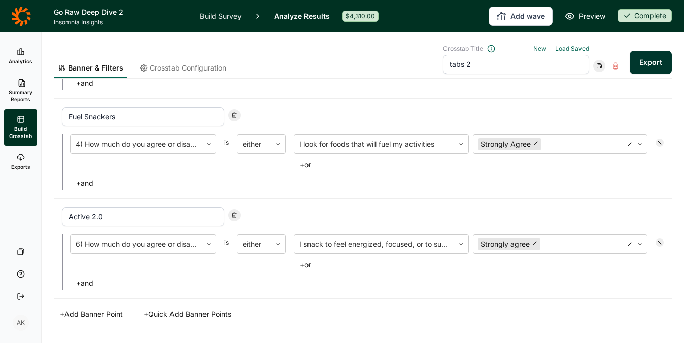
click at [213, 16] on link "Build Survey" at bounding box center [221, 16] width 42 height 32
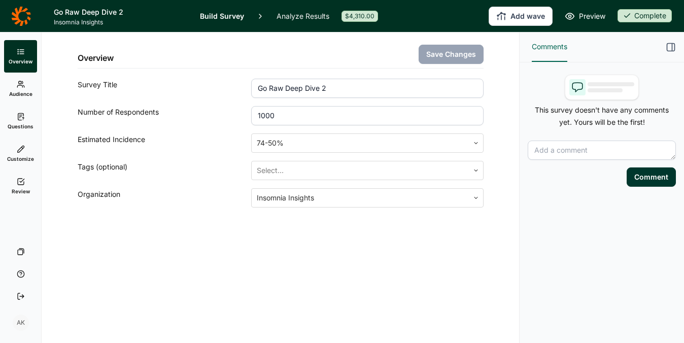
click at [23, 112] on link "Questions" at bounding box center [20, 121] width 33 height 32
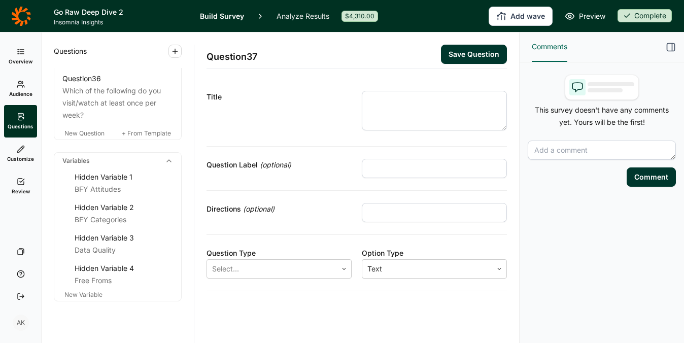
scroll to position [2473, 0]
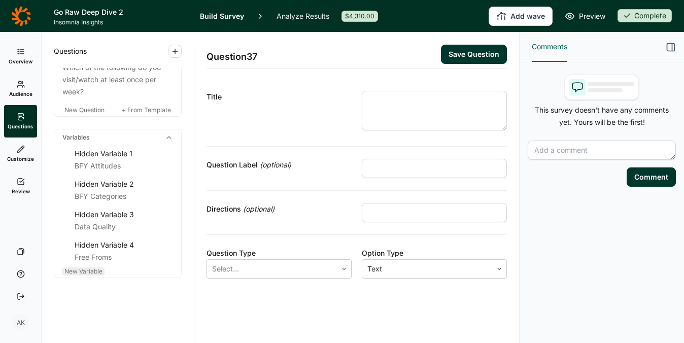
click at [74, 271] on span "New Variable" at bounding box center [83, 271] width 38 height 8
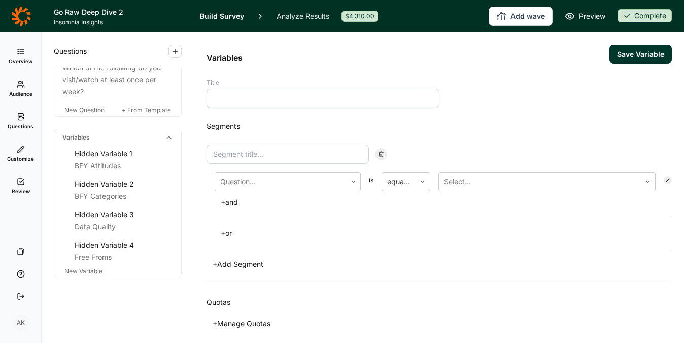
click at [276, 96] on input at bounding box center [322, 98] width 233 height 19
type input "Active Snackers"
type input "c"
type input "Active Snackers"
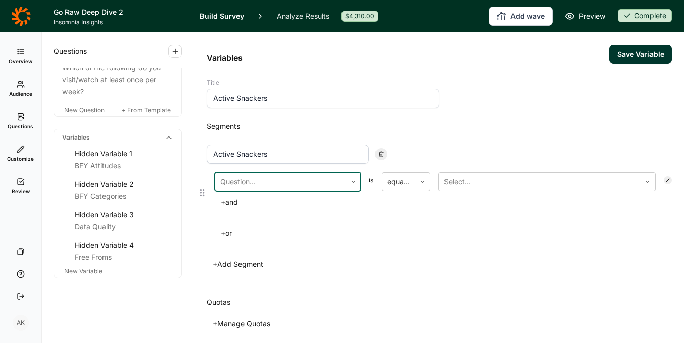
click at [272, 187] on div at bounding box center [280, 181] width 121 height 14
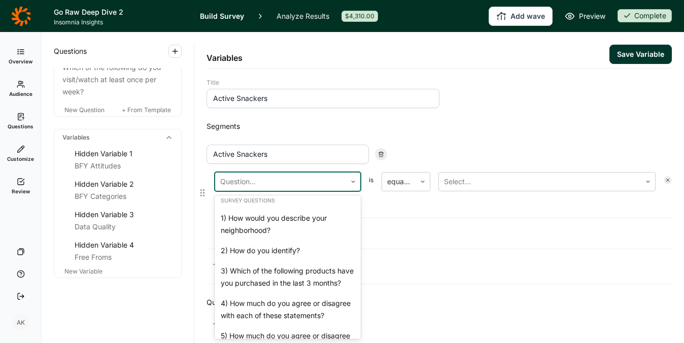
scroll to position [318, 0]
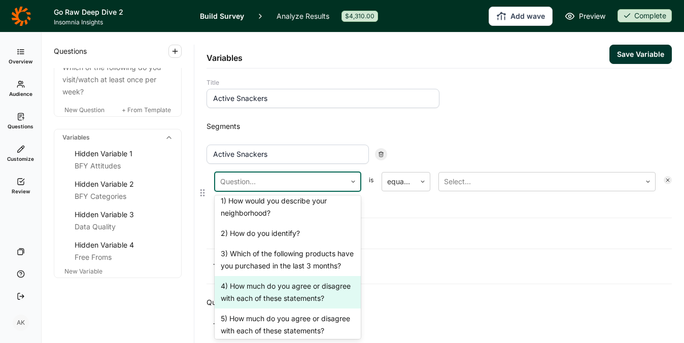
click at [274, 304] on div "4) How much do you agree or disagree with each of these statements?" at bounding box center [288, 292] width 146 height 32
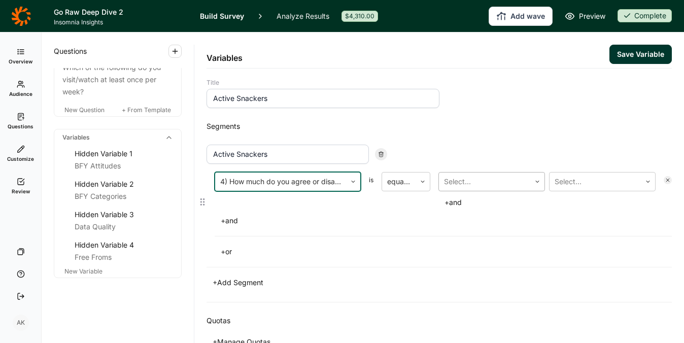
click at [475, 183] on div at bounding box center [484, 181] width 81 height 14
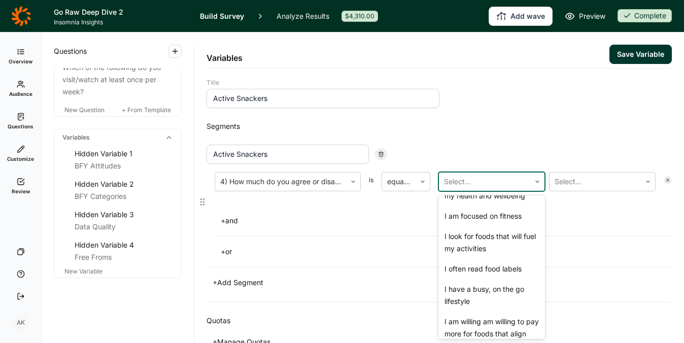
scroll to position [116, 0]
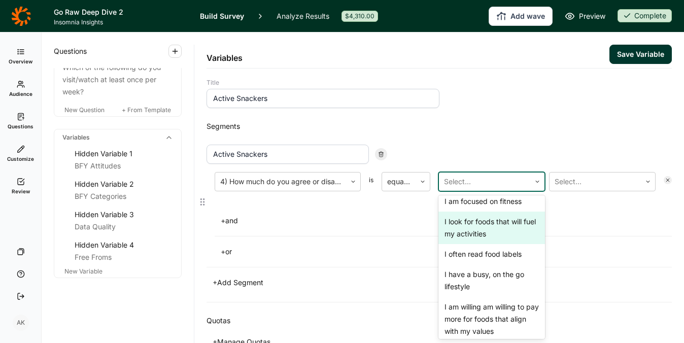
click at [474, 235] on div "I look for foods that will fuel my activities" at bounding box center [491, 228] width 107 height 32
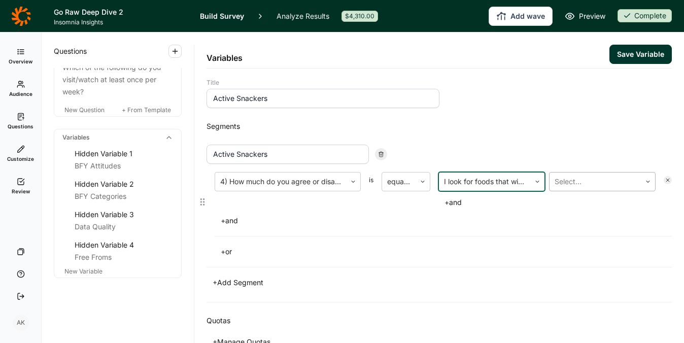
click at [569, 187] on div at bounding box center [594, 181] width 81 height 14
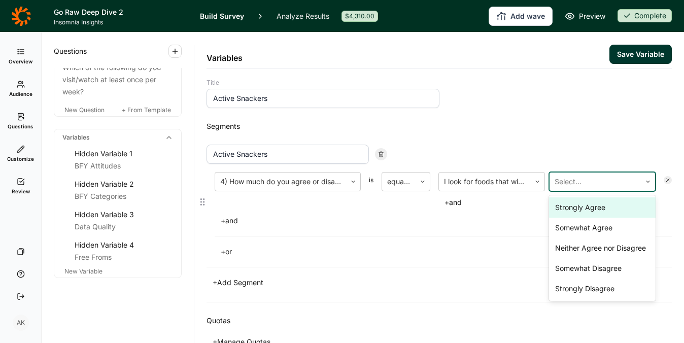
click at [569, 203] on div "Strongly Agree" at bounding box center [602, 207] width 107 height 20
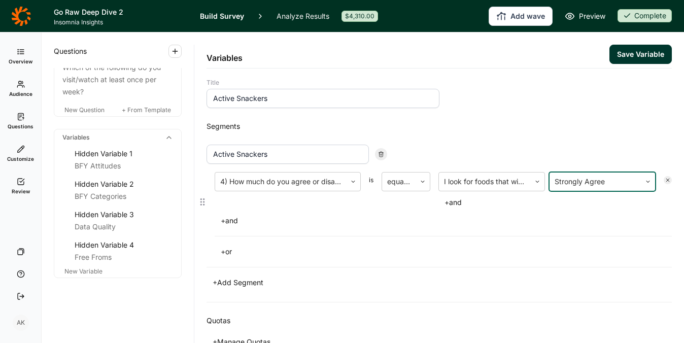
click at [224, 251] on button "+ or" at bounding box center [226, 251] width 23 height 14
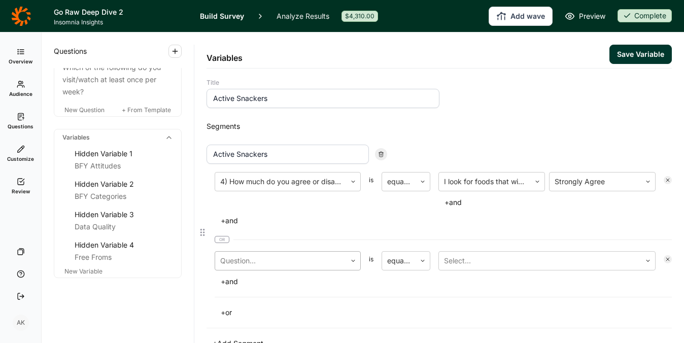
click at [268, 262] on div at bounding box center [280, 261] width 121 height 14
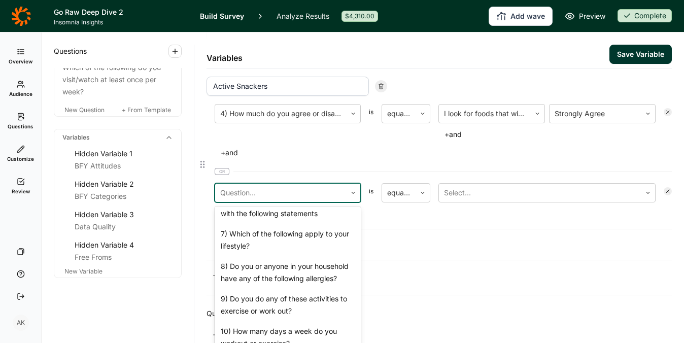
scroll to position [492, 0]
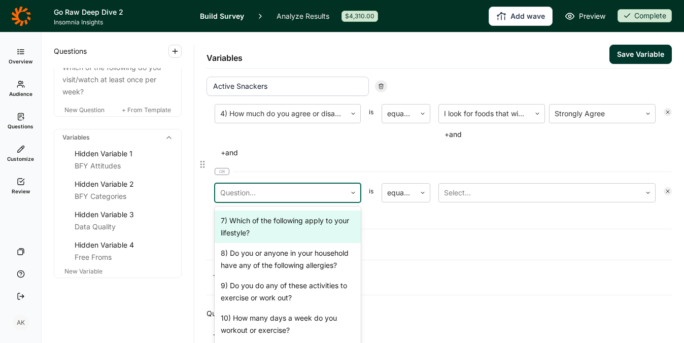
click at [268, 243] on div "7) Which of the following apply to your lifestyle?" at bounding box center [288, 227] width 146 height 32
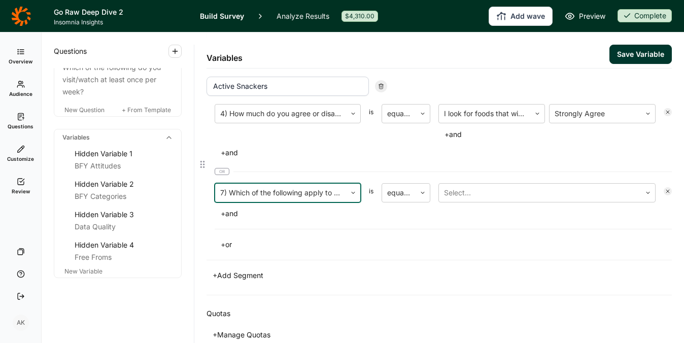
click at [285, 195] on div at bounding box center [280, 193] width 121 height 14
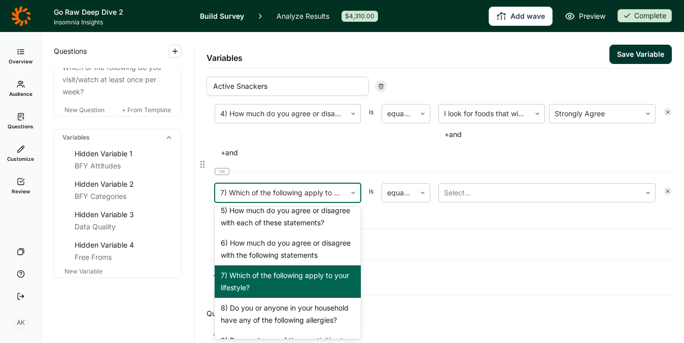
scroll to position [436, 0]
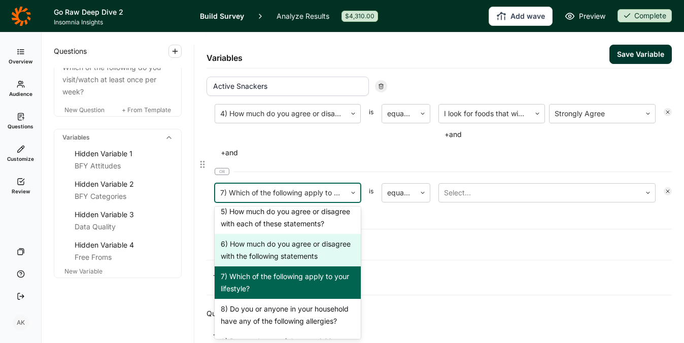
click at [267, 266] on div "6) How much do you agree or disagree with the following statements" at bounding box center [288, 250] width 146 height 32
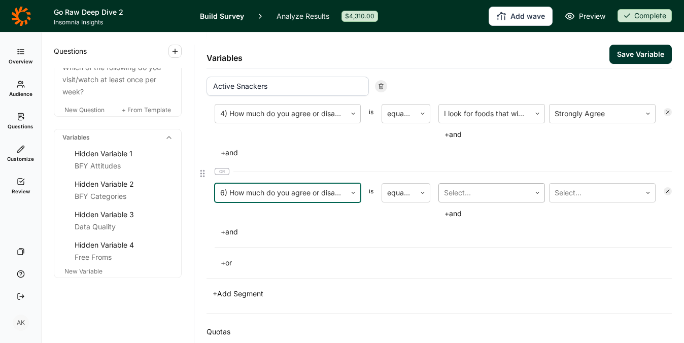
click at [462, 192] on div at bounding box center [484, 193] width 81 height 14
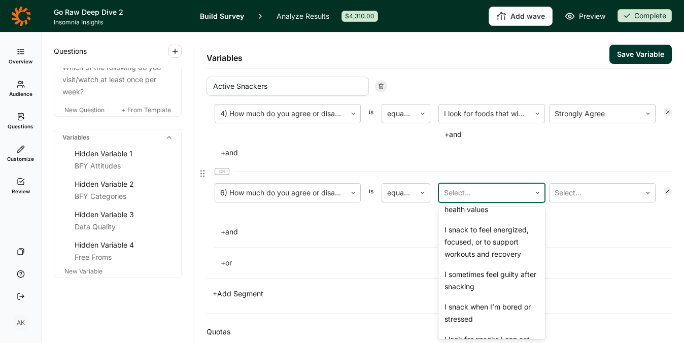
scroll to position [111, 0]
click at [482, 256] on div "I snack to feel energized, focused, or to support workouts and recovery" at bounding box center [491, 241] width 107 height 45
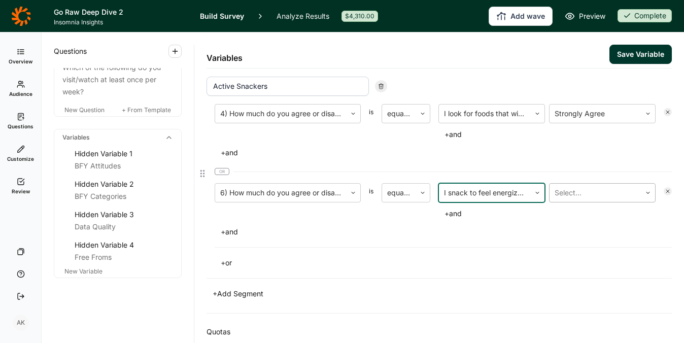
click at [565, 196] on div at bounding box center [594, 193] width 81 height 14
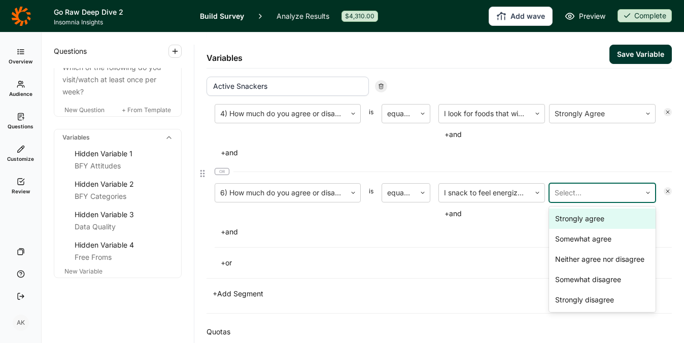
click at [566, 213] on div "Strongly agree" at bounding box center [602, 218] width 107 height 20
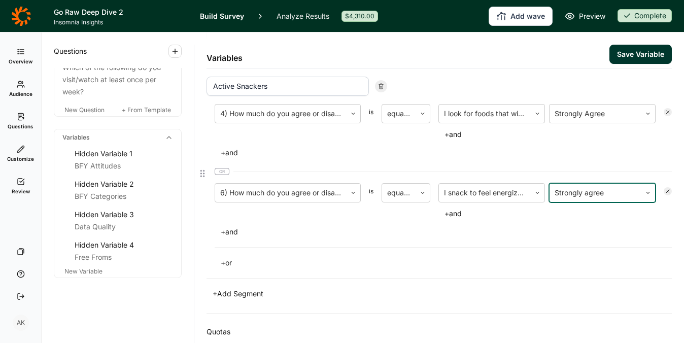
click at [561, 240] on div "4) How much do you agree or disagree with each of these statements? is equal to…" at bounding box center [438, 187] width 465 height 166
click at [617, 52] on button "Save Variable" at bounding box center [640, 54] width 62 height 19
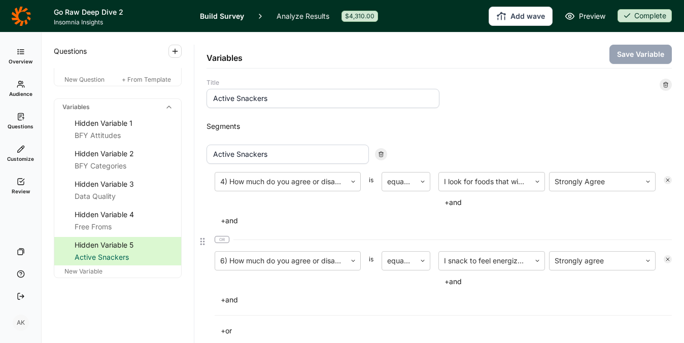
click at [666, 260] on use at bounding box center [667, 259] width 3 height 3
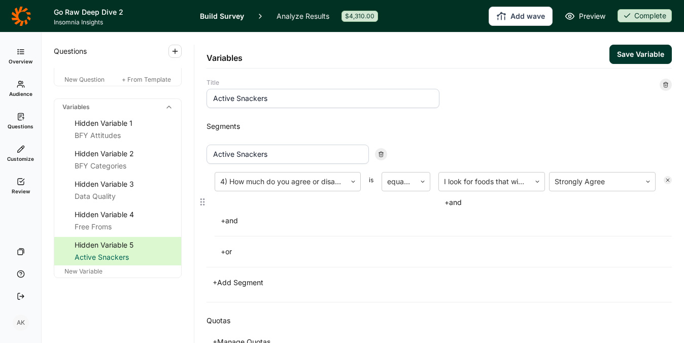
click at [664, 183] on icon at bounding box center [667, 180] width 6 height 6
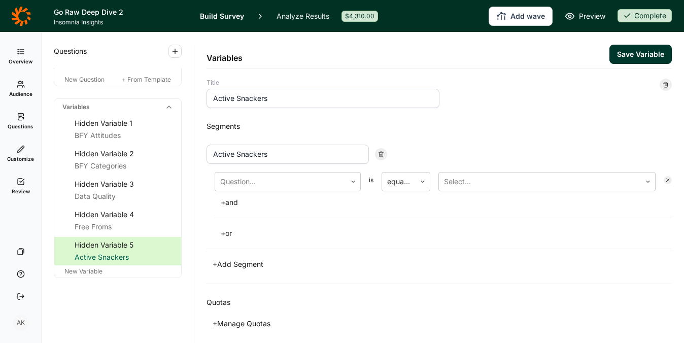
click at [20, 152] on icon at bounding box center [21, 149] width 8 height 8
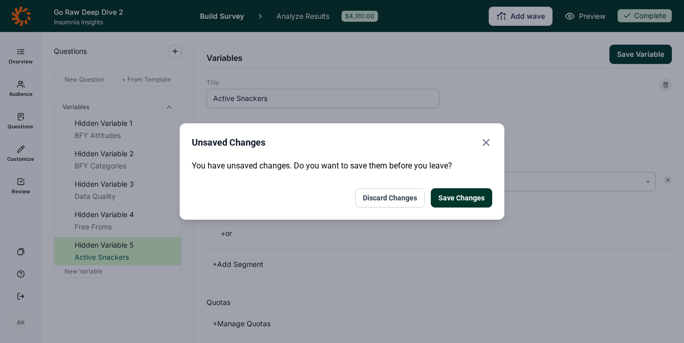
click at [394, 202] on button "Discard Changes" at bounding box center [389, 197] width 69 height 19
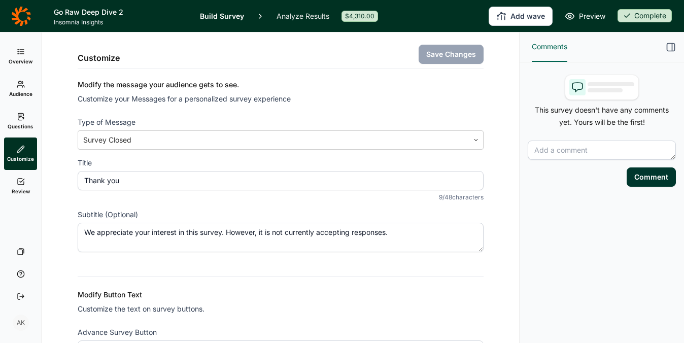
click at [298, 15] on link "Analyze Results" at bounding box center [302, 16] width 53 height 32
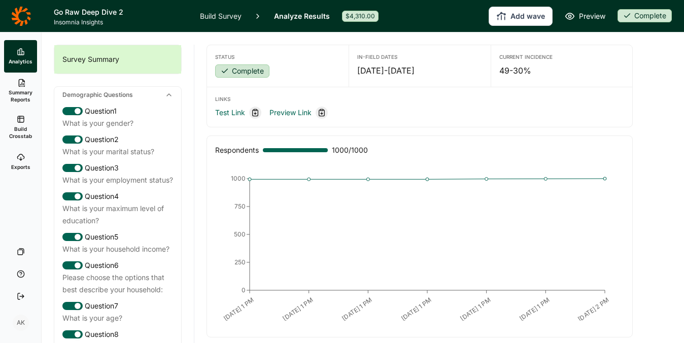
click at [17, 129] on span "Build Crosstab" at bounding box center [20, 132] width 25 height 14
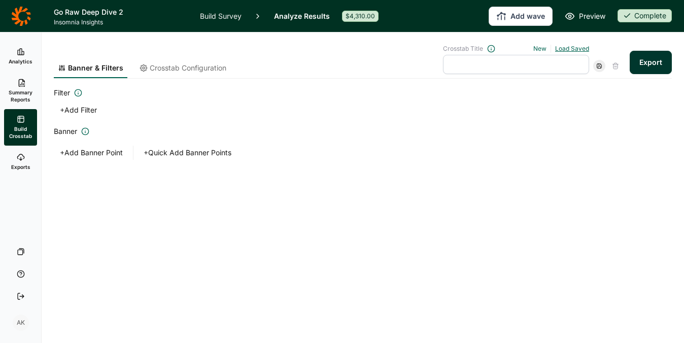
click at [570, 47] on link "Load Saved" at bounding box center [572, 49] width 34 height 8
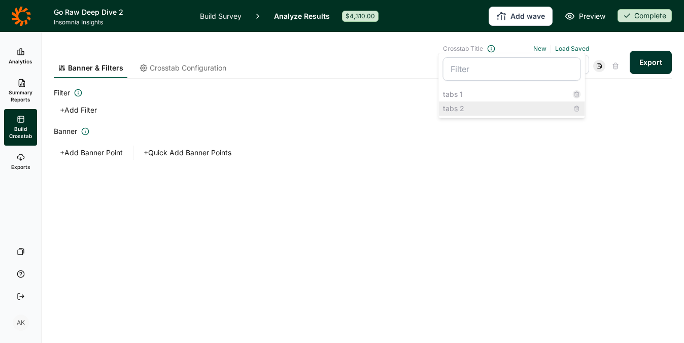
click at [493, 111] on div "tabs 2" at bounding box center [512, 108] width 146 height 14
type input "tabs 2"
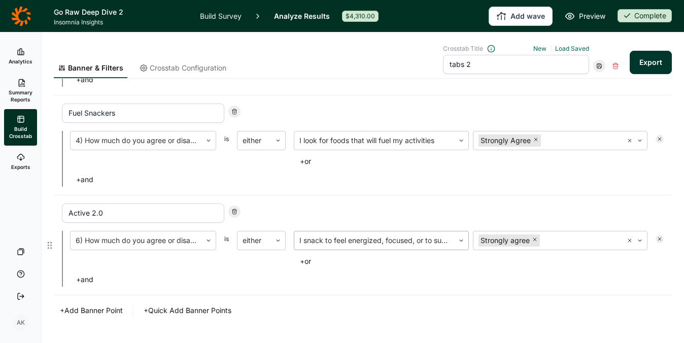
scroll to position [760, 0]
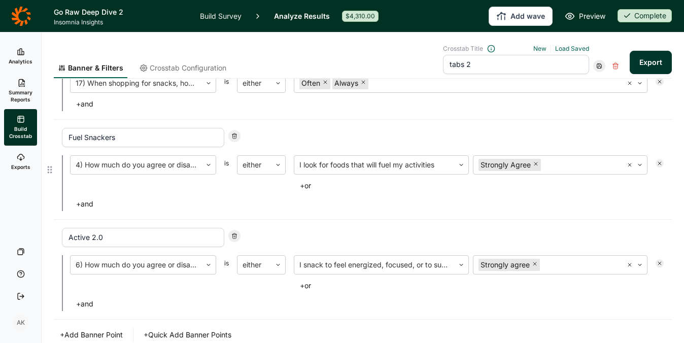
click at [235, 139] on icon at bounding box center [234, 136] width 6 height 6
type input "Active 2.0"
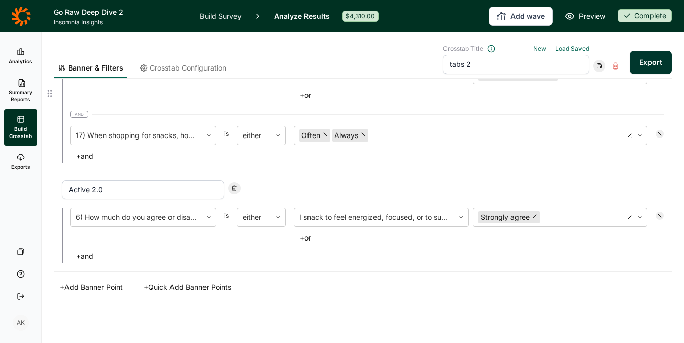
scroll to position [660, 0]
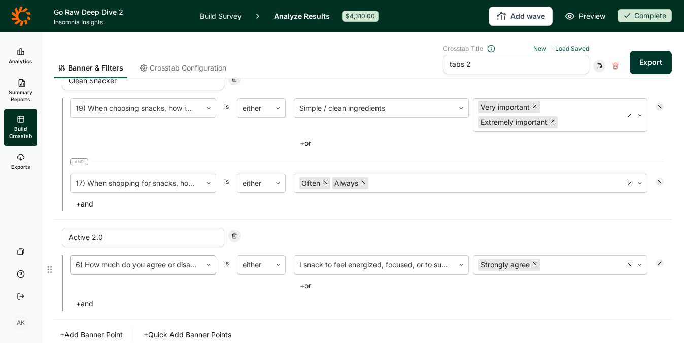
click at [122, 272] on div at bounding box center [136, 265] width 121 height 14
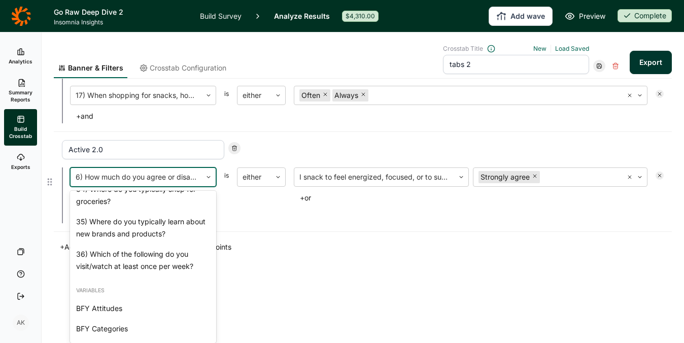
scroll to position [1670, 0]
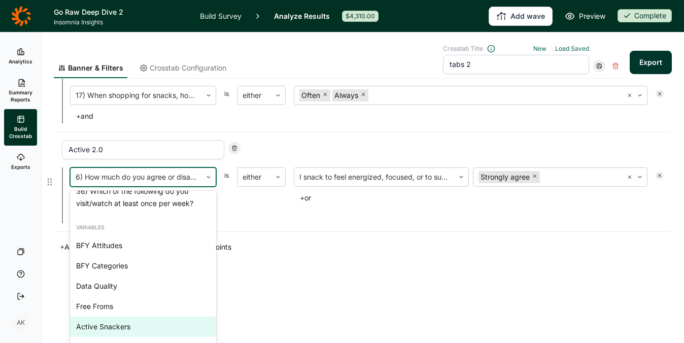
click at [93, 331] on div "Active Snackers" at bounding box center [143, 327] width 146 height 20
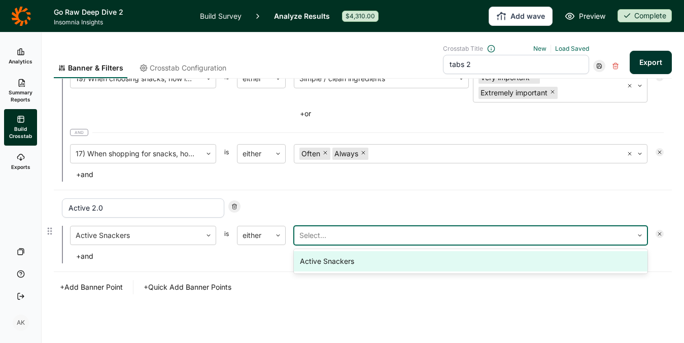
click at [346, 240] on div at bounding box center [463, 235] width 328 height 14
click at [335, 261] on div "Active Snackers" at bounding box center [471, 261] width 354 height 20
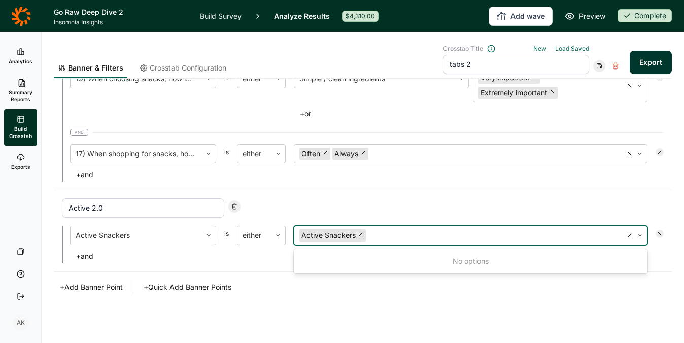
click at [340, 280] on div "+ Add Banner Point + Quick Add Banner Points" at bounding box center [363, 287] width 618 height 14
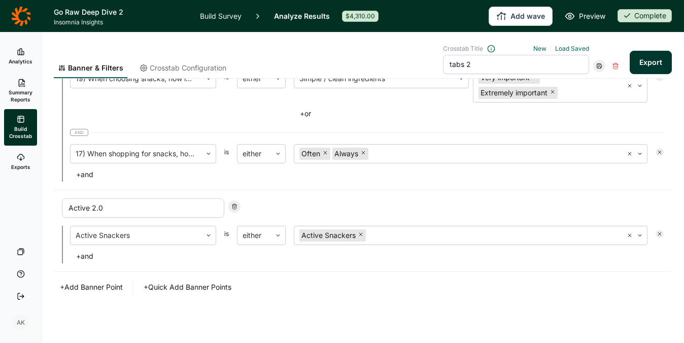
click at [648, 58] on button "Export" at bounding box center [650, 62] width 42 height 23
click at [596, 65] on icon at bounding box center [599, 66] width 6 height 6
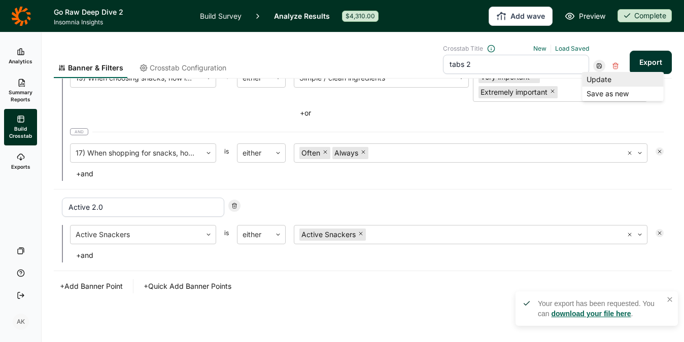
click at [596, 83] on div "Update" at bounding box center [622, 80] width 81 height 14
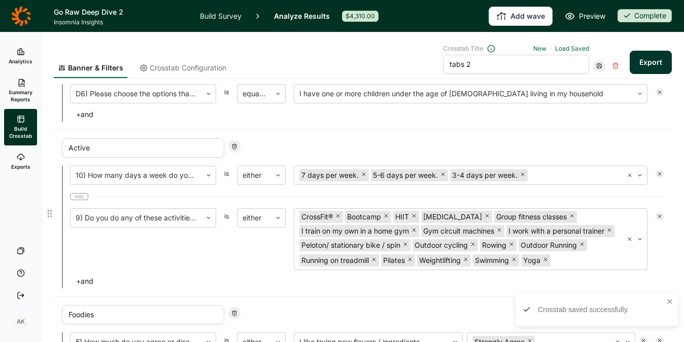
scroll to position [292, 0]
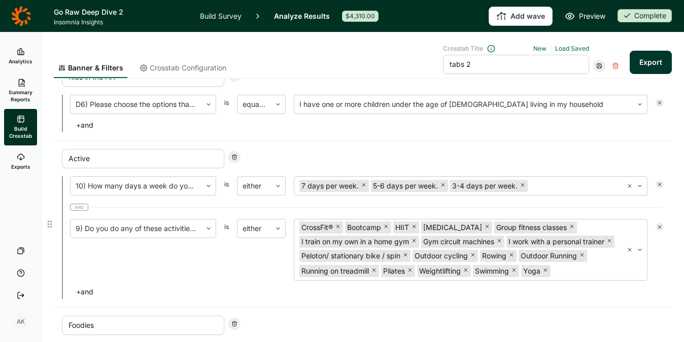
click at [234, 158] on use at bounding box center [234, 157] width 5 height 5
type input "Foodies"
type input "Clean Snacker"
type input "Active 2.0"
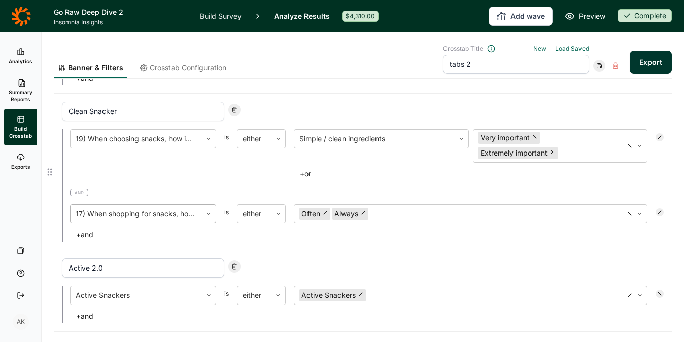
scroll to position [463, 0]
click at [532, 134] on icon "Remove Very important" at bounding box center [535, 136] width 6 height 6
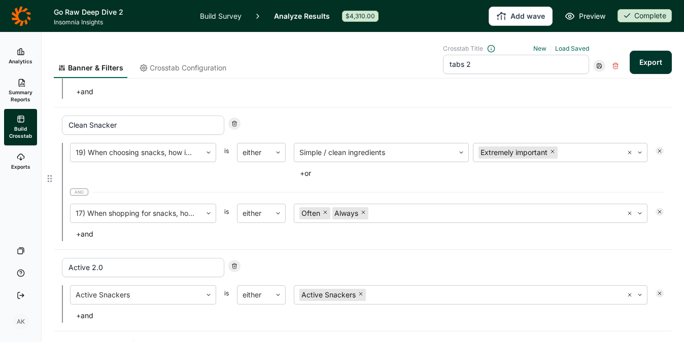
click at [388, 179] on div "+ or" at bounding box center [471, 173] width 354 height 14
click at [644, 57] on button "Export" at bounding box center [650, 62] width 42 height 23
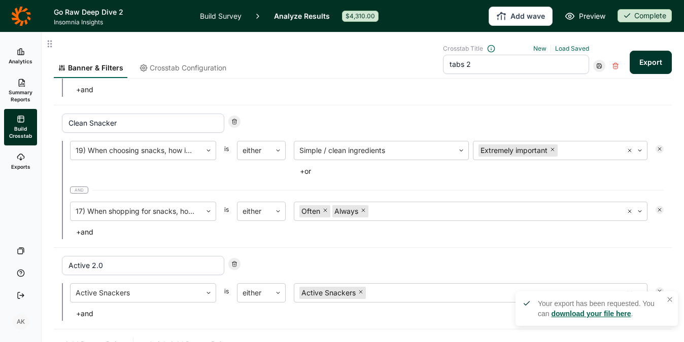
scroll to position [453, 0]
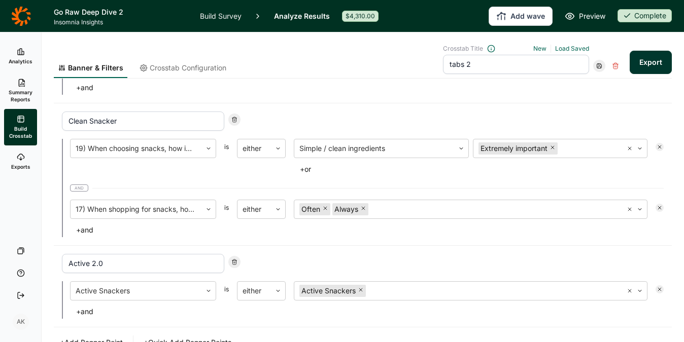
click at [599, 68] on div "Crosstab Title New Load Saved tabs 2" at bounding box center [532, 59] width 179 height 29
click at [596, 67] on icon at bounding box center [599, 66] width 6 height 6
click at [594, 79] on div "Update" at bounding box center [622, 80] width 81 height 14
click at [219, 11] on link "Build Survey" at bounding box center [221, 16] width 42 height 32
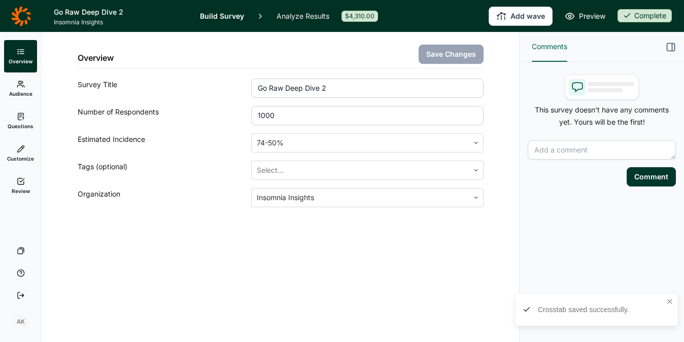
click at [20, 117] on icon at bounding box center [21, 117] width 8 height 8
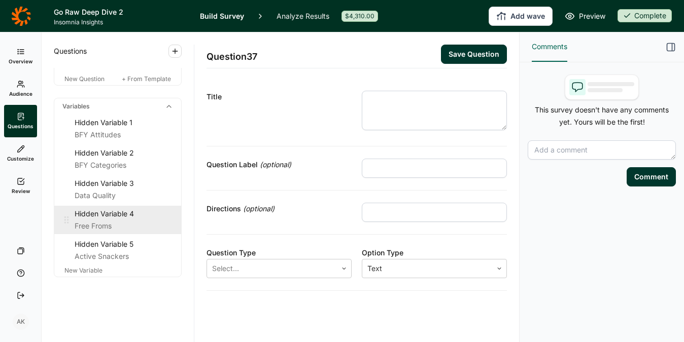
scroll to position [2504, 0]
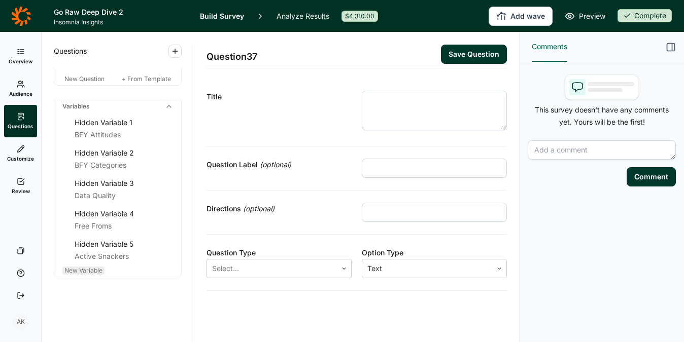
click at [100, 271] on span "New Variable" at bounding box center [83, 271] width 38 height 8
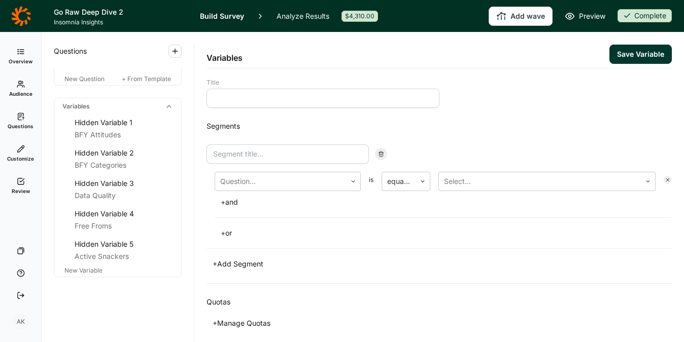
click at [274, 95] on input at bounding box center [322, 98] width 233 height 19
type input "Nutrition Seekers"
click at [261, 183] on div at bounding box center [280, 181] width 121 height 14
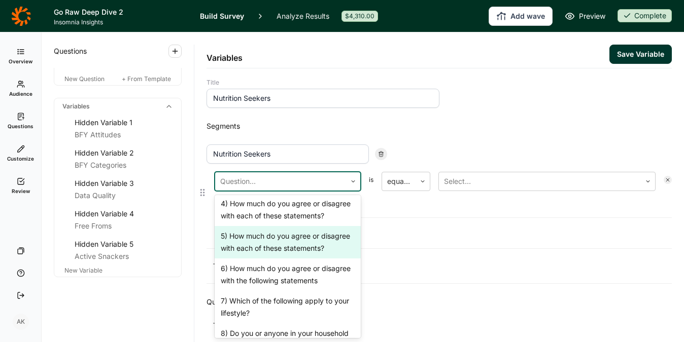
scroll to position [378, 0]
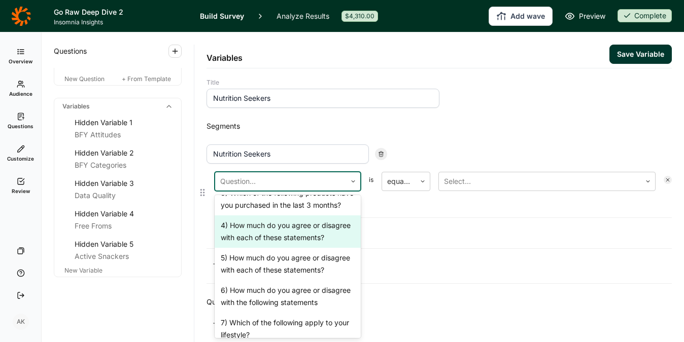
click at [270, 248] on div "4) How much do you agree or disagree with each of these statements?" at bounding box center [288, 232] width 146 height 32
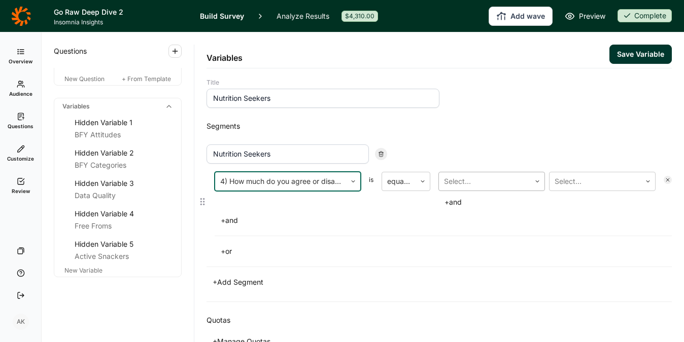
click at [478, 188] on div at bounding box center [484, 181] width 81 height 14
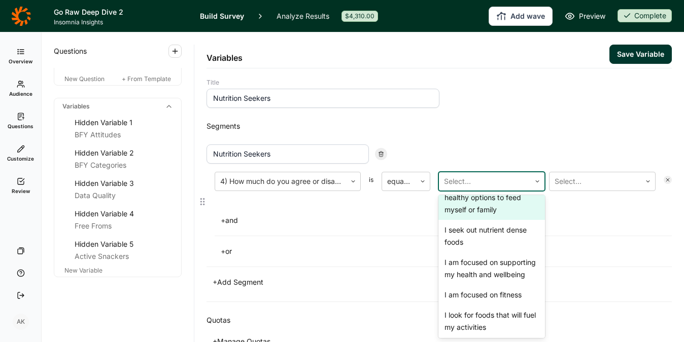
scroll to position [29, 0]
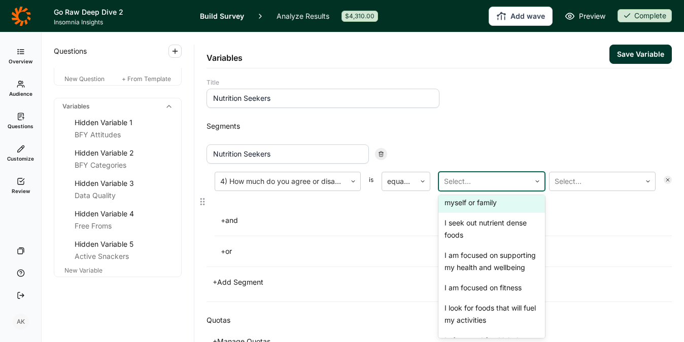
click at [482, 222] on div "I seek out nutrient dense foods" at bounding box center [491, 229] width 107 height 32
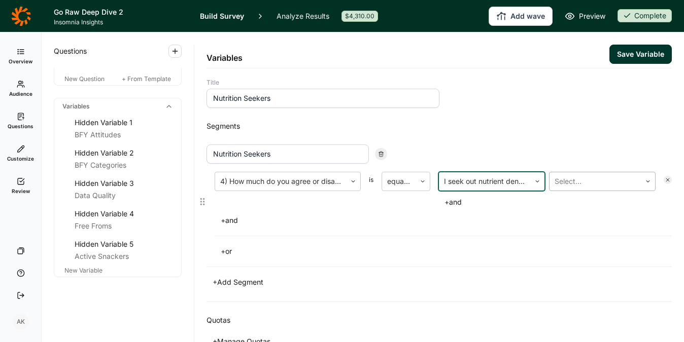
click at [579, 177] on div at bounding box center [594, 181] width 81 height 14
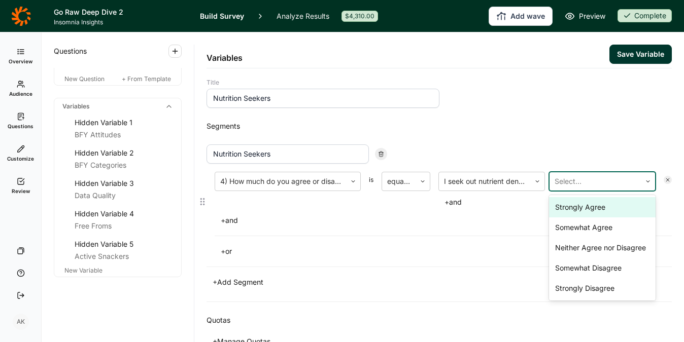
click at [577, 204] on div "Strongly Agree" at bounding box center [602, 207] width 107 height 20
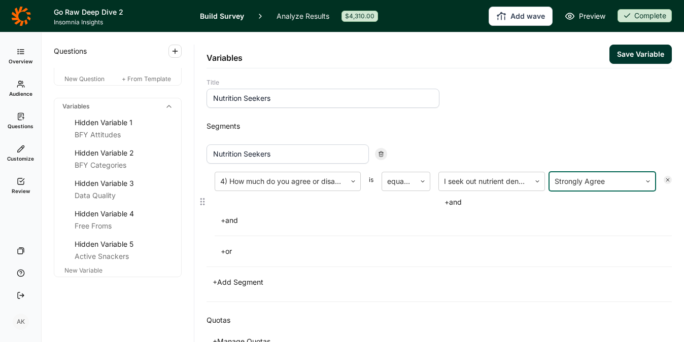
click at [235, 252] on button "+ or" at bounding box center [226, 251] width 23 height 14
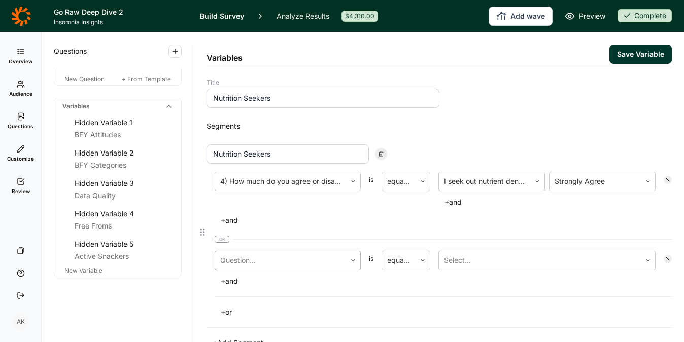
click at [253, 259] on div at bounding box center [280, 261] width 121 height 14
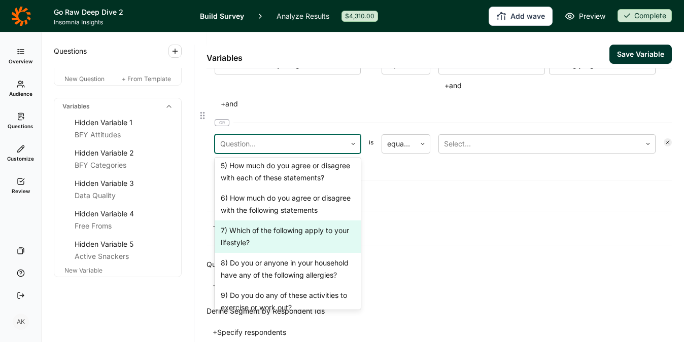
scroll to position [427, 0]
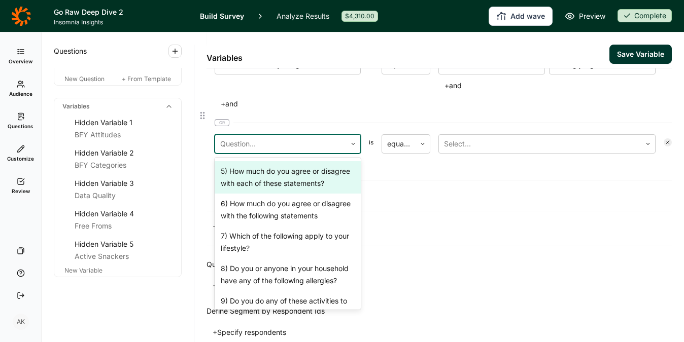
click at [276, 194] on div "5) How much do you agree or disagree with each of these statements?" at bounding box center [288, 177] width 146 height 32
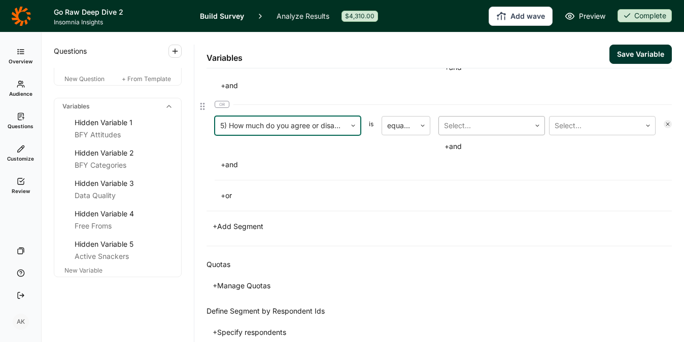
click at [472, 130] on div at bounding box center [484, 126] width 81 height 14
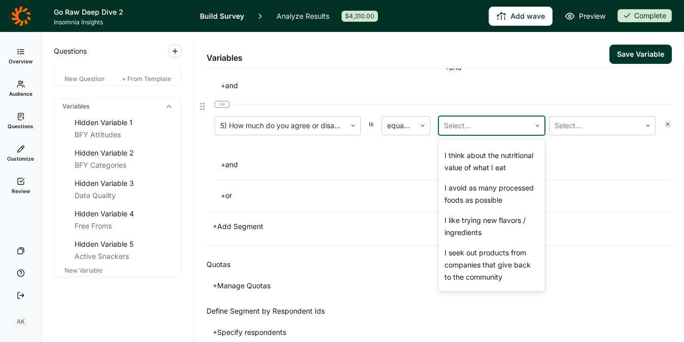
scroll to position [91, 0]
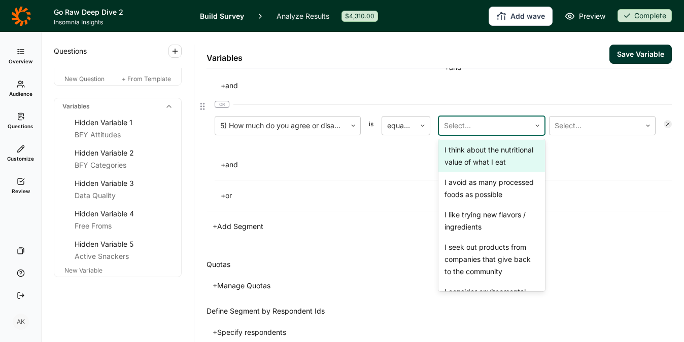
click at [484, 168] on div "I think about the nutritional value of what I eat" at bounding box center [491, 156] width 107 height 32
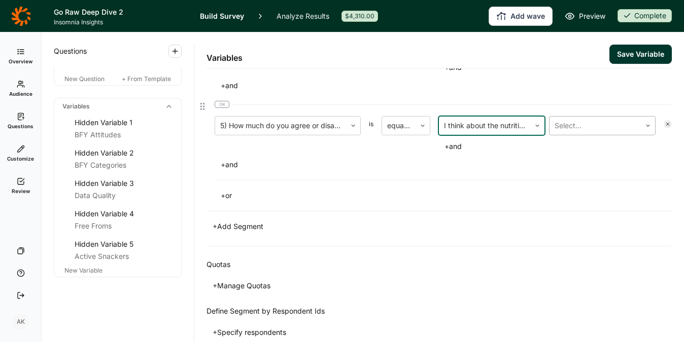
click at [558, 128] on div at bounding box center [594, 126] width 81 height 14
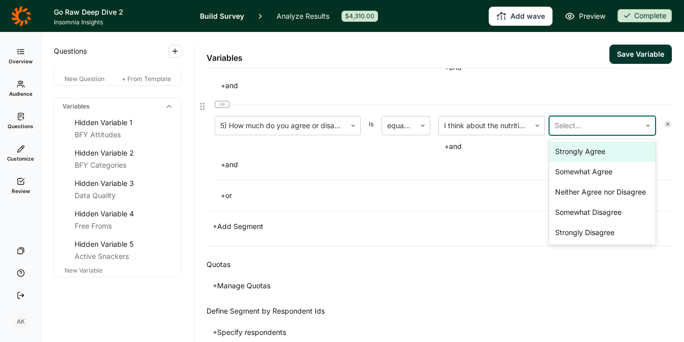
click at [562, 156] on div "Strongly Agree" at bounding box center [602, 152] width 107 height 20
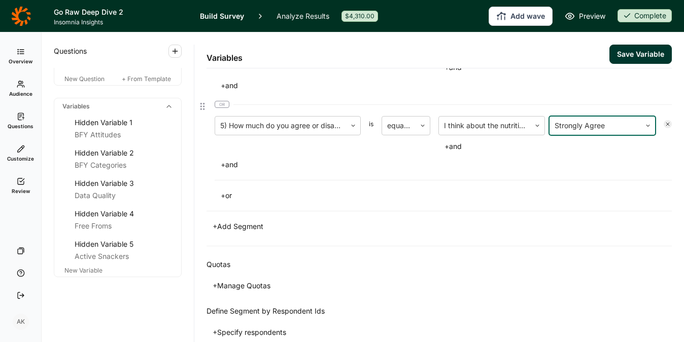
click at [507, 192] on div "+ or" at bounding box center [443, 196] width 457 height 14
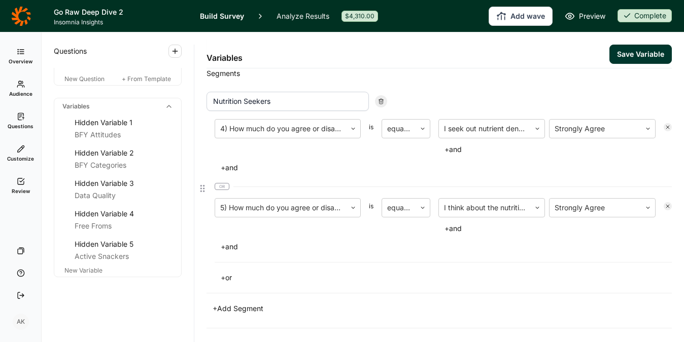
scroll to position [0, 0]
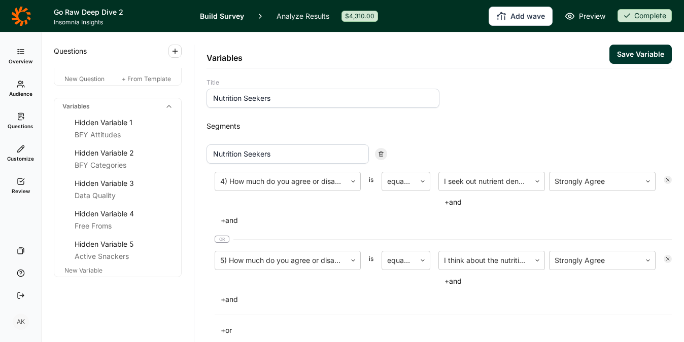
click at [630, 55] on button "Save Variable" at bounding box center [640, 54] width 62 height 19
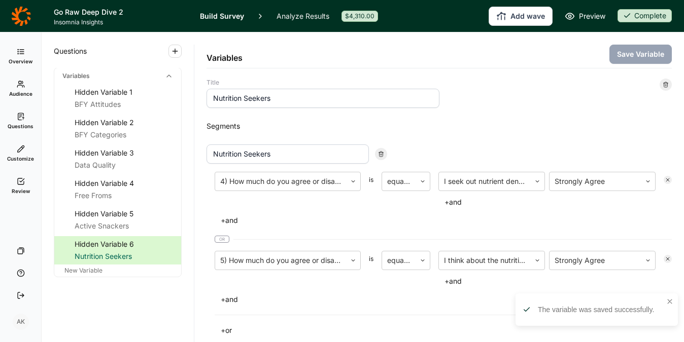
click at [21, 117] on icon at bounding box center [21, 117] width 8 height 8
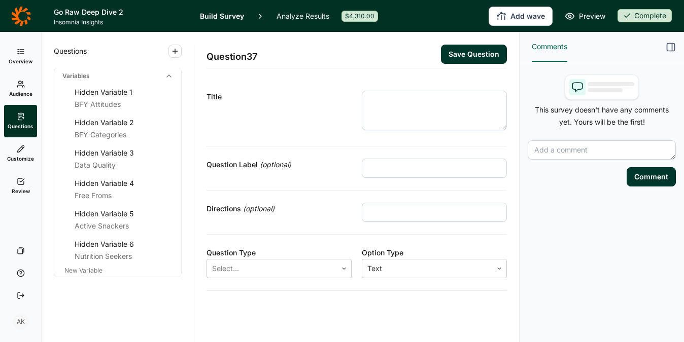
click at [302, 16] on link "Analyze Results" at bounding box center [302, 16] width 53 height 32
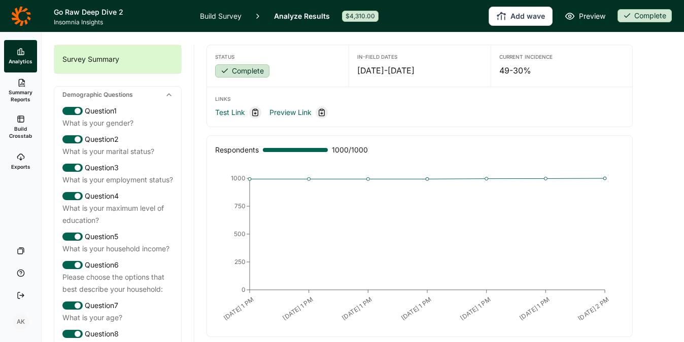
click at [14, 127] on span "Build Crosstab" at bounding box center [20, 132] width 25 height 14
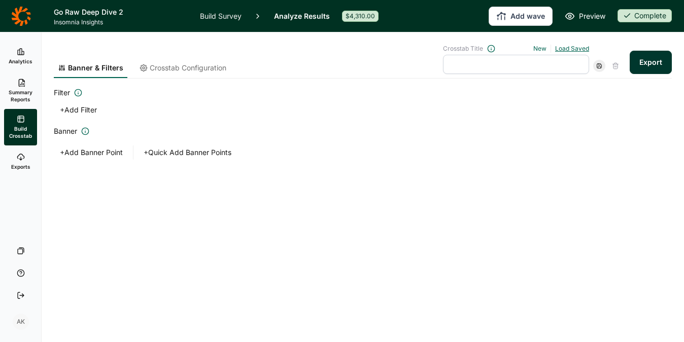
click at [574, 48] on link "Load Saved" at bounding box center [572, 49] width 34 height 8
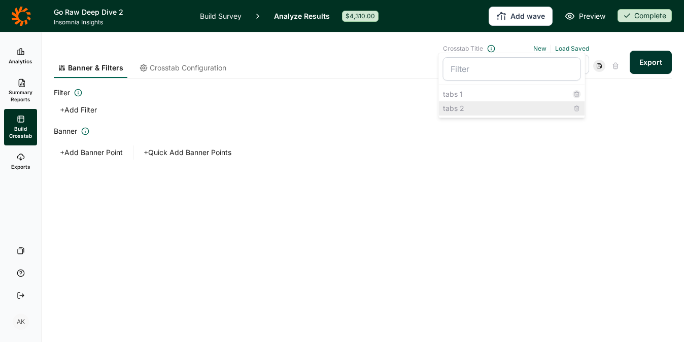
click at [461, 106] on div "tabs 2" at bounding box center [512, 108] width 146 height 14
type input "tabs 2"
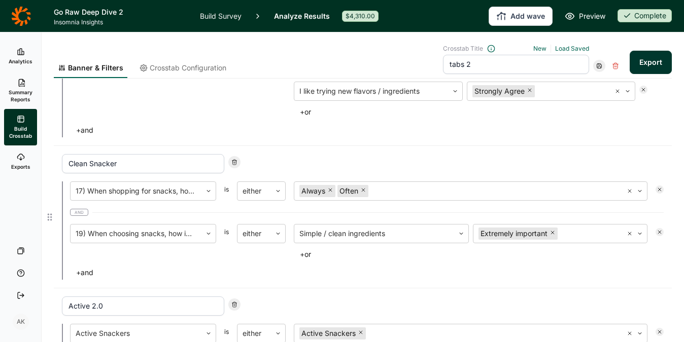
scroll to position [435, 0]
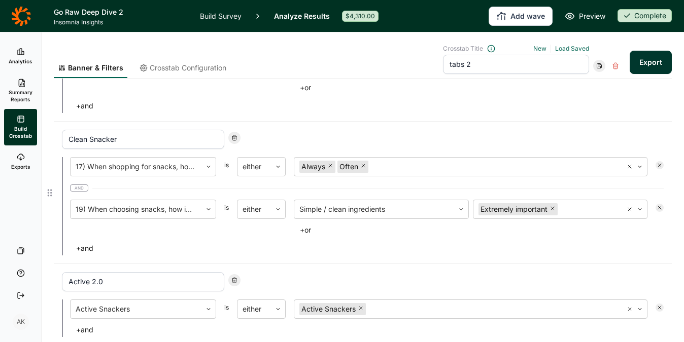
click at [235, 137] on icon at bounding box center [234, 138] width 6 height 6
type input "Active 2.0"
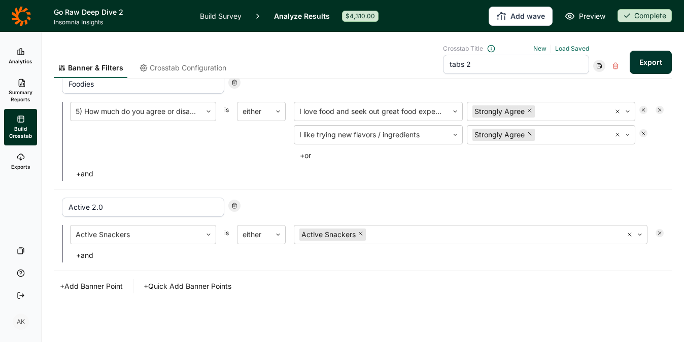
click at [99, 286] on button "+ Add Banner Point" at bounding box center [91, 286] width 75 height 14
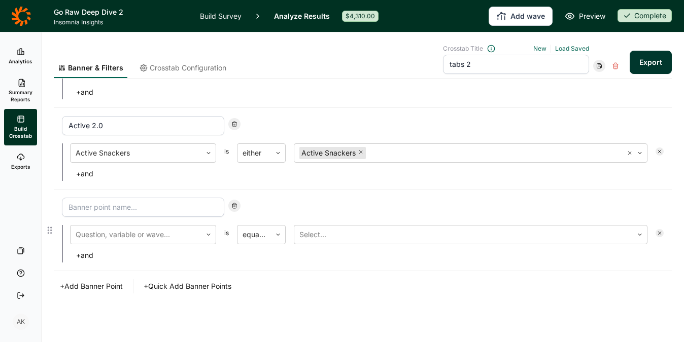
click at [145, 205] on input at bounding box center [143, 207] width 162 height 19
type input "Nutrition Seekers"
click at [128, 232] on div at bounding box center [136, 235] width 121 height 14
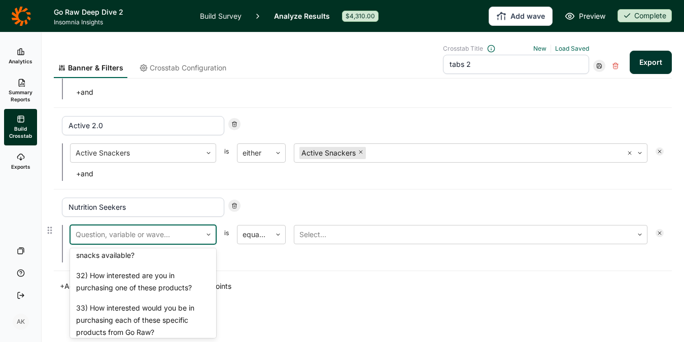
scroll to position [1753, 0]
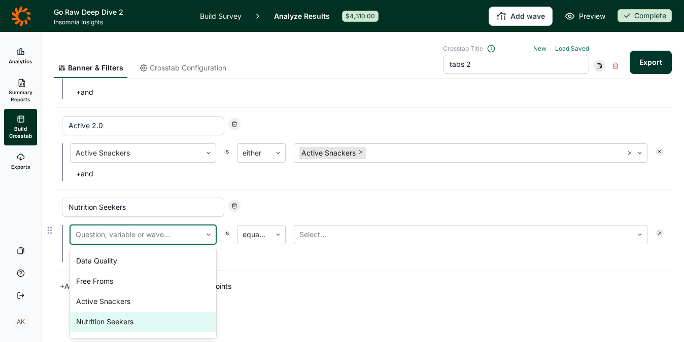
click at [123, 322] on div "Nutrition Seekers" at bounding box center [143, 322] width 146 height 20
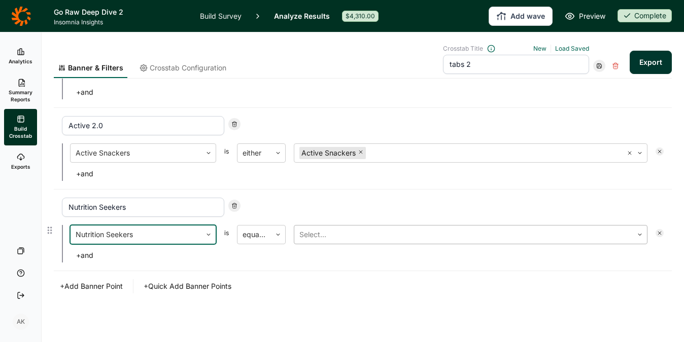
click at [331, 235] on div at bounding box center [463, 235] width 328 height 14
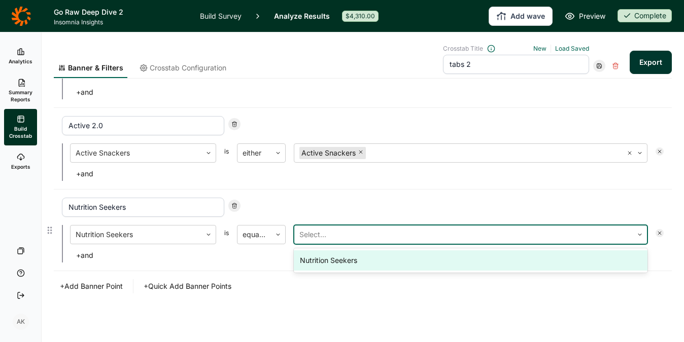
click at [330, 264] on div "Nutrition Seekers" at bounding box center [471, 261] width 354 height 20
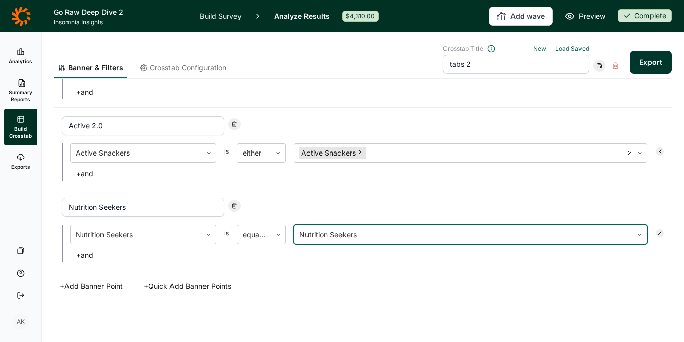
click at [357, 288] on div "+ Add Banner Point + Quick Add Banner Points" at bounding box center [363, 286] width 618 height 14
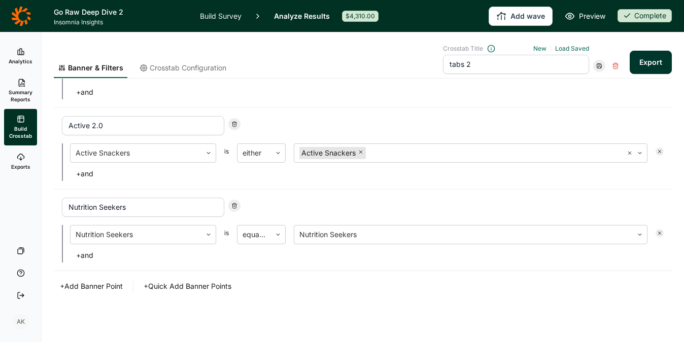
click at [596, 64] on icon at bounding box center [599, 66] width 6 height 6
click at [590, 80] on div "Update" at bounding box center [622, 80] width 81 height 14
click at [648, 62] on button "Export" at bounding box center [650, 62] width 42 height 23
click at [147, 158] on div at bounding box center [136, 153] width 121 height 14
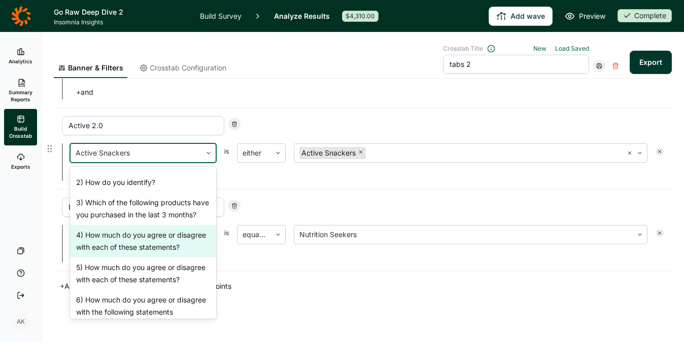
scroll to position [320, 0]
click at [146, 241] on div "4) How much do you agree or disagree with each of these statements?" at bounding box center [143, 241] width 146 height 32
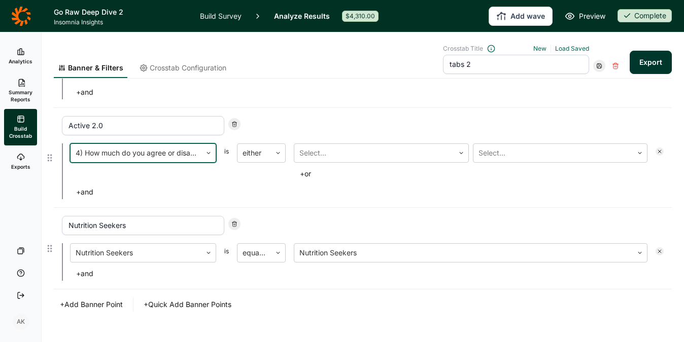
scroll to position [467, 0]
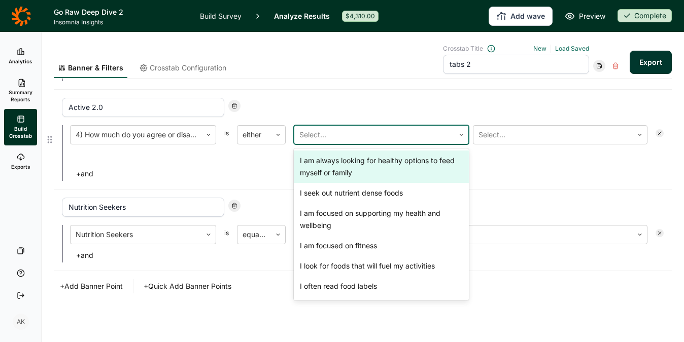
click at [335, 133] on div at bounding box center [374, 135] width 150 height 14
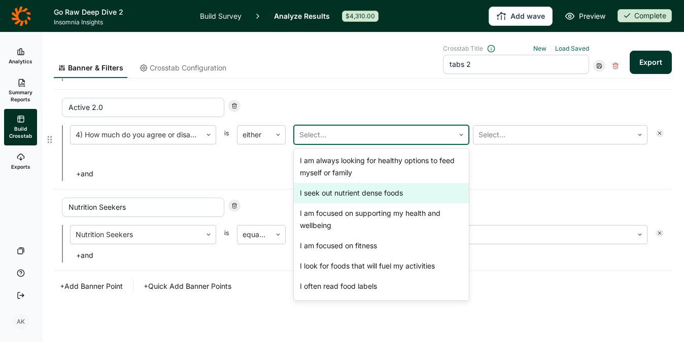
click at [370, 192] on div "I seek out nutrient dense foods" at bounding box center [381, 193] width 175 height 20
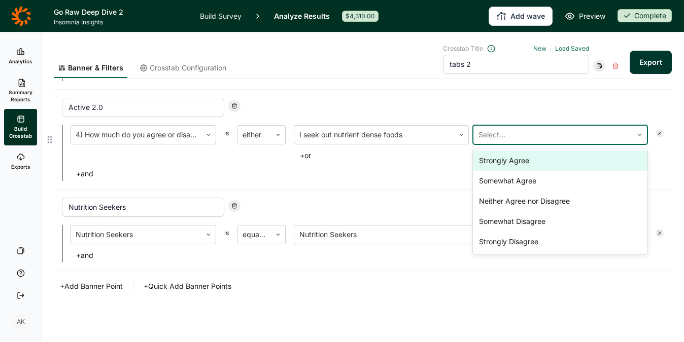
click at [525, 135] on div at bounding box center [553, 135] width 150 height 14
click at [520, 164] on div "Strongly Agree" at bounding box center [560, 161] width 175 height 20
click at [520, 164] on div "Somewhat Agree" at bounding box center [560, 161] width 175 height 20
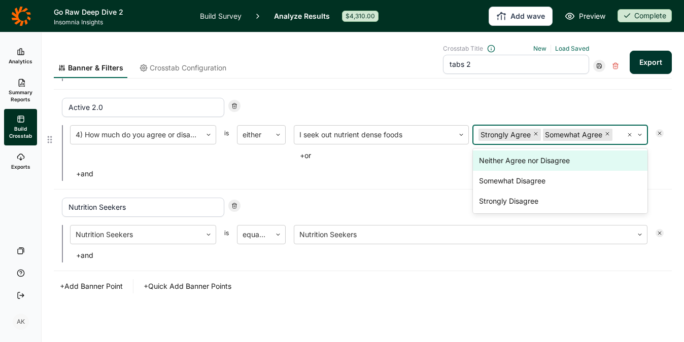
scroll to position [481, 0]
click at [489, 98] on div "Active 2.0" at bounding box center [363, 107] width 602 height 19
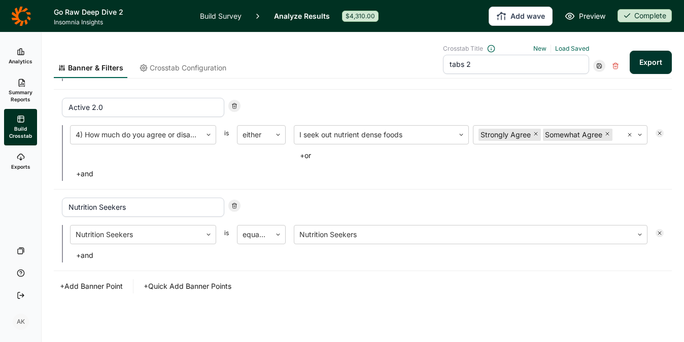
click at [652, 52] on button "Export" at bounding box center [650, 62] width 42 height 23
click at [24, 129] on span "Build Crosstab" at bounding box center [20, 132] width 25 height 14
click at [213, 18] on link "Build Survey" at bounding box center [221, 16] width 42 height 32
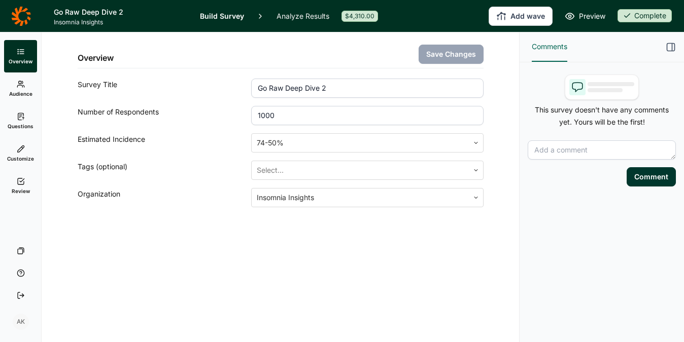
click at [19, 121] on link "Questions" at bounding box center [20, 121] width 33 height 32
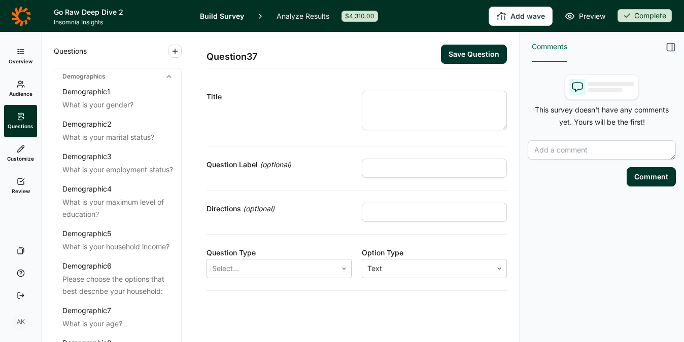
click at [316, 16] on link "Analyze Results" at bounding box center [302, 16] width 53 height 32
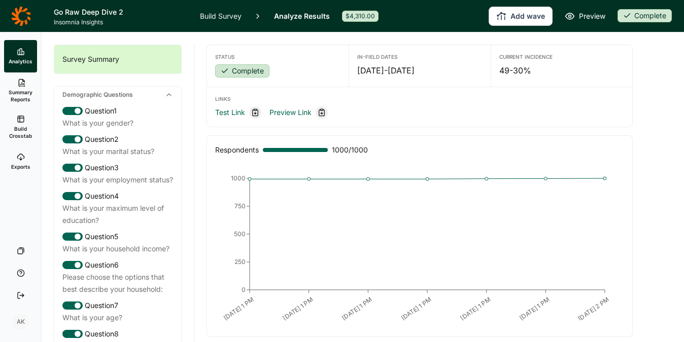
click at [22, 129] on span "Build Crosstab" at bounding box center [20, 132] width 25 height 14
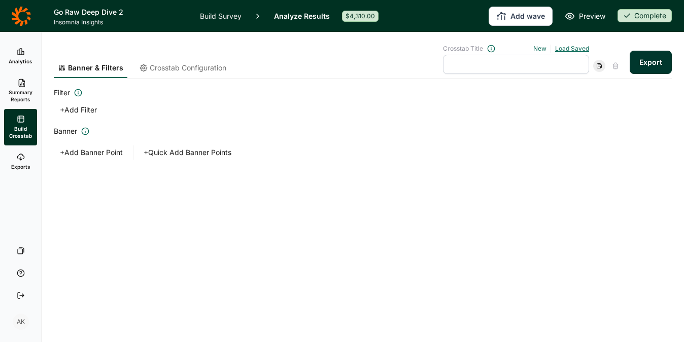
click at [565, 48] on link "Load Saved" at bounding box center [572, 49] width 34 height 8
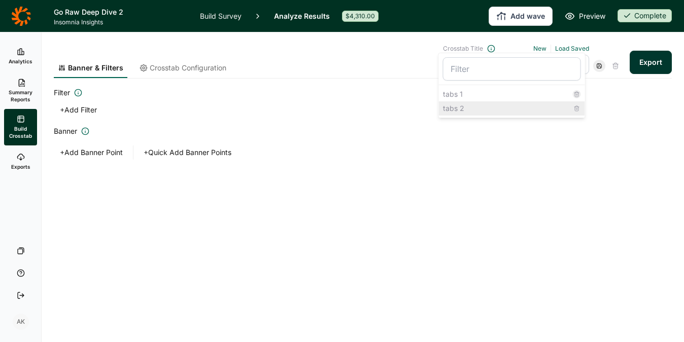
click at [500, 109] on div "tabs 2" at bounding box center [512, 108] width 146 height 14
type input "tabs 2"
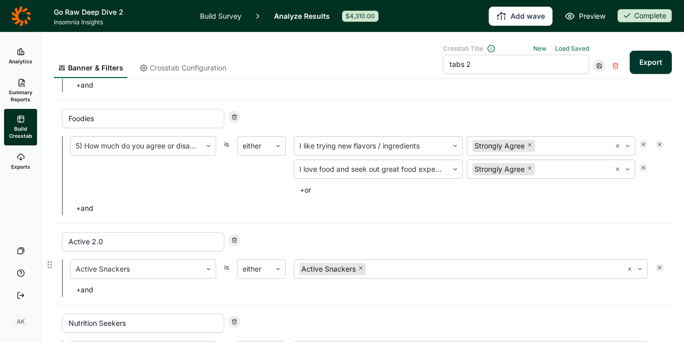
scroll to position [448, 0]
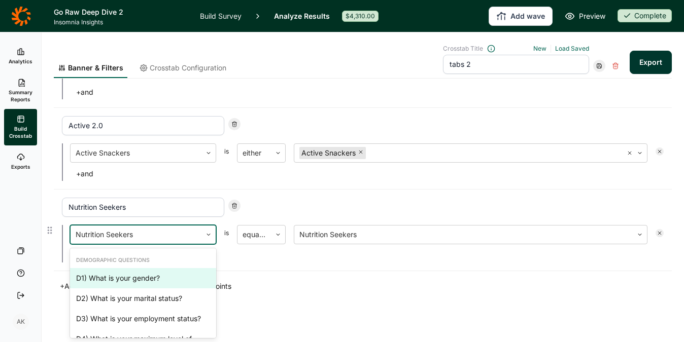
click at [137, 240] on div at bounding box center [136, 235] width 121 height 14
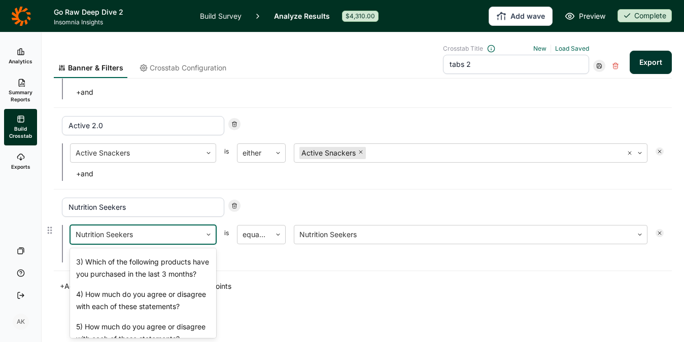
scroll to position [353, 0]
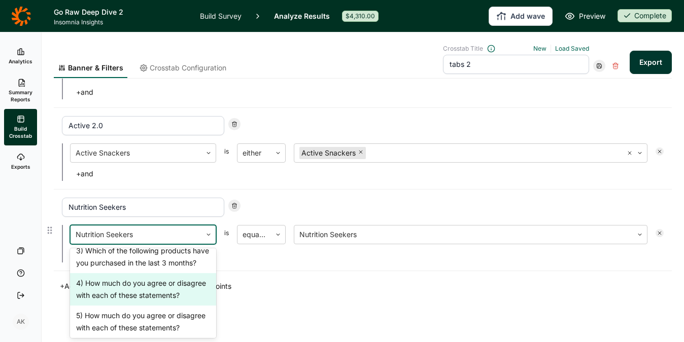
click at [142, 306] on div "4) How much do you agree or disagree with each of these statements?" at bounding box center [143, 289] width 146 height 32
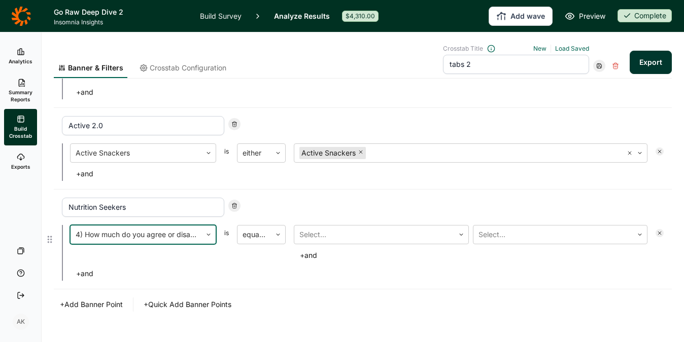
scroll to position [467, 0]
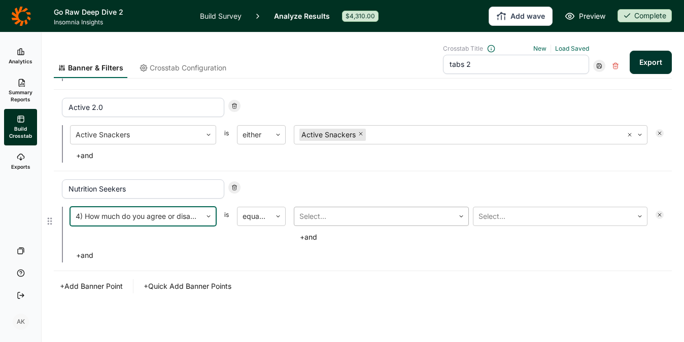
click at [327, 223] on div at bounding box center [374, 216] width 150 height 14
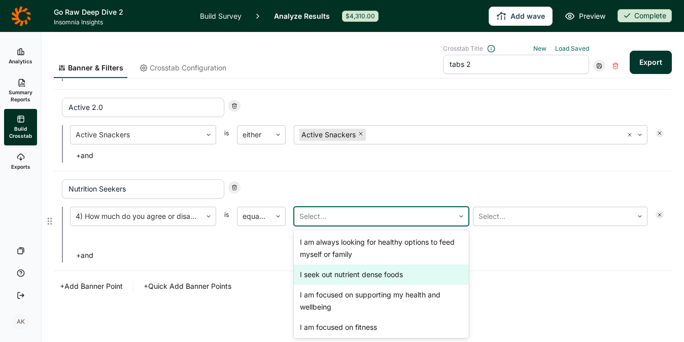
click at [364, 274] on div "I seek out nutrient dense foods" at bounding box center [381, 275] width 175 height 20
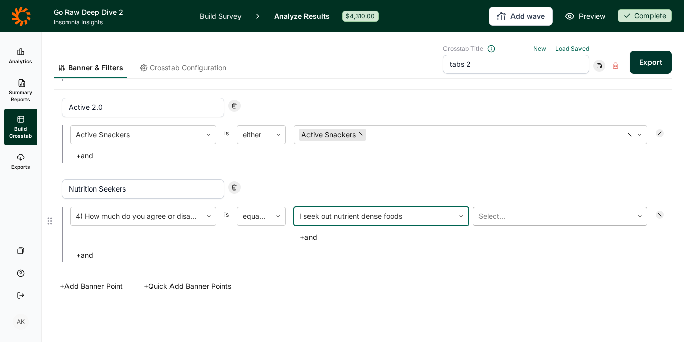
click at [516, 211] on div at bounding box center [553, 216] width 150 height 14
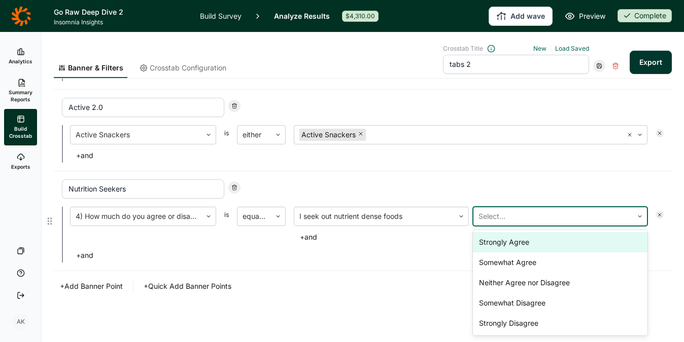
click at [513, 251] on div "Strongly Agree" at bounding box center [560, 242] width 175 height 20
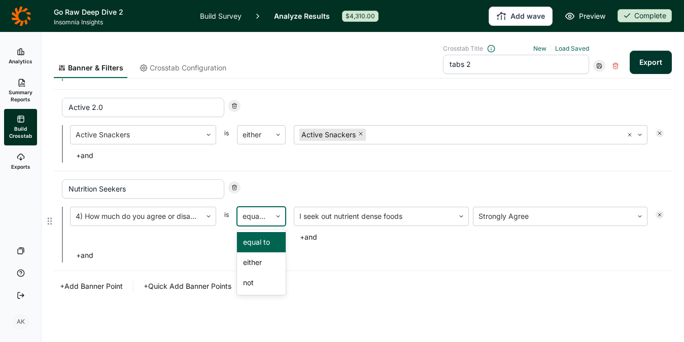
click at [255, 220] on div at bounding box center [253, 216] width 23 height 14
click at [256, 262] on div "either" at bounding box center [261, 263] width 49 height 20
click at [562, 218] on div at bounding box center [580, 216] width 75 height 14
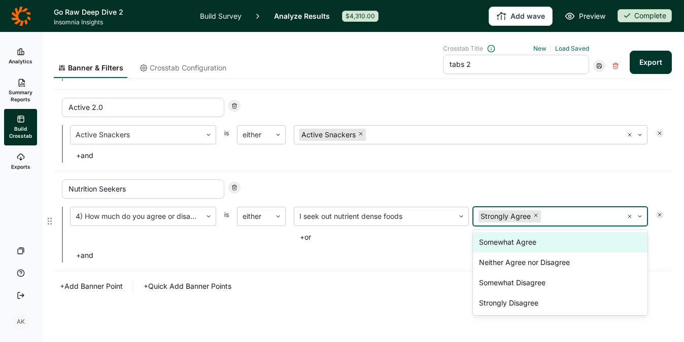
click at [543, 237] on div "Somewhat Agree" at bounding box center [560, 242] width 175 height 20
click at [542, 180] on div "Nutrition Seekers" at bounding box center [363, 189] width 602 height 19
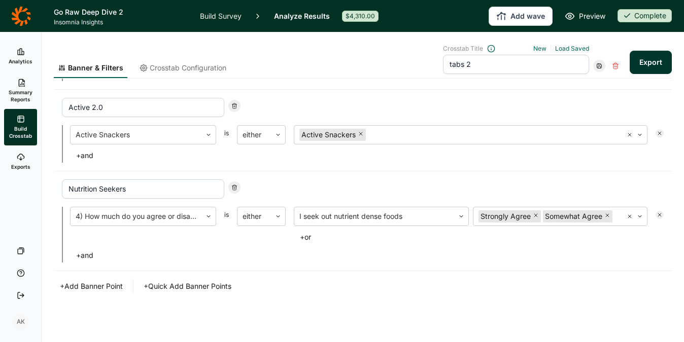
click at [633, 61] on button "Export" at bounding box center [650, 62] width 42 height 23
click at [604, 213] on icon "Remove Somewhat Agree" at bounding box center [607, 216] width 6 height 6
click at [92, 193] on input "Nutrition Seekers" at bounding box center [143, 189] width 162 height 19
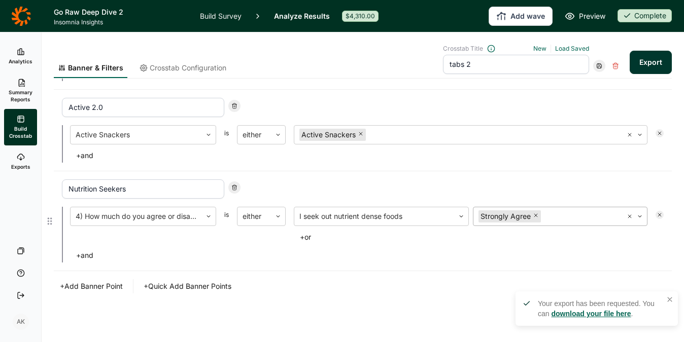
click at [92, 193] on input "Nutrition Seekers" at bounding box center [143, 189] width 162 height 19
type input "Nutrient Density Loyalists"
click at [629, 68] on button "Export" at bounding box center [650, 62] width 42 height 23
click at [593, 70] on div at bounding box center [599, 66] width 12 height 12
click at [590, 79] on div "Update" at bounding box center [622, 80] width 81 height 14
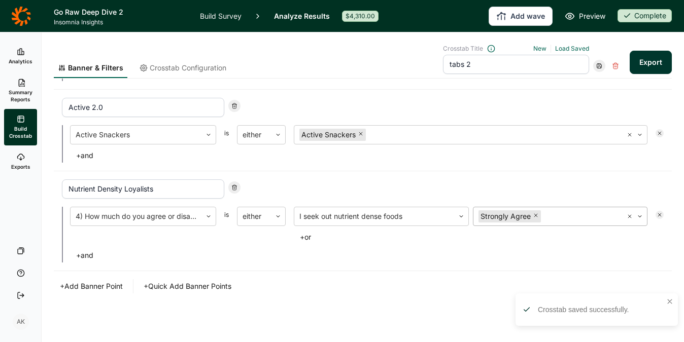
click at [79, 287] on button "+ Add Banner Point" at bounding box center [91, 286] width 75 height 14
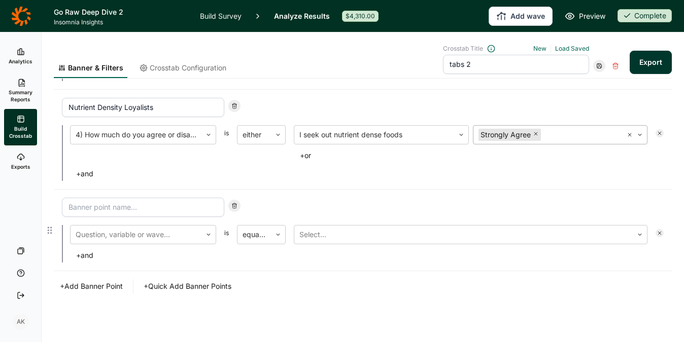
click at [135, 205] on input at bounding box center [143, 207] width 162 height 19
type input "Health Journey"
click at [148, 231] on div at bounding box center [136, 235] width 121 height 14
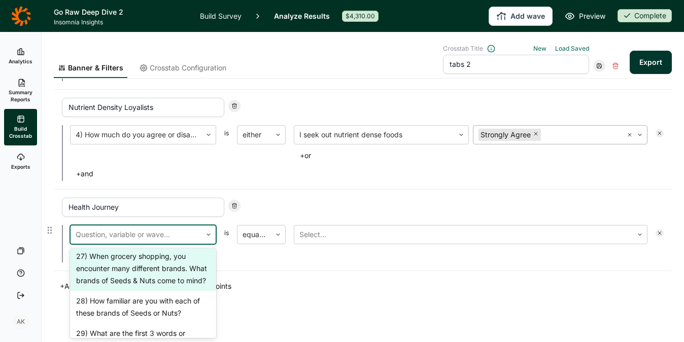
scroll to position [1190, 0]
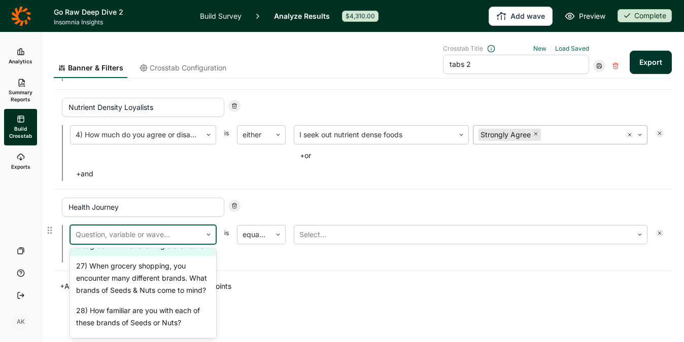
click at [148, 256] on div "26) How much do you agree or disagree with the following statements?" at bounding box center [143, 240] width 146 height 32
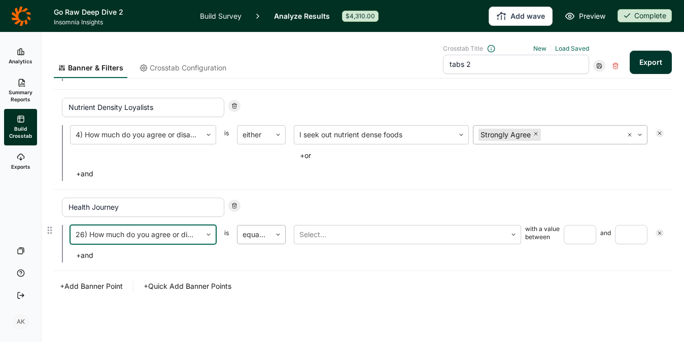
click at [274, 235] on div at bounding box center [278, 235] width 14 height 6
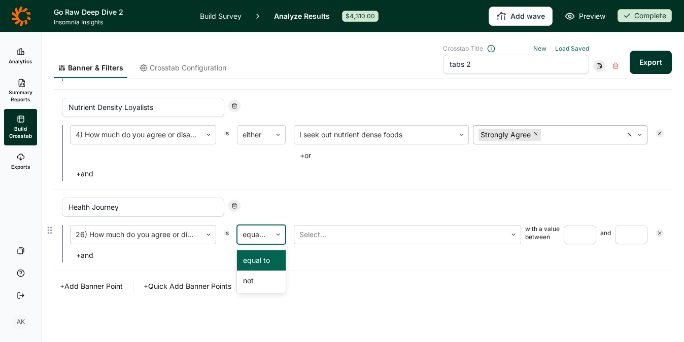
click at [274, 235] on div at bounding box center [278, 235] width 14 height 6
click at [323, 233] on div at bounding box center [400, 235] width 202 height 14
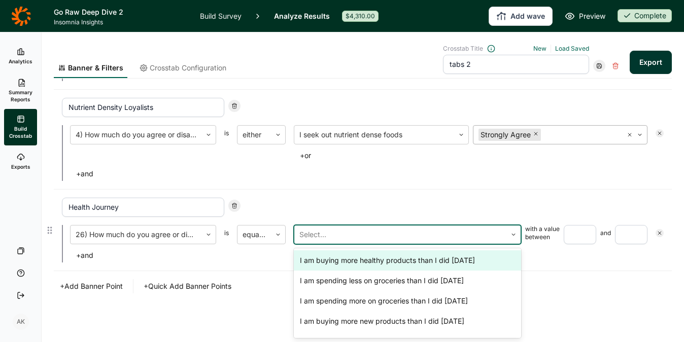
click at [343, 262] on div "I am buying more healthy products than I did 6 months ago" at bounding box center [407, 261] width 227 height 20
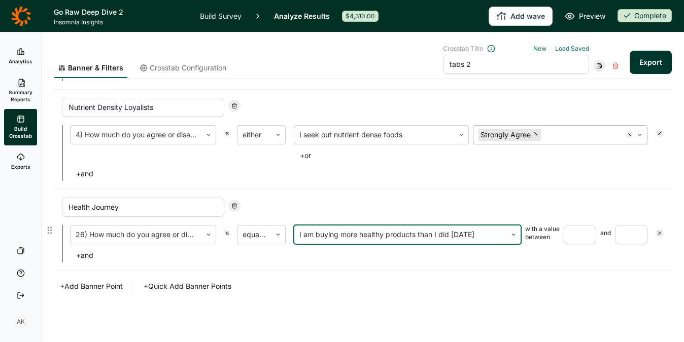
click at [577, 226] on input "number" at bounding box center [580, 234] width 32 height 19
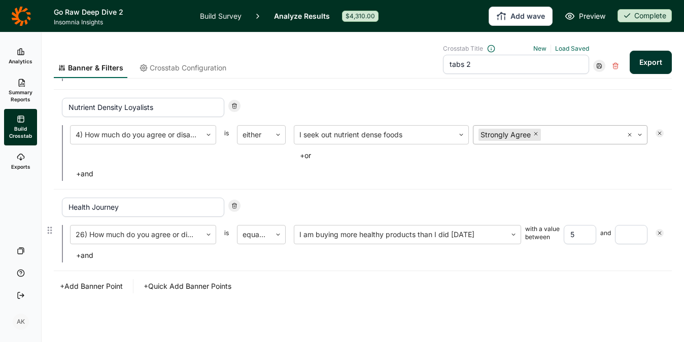
type input "5"
click at [630, 234] on input "number" at bounding box center [631, 234] width 32 height 19
type input "5"
click at [90, 252] on button "+ and" at bounding box center [84, 256] width 29 height 14
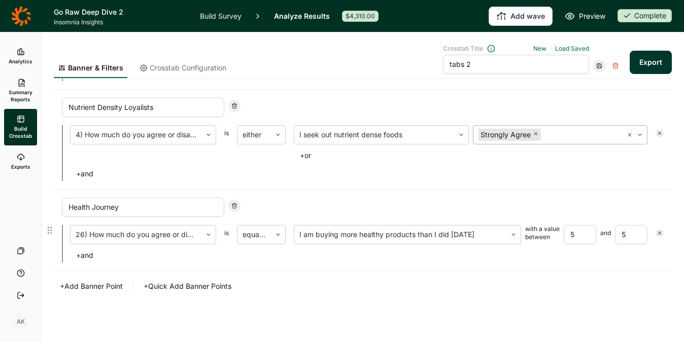
scroll to position [596, 0]
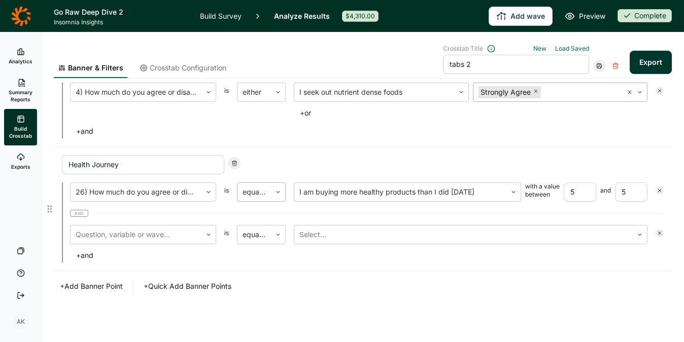
click at [250, 185] on div at bounding box center [253, 192] width 23 height 14
click at [263, 155] on div "Health Journey" at bounding box center [363, 164] width 602 height 19
click at [79, 212] on span "and" at bounding box center [79, 213] width 18 height 7
click at [121, 247] on div "26) How much do you agree or disagree with the following statements? is equal t…" at bounding box center [363, 223] width 602 height 80
click at [116, 234] on div at bounding box center [136, 235] width 121 height 14
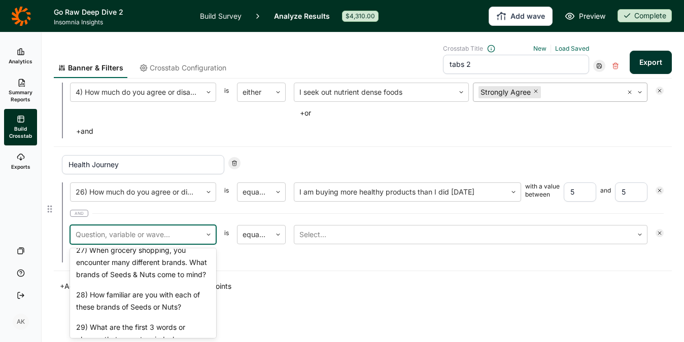
scroll to position [1223, 0]
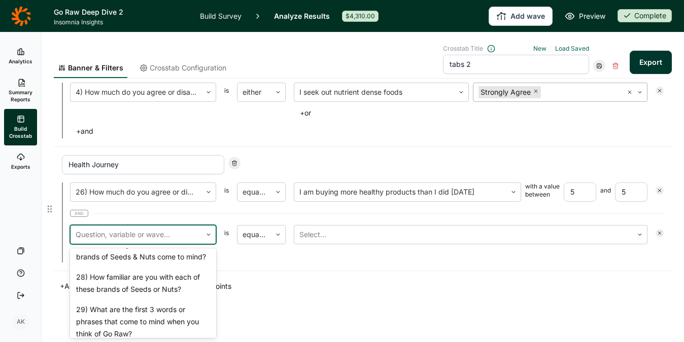
click at [116, 223] on div "26) How much do you agree or disagree with the following statements?" at bounding box center [143, 206] width 146 height 32
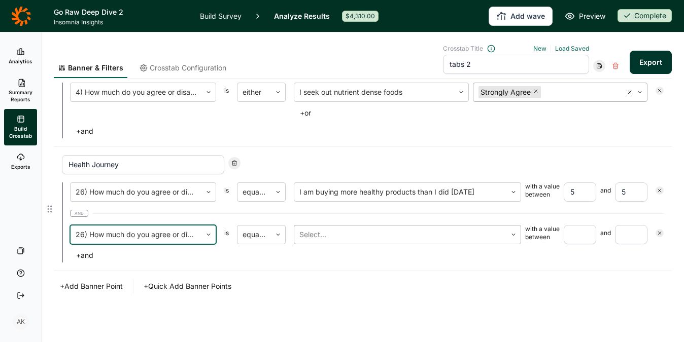
click at [344, 232] on div at bounding box center [400, 235] width 202 height 14
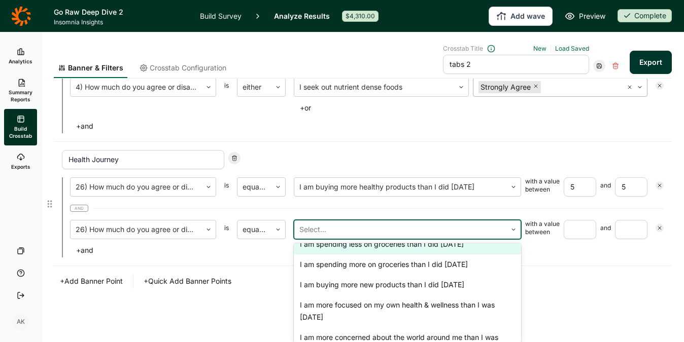
scroll to position [50, 0]
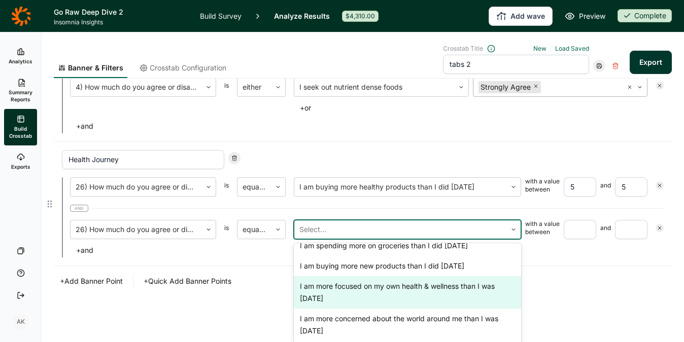
click at [363, 294] on div "I am more focused on my own health & wellness than I was 6 months ago" at bounding box center [407, 292] width 227 height 32
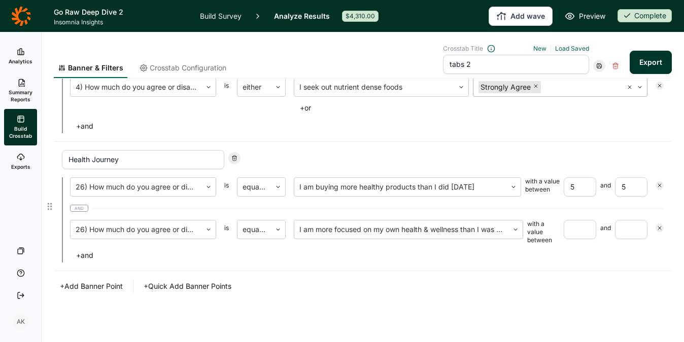
drag, startPoint x: 571, startPoint y: 181, endPoint x: 528, endPoint y: 187, distance: 43.0
click at [528, 187] on div "I am buying more healthy products than I did 6 months ago with a value between …" at bounding box center [471, 187] width 354 height 19
type input "4"
click at [564, 232] on input "number" at bounding box center [580, 229] width 32 height 19
type input "4"
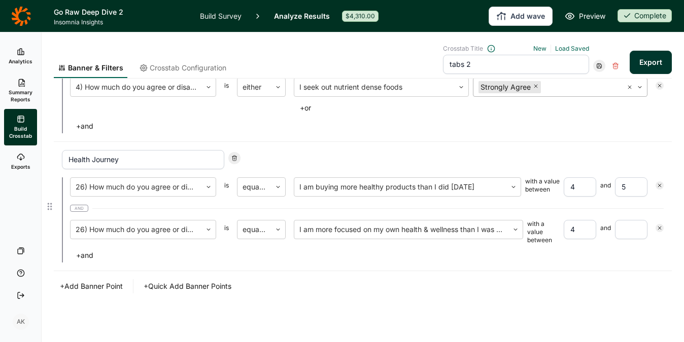
click at [619, 226] on input "number" at bounding box center [631, 229] width 32 height 19
type input "5"
click at [611, 268] on div "Health Journey 26) How much do you agree or disagree with the following stateme…" at bounding box center [363, 206] width 618 height 129
click at [423, 144] on div "Health Journey 26) How much do you agree or disagree with the following stateme…" at bounding box center [363, 206] width 618 height 129
click at [653, 54] on button "Export" at bounding box center [650, 62] width 42 height 23
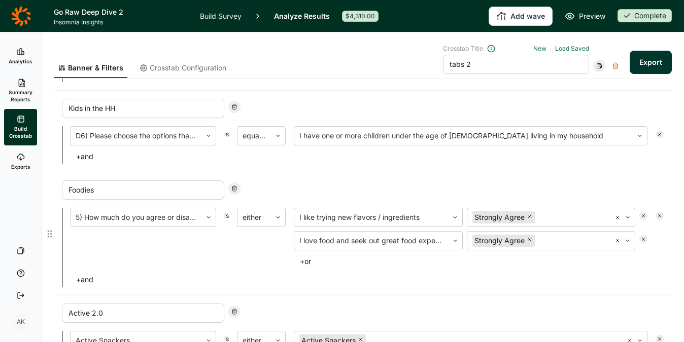
scroll to position [291, 0]
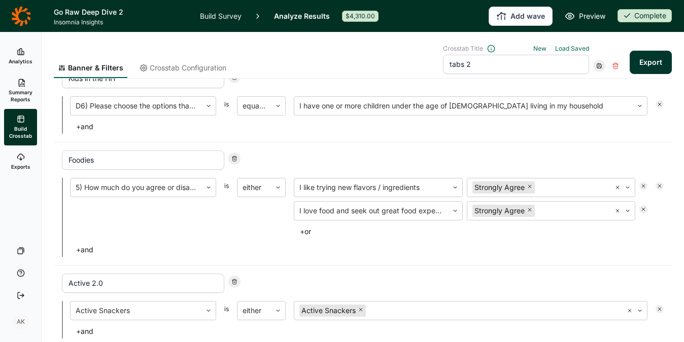
click at [204, 17] on link "Build Survey" at bounding box center [221, 16] width 42 height 32
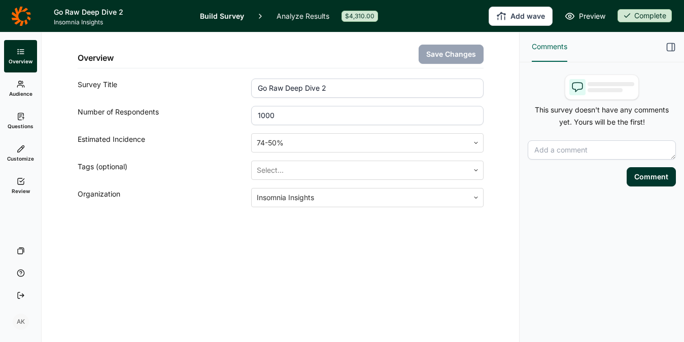
click at [24, 116] on icon at bounding box center [21, 117] width 8 height 8
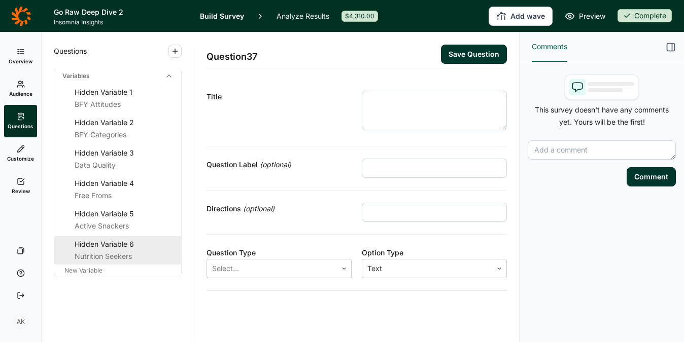
scroll to position [2535, 0]
click at [93, 269] on span "New Variable" at bounding box center [83, 271] width 38 height 8
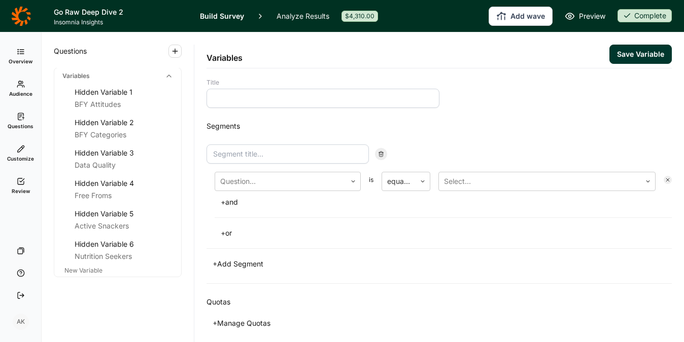
click at [304, 97] on input at bounding box center [322, 98] width 233 height 19
type input "Foodies"
click at [281, 172] on div "Question..." at bounding box center [280, 181] width 131 height 18
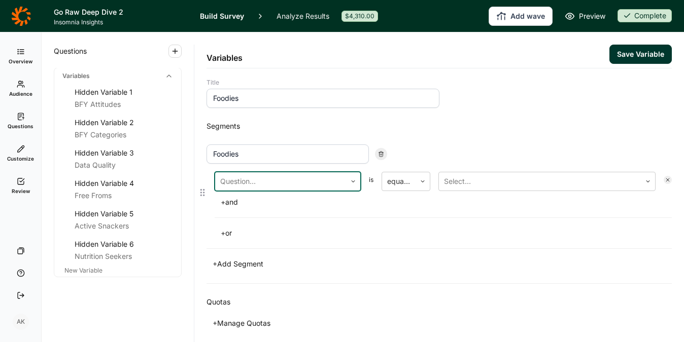
click at [278, 189] on div "Question..." at bounding box center [280, 181] width 131 height 18
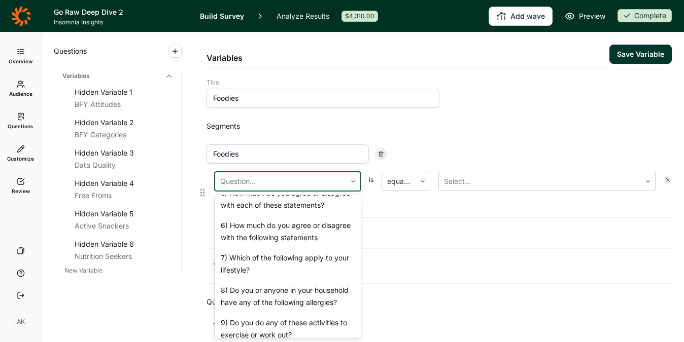
scroll to position [450, 0]
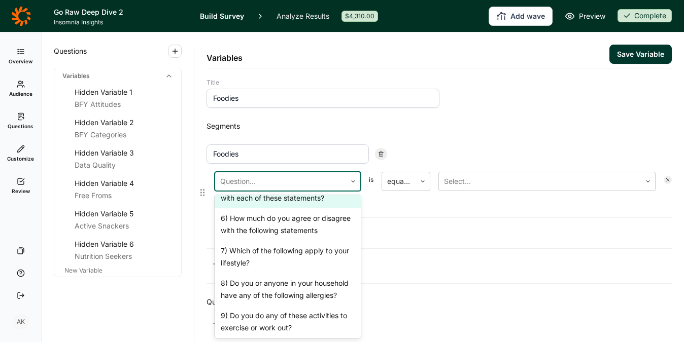
click at [275, 208] on div "5) How much do you agree or disagree with each of these statements?" at bounding box center [288, 192] width 146 height 32
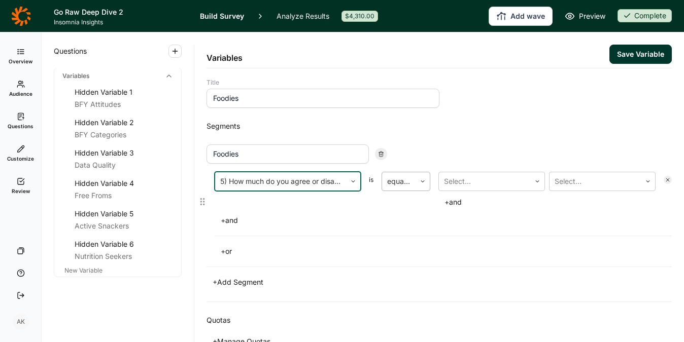
click at [406, 184] on div at bounding box center [398, 181] width 23 height 14
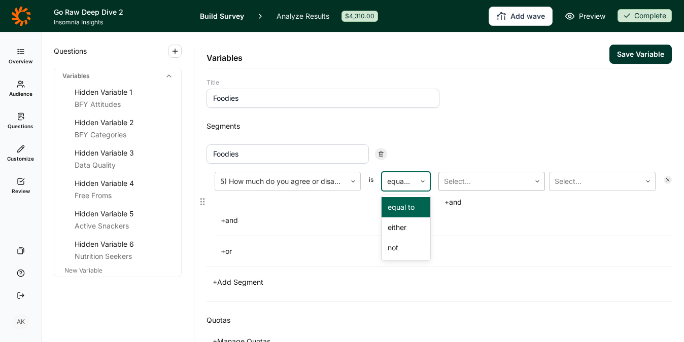
click at [444, 182] on input "text" at bounding box center [445, 182] width 2 height 12
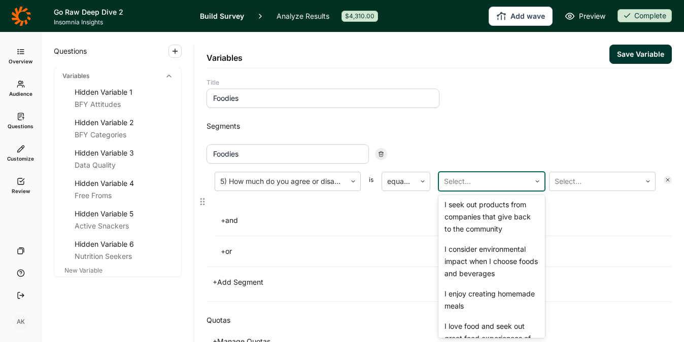
scroll to position [181, 0]
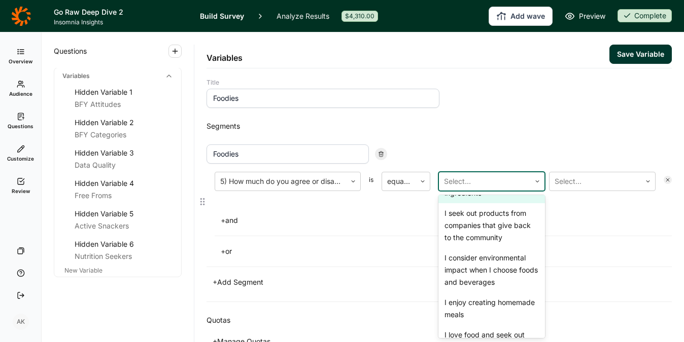
click at [466, 203] on div "I like trying new flavors / ingredients" at bounding box center [491, 187] width 107 height 32
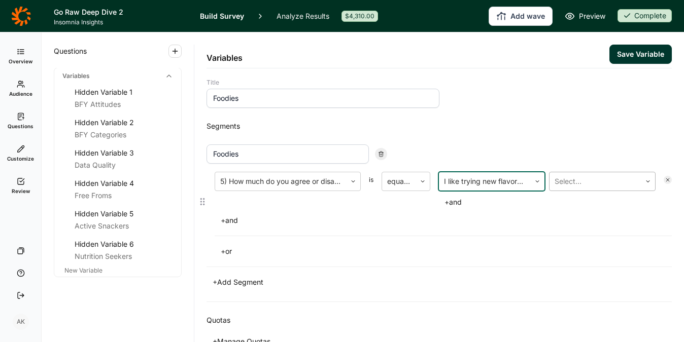
click at [549, 186] on div "Select..." at bounding box center [594, 181] width 91 height 18
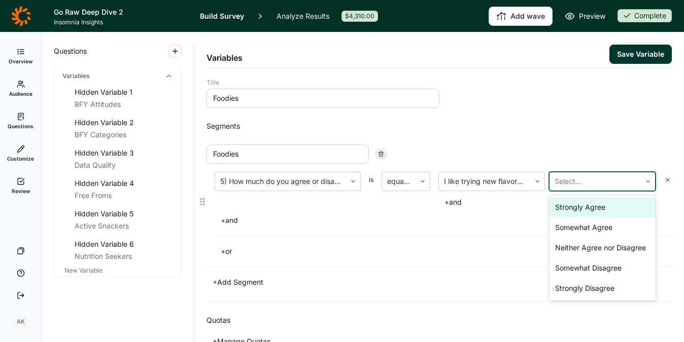
click at [559, 207] on div "Strongly Agree" at bounding box center [602, 207] width 107 height 20
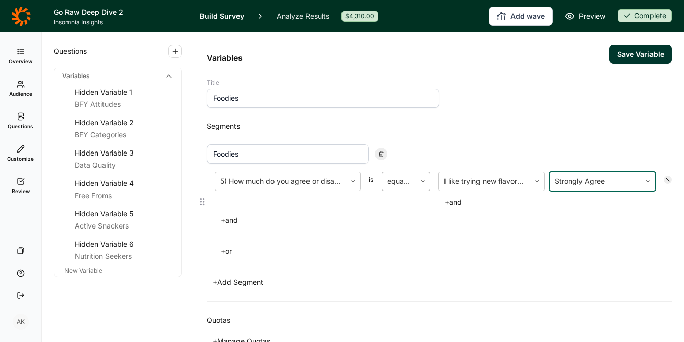
click at [404, 181] on div at bounding box center [398, 181] width 23 height 14
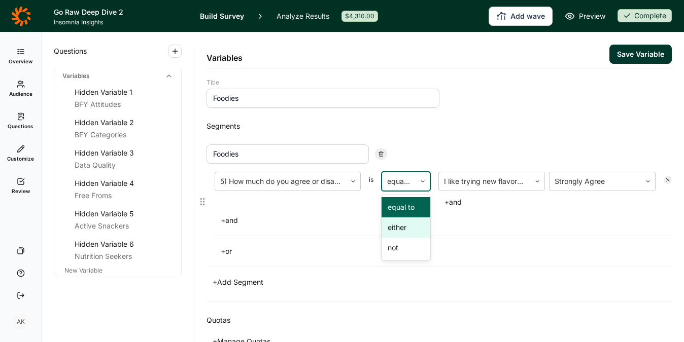
click at [400, 232] on div "either" at bounding box center [405, 228] width 49 height 20
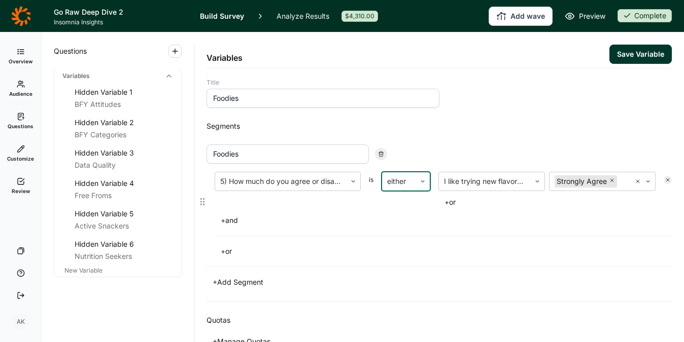
click at [454, 202] on button "+ or" at bounding box center [449, 202] width 23 height 14
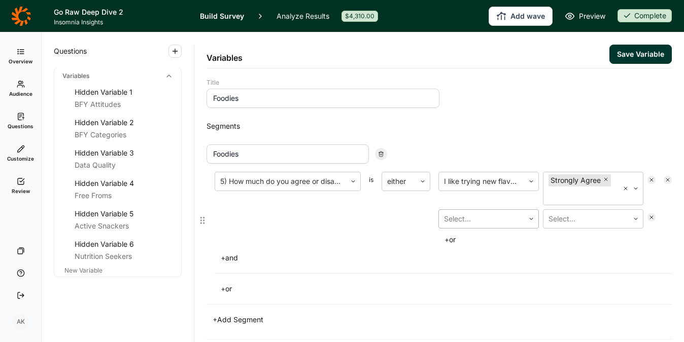
click at [503, 226] on div at bounding box center [481, 219] width 75 height 14
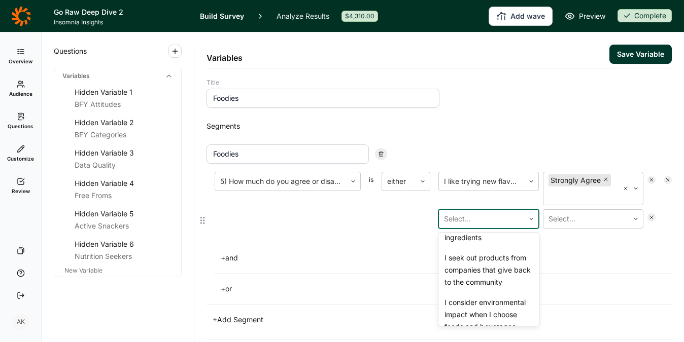
scroll to position [196, 0]
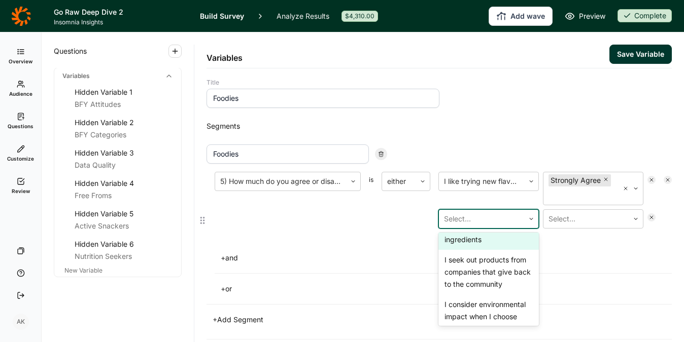
click at [485, 250] on div "I like trying new flavors / ingredients" at bounding box center [488, 234] width 100 height 32
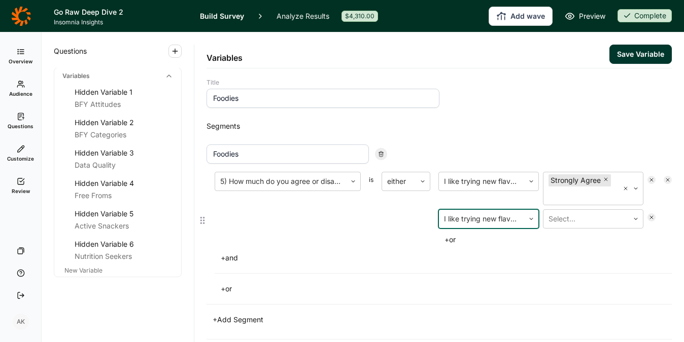
click at [483, 226] on div at bounding box center [481, 219] width 75 height 14
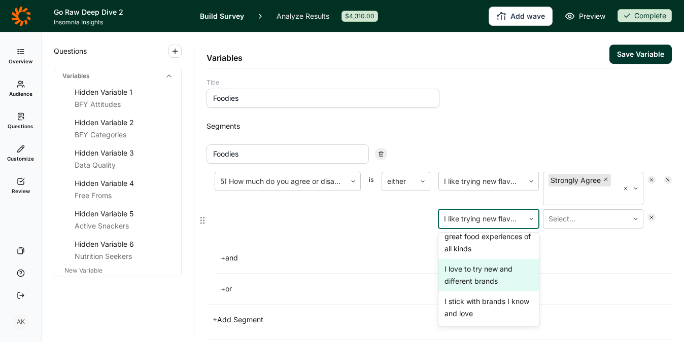
scroll to position [370, 0]
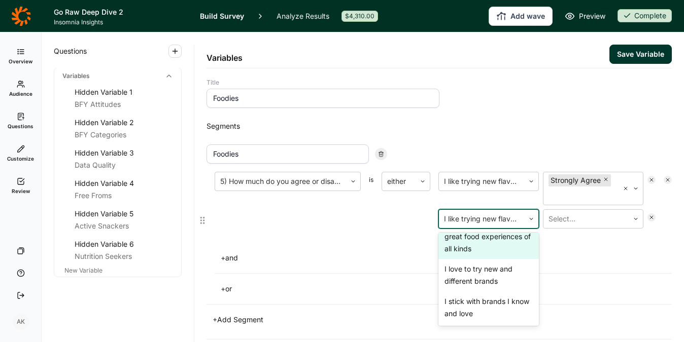
click at [473, 259] on div "I love food and seek out great food experiences of all kinds" at bounding box center [488, 237] width 100 height 45
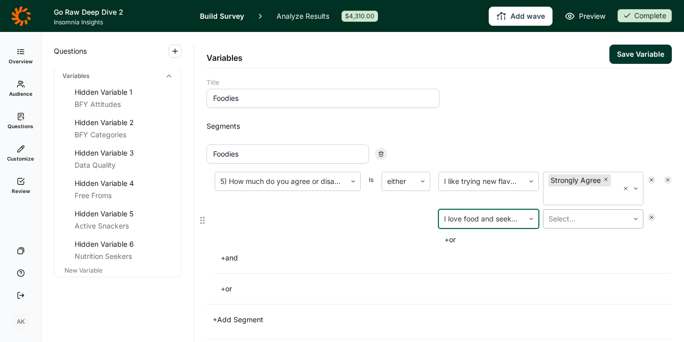
click at [559, 226] on div at bounding box center [585, 219] width 75 height 14
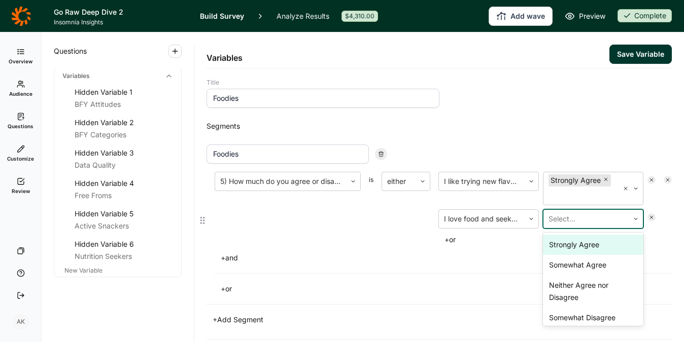
click at [563, 255] on div "Strongly Agree" at bounding box center [593, 245] width 100 height 20
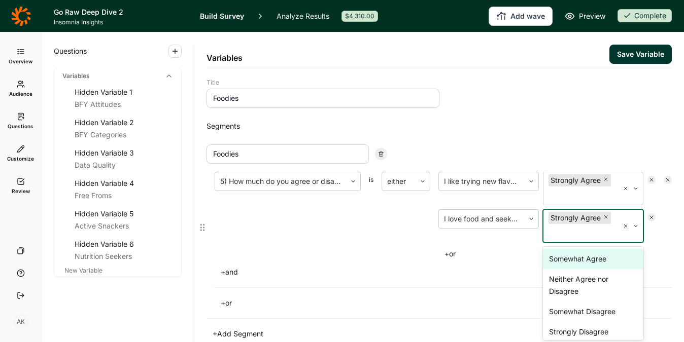
click at [506, 310] on div "5) How much do you agree or disagree with each of these statements? is either I…" at bounding box center [438, 241] width 465 height 138
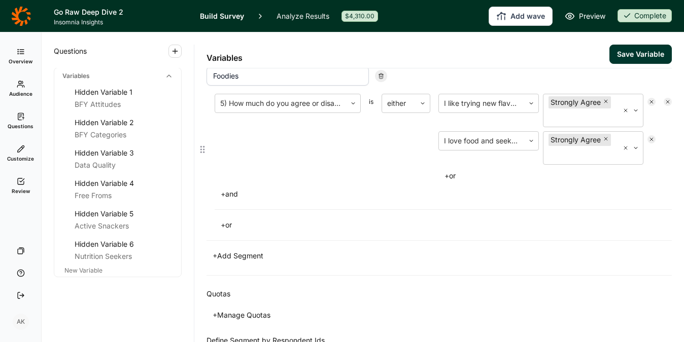
scroll to position [87, 0]
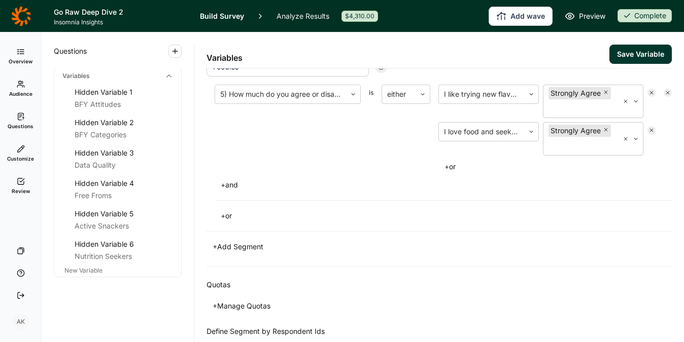
click at [621, 53] on button "Save Variable" at bounding box center [640, 54] width 62 height 19
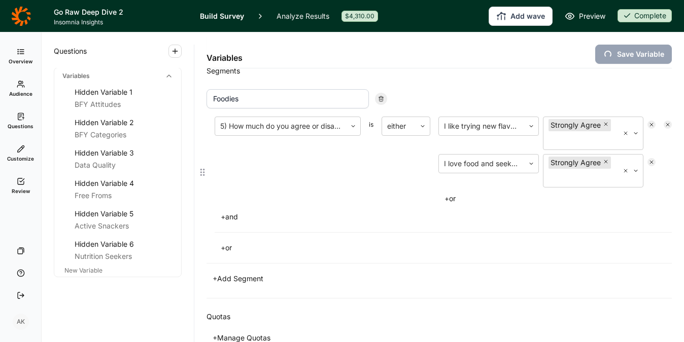
scroll to position [50, 0]
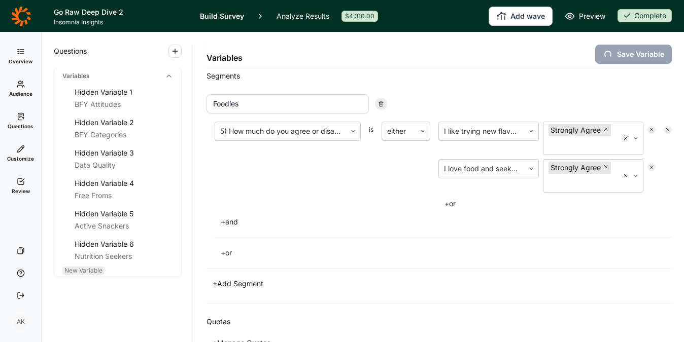
click at [90, 272] on span "New Variable" at bounding box center [83, 271] width 38 height 8
click at [85, 272] on span "New Variable" at bounding box center [83, 271] width 38 height 8
click at [89, 270] on span "New Variable" at bounding box center [83, 271] width 38 height 8
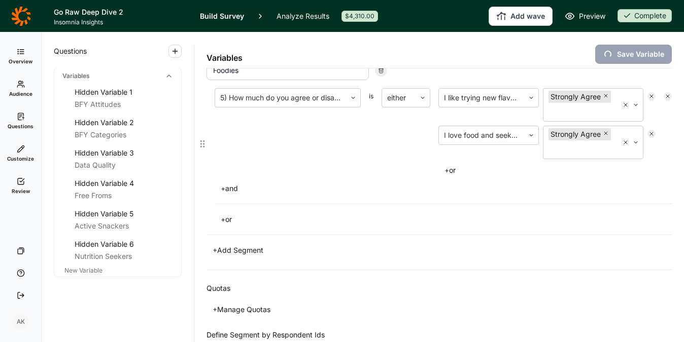
scroll to position [82, 0]
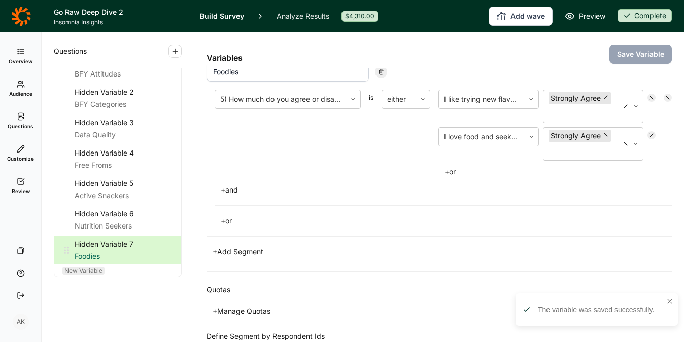
click at [81, 265] on div "Hidden Variable 7 Foodies" at bounding box center [117, 250] width 127 height 28
click at [80, 274] on span "New Variable" at bounding box center [83, 271] width 38 height 8
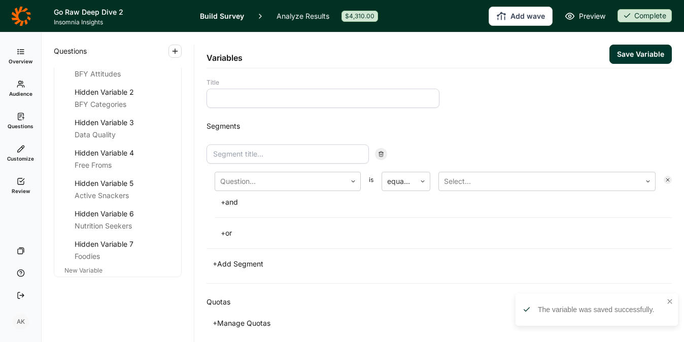
click at [277, 95] on input at bounding box center [322, 98] width 233 height 19
type input "Health Journey"
click at [296, 185] on div at bounding box center [280, 181] width 121 height 14
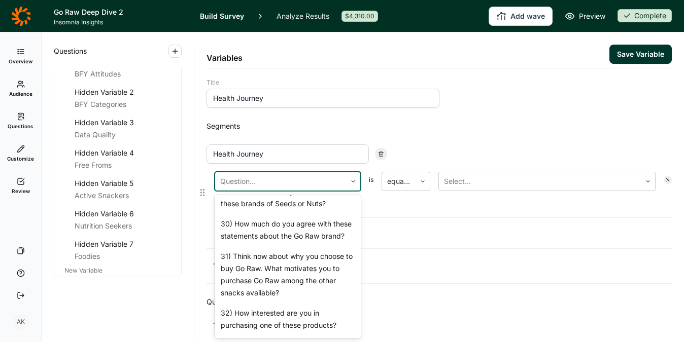
scroll to position [1233, 0]
click at [289, 181] on div "26) How much do you agree or disagree with the following statements?" at bounding box center [288, 164] width 146 height 32
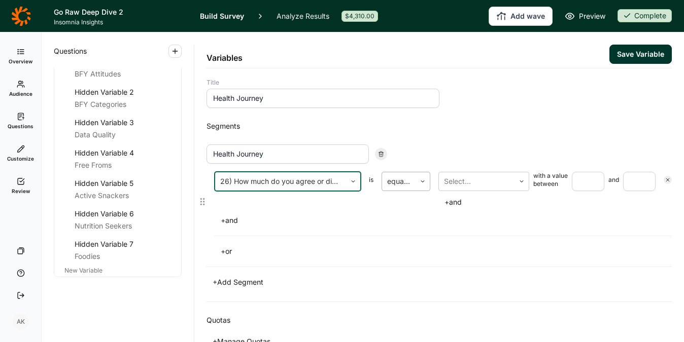
click at [410, 187] on div "equal to" at bounding box center [398, 181] width 33 height 18
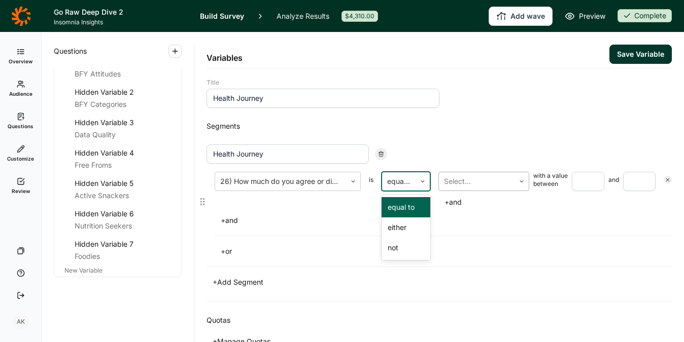
click at [470, 178] on div at bounding box center [476, 181] width 65 height 14
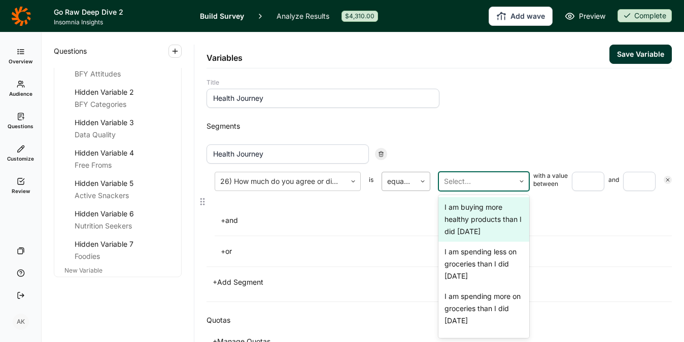
click at [402, 187] on div at bounding box center [398, 181] width 23 height 14
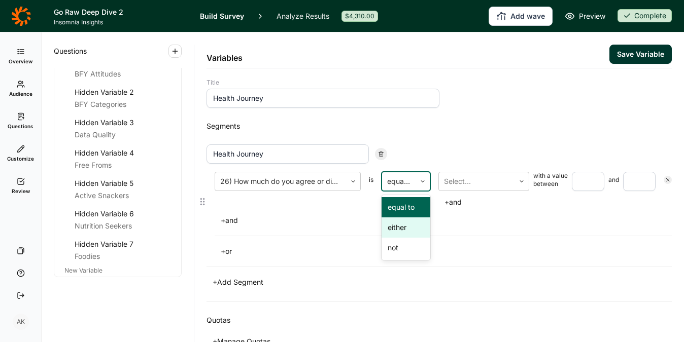
click at [400, 223] on div "either" at bounding box center [405, 228] width 49 height 20
click at [463, 184] on div at bounding box center [476, 181] width 65 height 14
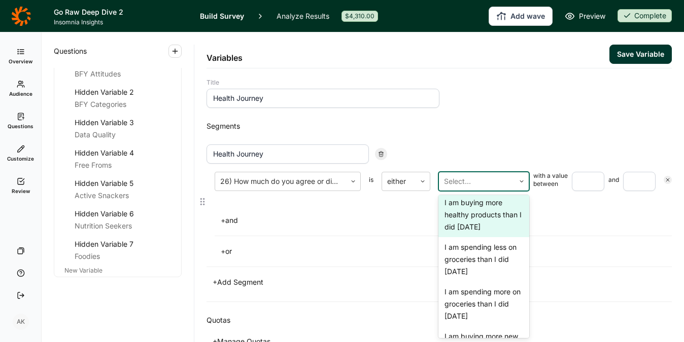
scroll to position [0, 0]
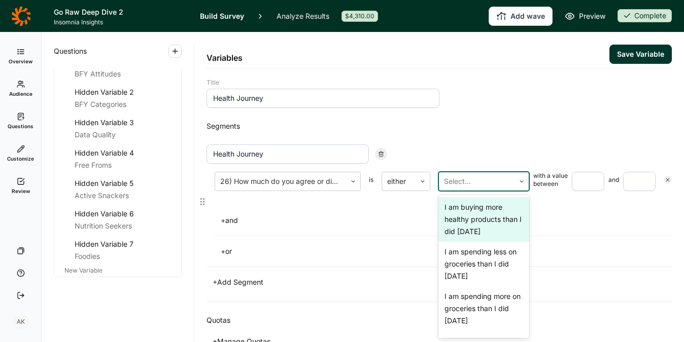
click at [468, 219] on div "I am buying more healthy products than I did 6 months ago" at bounding box center [483, 219] width 91 height 45
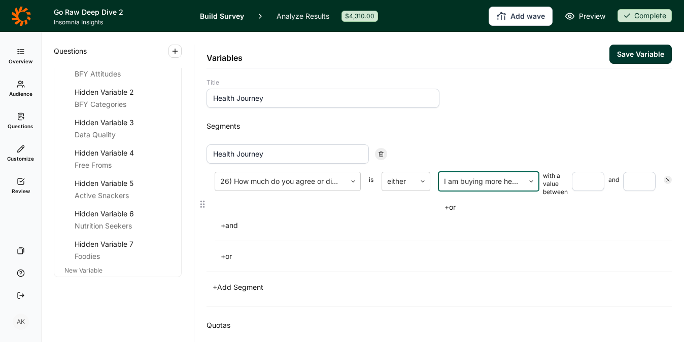
click at [575, 188] on input "number" at bounding box center [588, 181] width 32 height 19
type input "4"
click at [623, 181] on input "number" at bounding box center [639, 181] width 32 height 19
type input "5"
click at [454, 207] on button "+ or" at bounding box center [449, 207] width 23 height 14
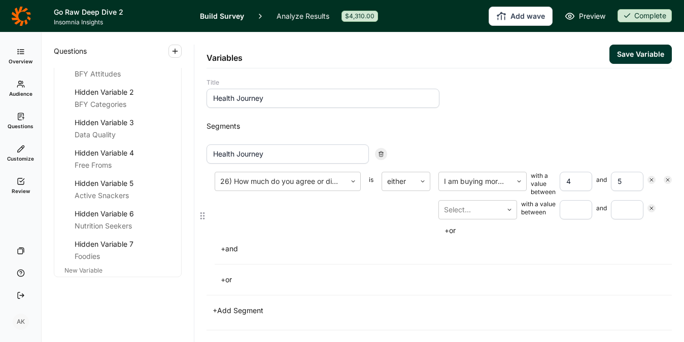
click at [227, 253] on button "+ and" at bounding box center [229, 249] width 29 height 14
click at [305, 270] on div at bounding box center [280, 271] width 121 height 14
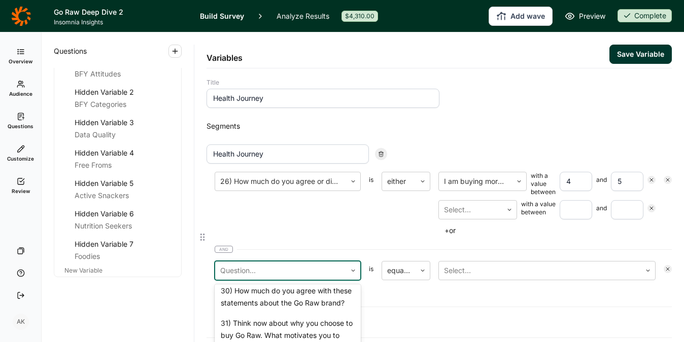
scroll to position [1259, 0]
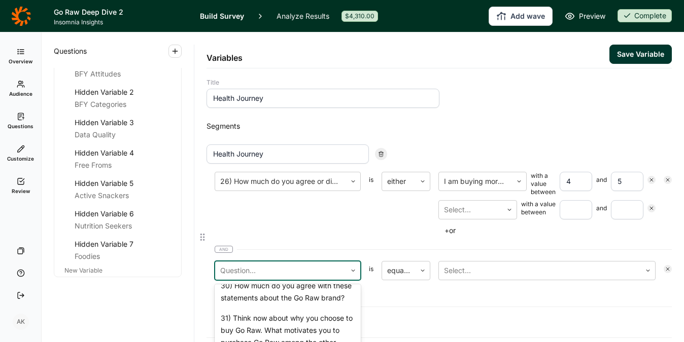
click at [298, 243] on div "26) How much do you agree or disagree with the following statements?" at bounding box center [288, 227] width 146 height 32
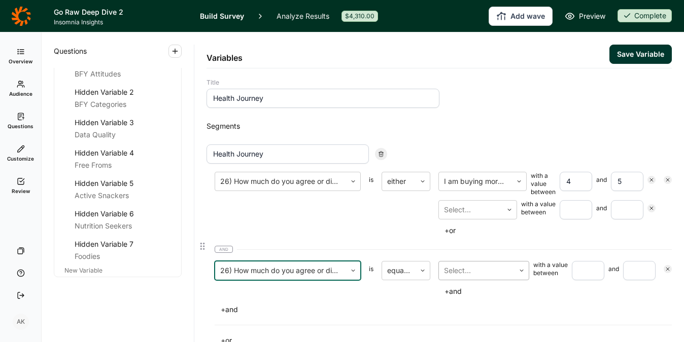
click at [459, 276] on div at bounding box center [476, 271] width 65 height 14
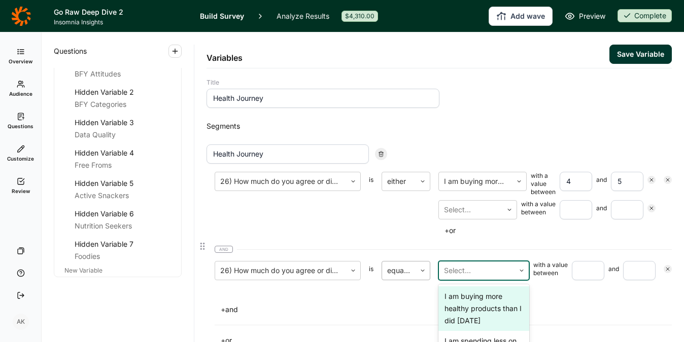
click at [408, 274] on div at bounding box center [398, 271] width 23 height 14
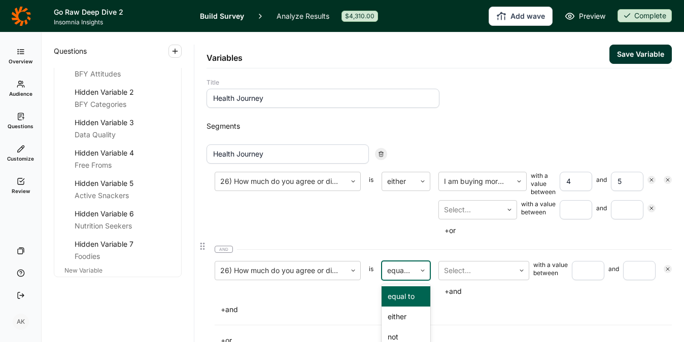
click at [648, 208] on icon at bounding box center [651, 208] width 6 height 6
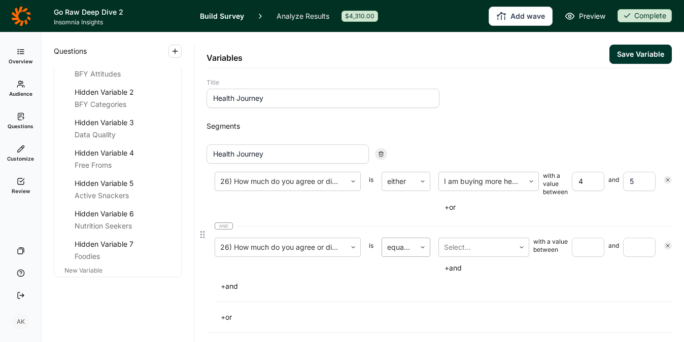
click at [401, 246] on div at bounding box center [398, 247] width 23 height 14
click at [467, 248] on div at bounding box center [476, 247] width 65 height 14
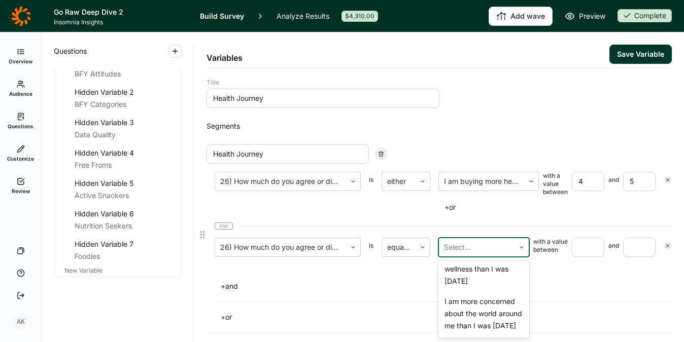
scroll to position [220, 0]
click at [472, 277] on div "I am more focused on my own health & wellness than I was 6 months ago" at bounding box center [483, 263] width 91 height 57
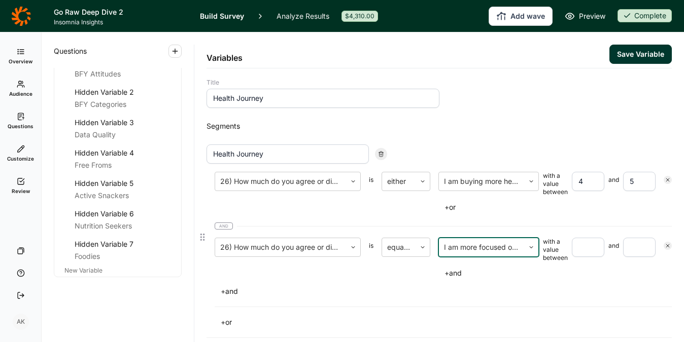
click at [573, 251] on input "number" at bounding box center [588, 247] width 32 height 19
type input "4"
click at [625, 250] on input "number" at bounding box center [639, 247] width 32 height 19
type input "5"
click at [572, 293] on div "+ and" at bounding box center [443, 292] width 457 height 14
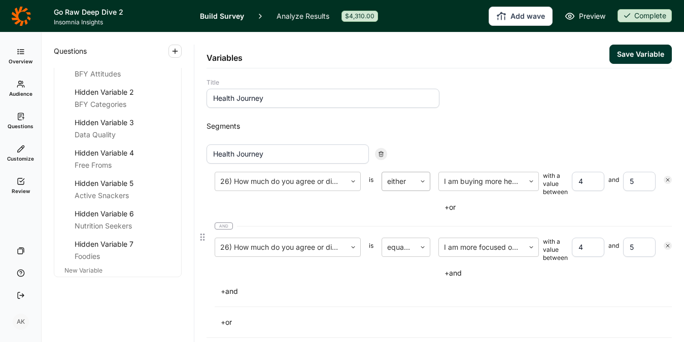
click at [403, 181] on div at bounding box center [398, 181] width 23 height 14
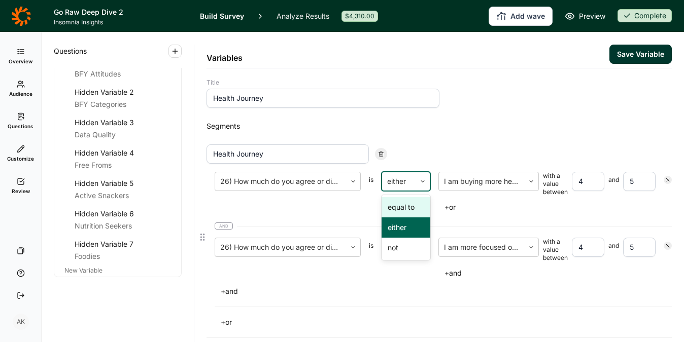
click at [403, 206] on div "equal to" at bounding box center [405, 207] width 49 height 20
click at [358, 208] on div "26) How much do you agree or disagree with the following statements?" at bounding box center [288, 193] width 146 height 43
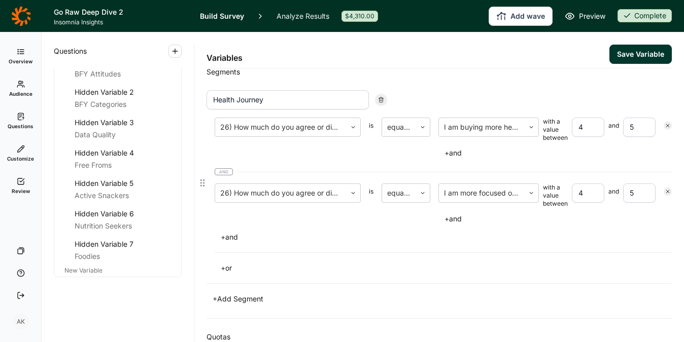
scroll to position [0, 0]
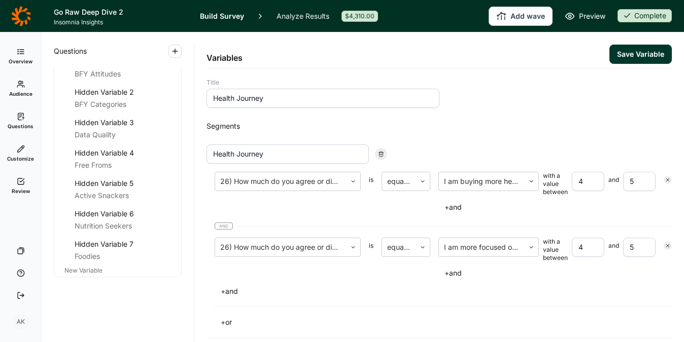
click at [622, 59] on button "Save Variable" at bounding box center [640, 54] width 62 height 19
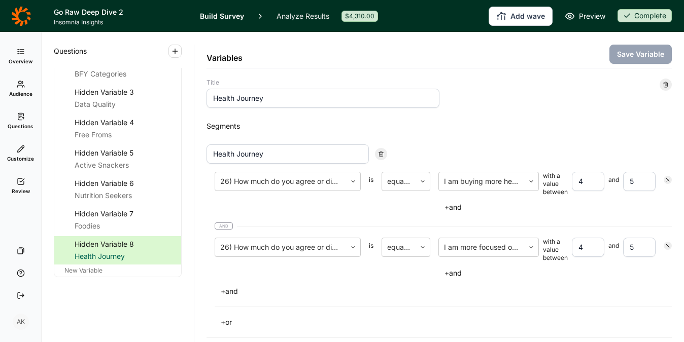
click at [286, 17] on link "Analyze Results" at bounding box center [302, 16] width 53 height 32
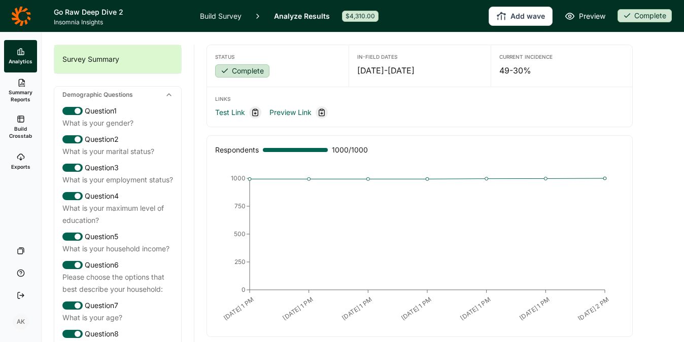
click at [20, 119] on icon at bounding box center [21, 119] width 8 height 8
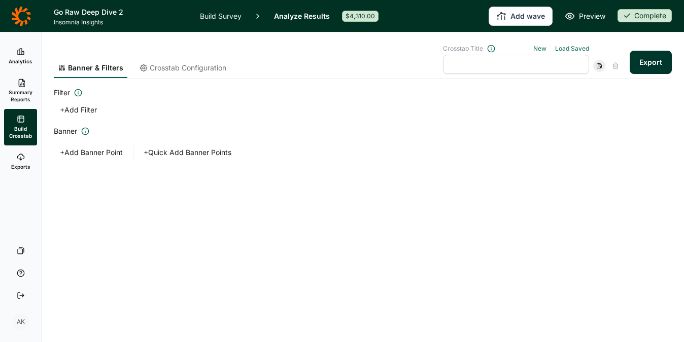
click at [586, 53] on div "Crosstab Title New Load Saved" at bounding box center [516, 59] width 146 height 29
click at [582, 49] on link "Load Saved" at bounding box center [572, 49] width 34 height 8
click at [505, 113] on div "tabs 2" at bounding box center [512, 108] width 146 height 14
type input "tabs 2"
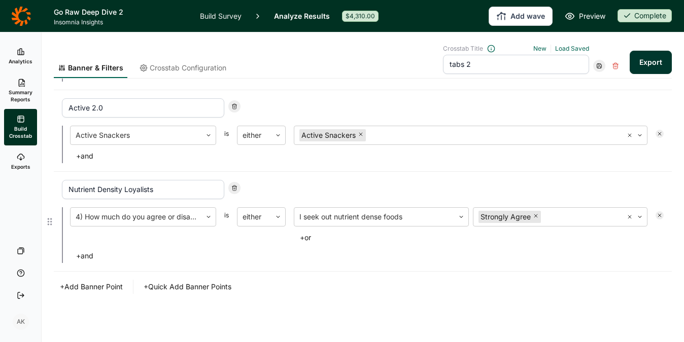
scroll to position [467, 0]
click at [111, 290] on button "+ Add Banner Point" at bounding box center [91, 286] width 75 height 14
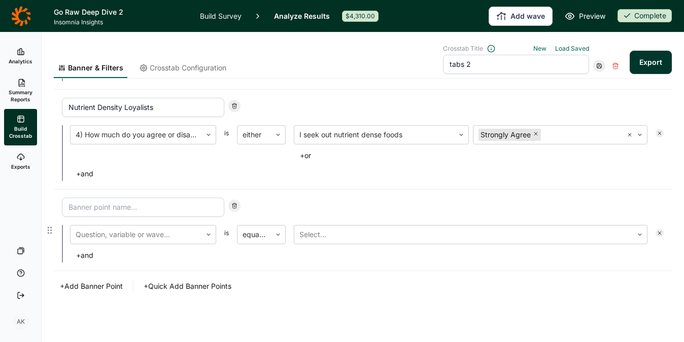
click at [161, 208] on input at bounding box center [143, 207] width 162 height 19
type input "Healthy Journey"
click at [175, 235] on div at bounding box center [136, 235] width 121 height 14
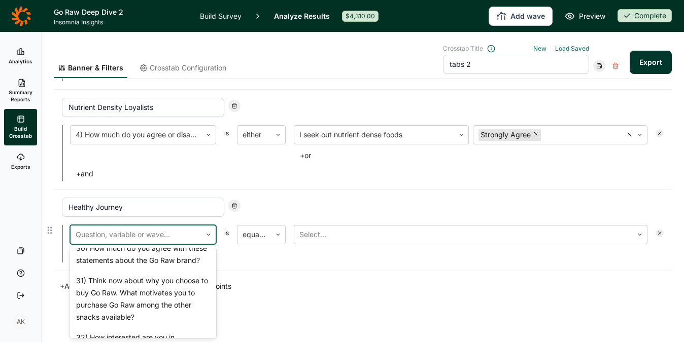
scroll to position [1793, 0]
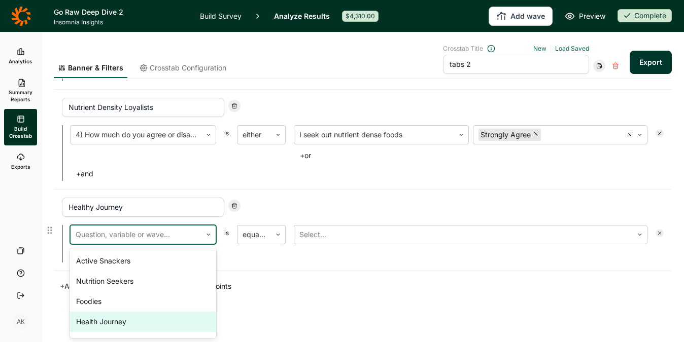
click at [121, 322] on div "Health Journey" at bounding box center [143, 322] width 146 height 20
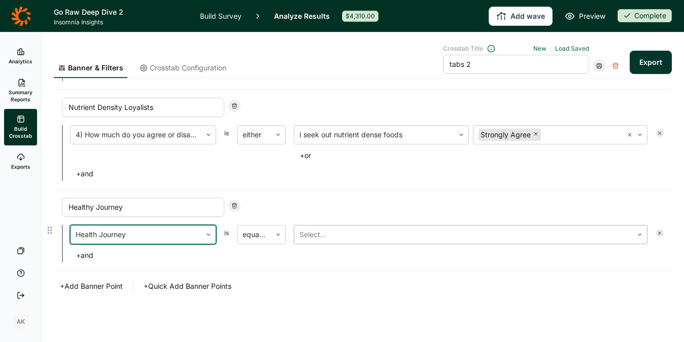
click at [347, 238] on div at bounding box center [463, 235] width 328 height 14
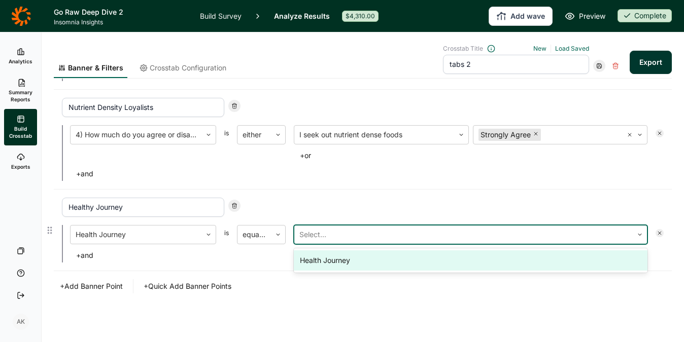
click at [340, 261] on div "Health Journey" at bounding box center [471, 261] width 354 height 20
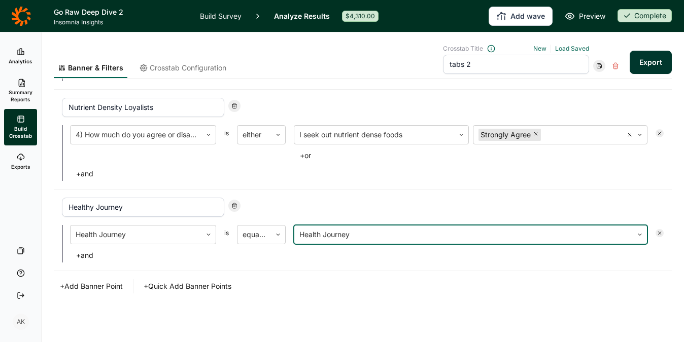
click at [116, 293] on button "+ Add Banner Point" at bounding box center [91, 286] width 75 height 14
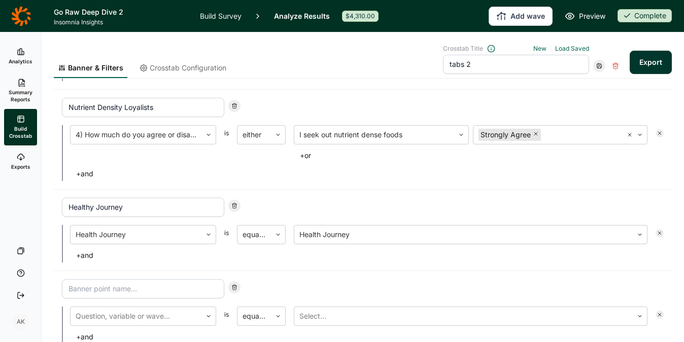
scroll to position [630, 0]
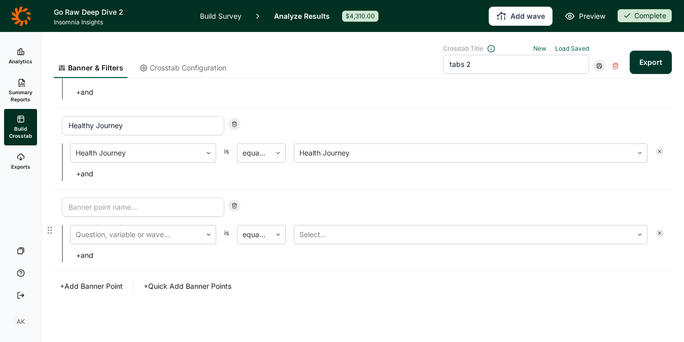
click at [113, 214] on input at bounding box center [143, 207] width 162 height 19
type input "Foodies"
click at [154, 239] on div at bounding box center [136, 235] width 121 height 14
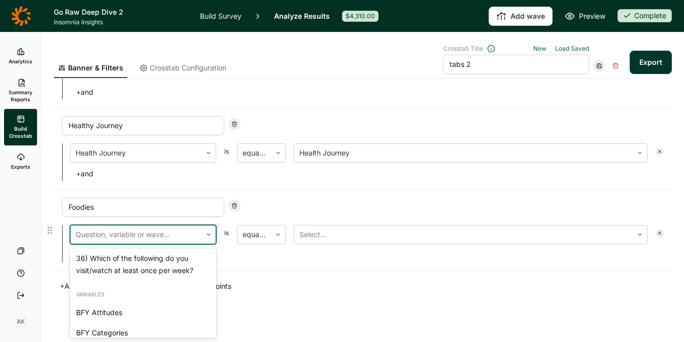
scroll to position [1793, 0]
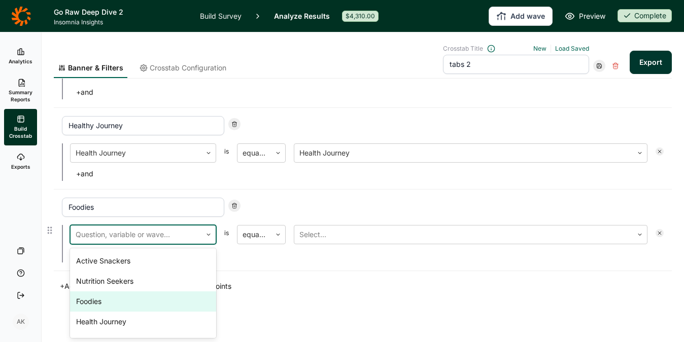
click at [124, 297] on div "Foodies" at bounding box center [143, 302] width 146 height 20
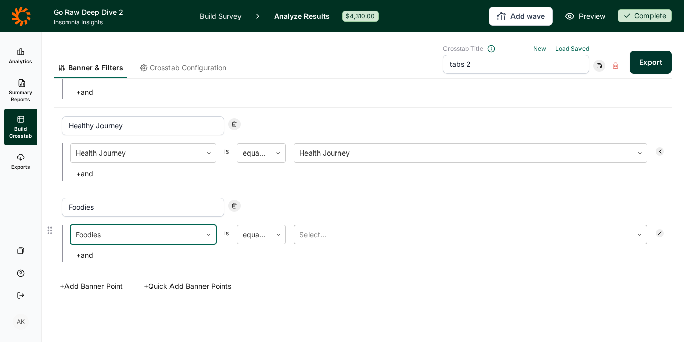
click at [339, 238] on div at bounding box center [463, 235] width 328 height 14
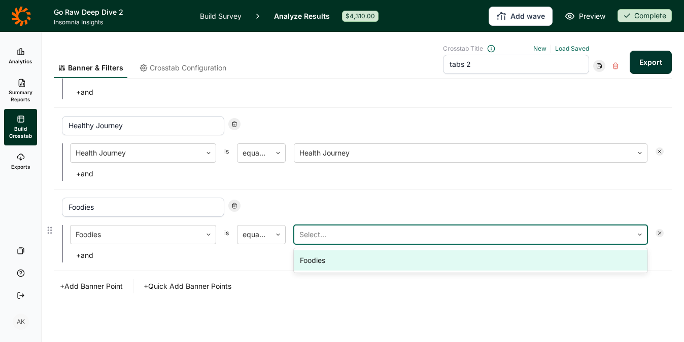
click at [338, 259] on div "Foodies" at bounding box center [471, 261] width 354 height 20
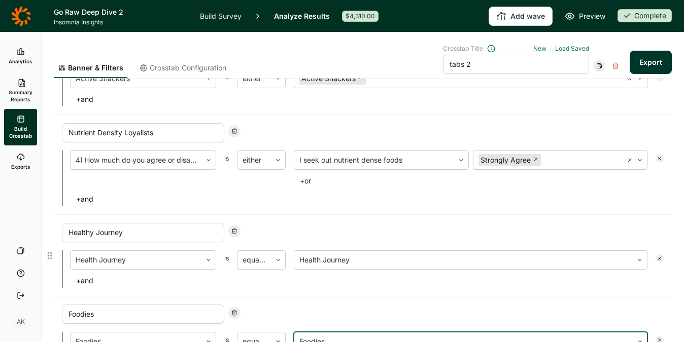
scroll to position [517, 0]
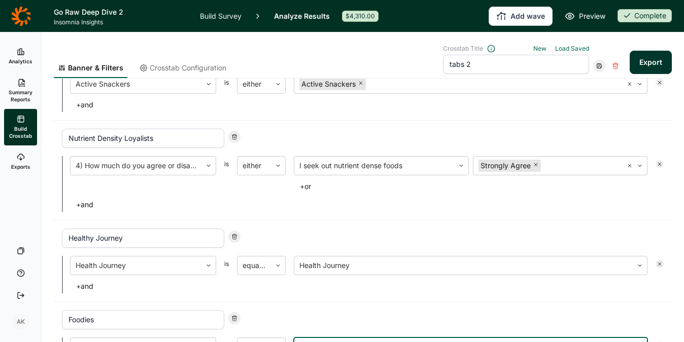
click at [645, 61] on button "Export" at bounding box center [650, 62] width 42 height 23
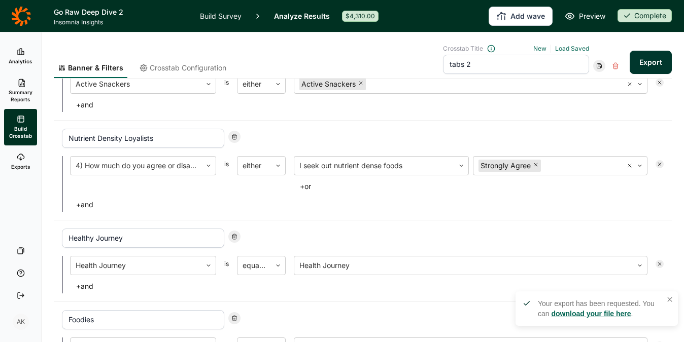
click at [596, 67] on icon at bounding box center [599, 66] width 6 height 6
click at [589, 78] on div "Update" at bounding box center [622, 80] width 81 height 14
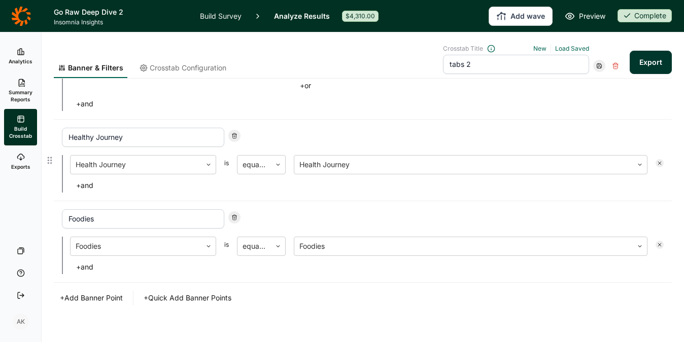
scroll to position [630, 0]
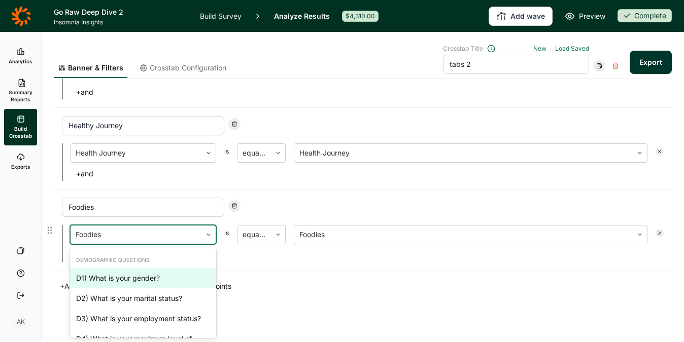
click at [210, 230] on div at bounding box center [208, 235] width 14 height 18
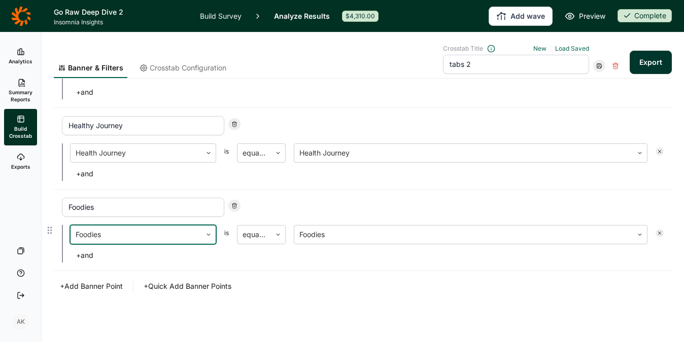
click at [210, 230] on div at bounding box center [208, 235] width 14 height 18
click at [408, 199] on div "Foodies" at bounding box center [363, 207] width 602 height 19
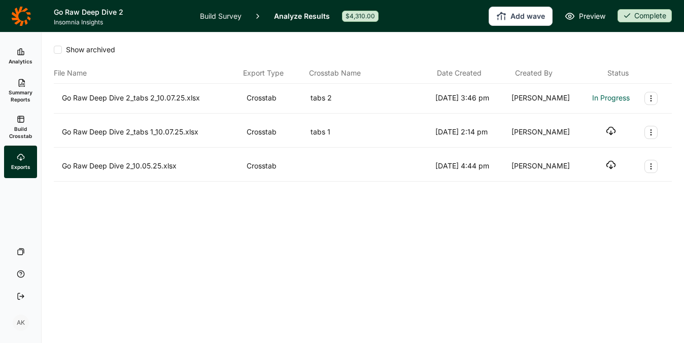
click at [574, 50] on div "Show archived" at bounding box center [363, 50] width 618 height 10
click at [608, 95] on use "button" at bounding box center [611, 97] width 9 height 8
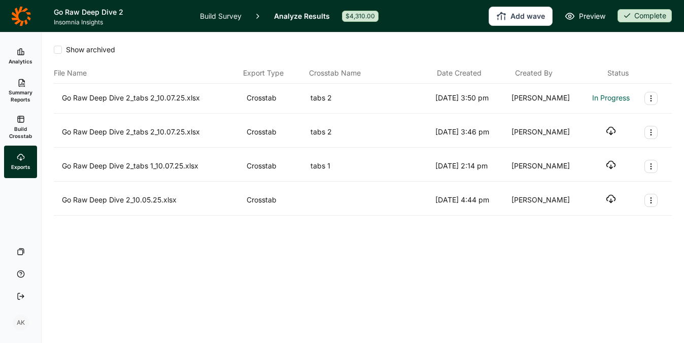
click at [570, 278] on div "Show archived File Name Export Type Crosstab Name Date Created Created By Statu…" at bounding box center [363, 187] width 642 height 310
click at [650, 45] on div "Show archived" at bounding box center [363, 50] width 618 height 10
click at [610, 93] on icon "button" at bounding box center [611, 97] width 10 height 10
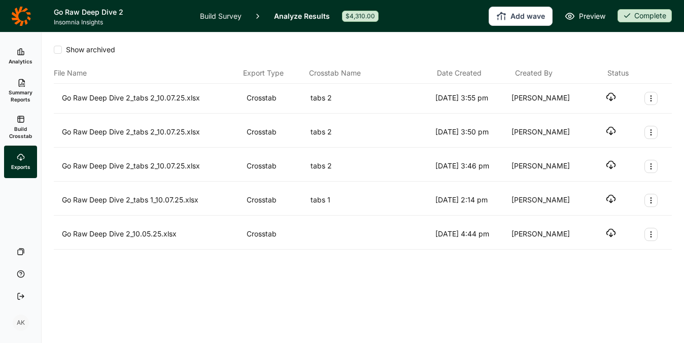
click at [608, 97] on icon "button" at bounding box center [611, 97] width 10 height 10
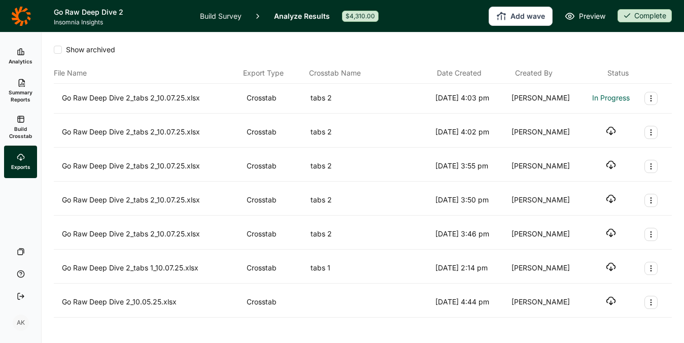
click at [573, 56] on div "Show archived" at bounding box center [363, 54] width 618 height 18
click at [637, 52] on div "Show archived" at bounding box center [363, 50] width 618 height 10
click at [606, 100] on icon "button" at bounding box center [611, 97] width 10 height 10
click at [606, 95] on icon "button" at bounding box center [611, 97] width 10 height 10
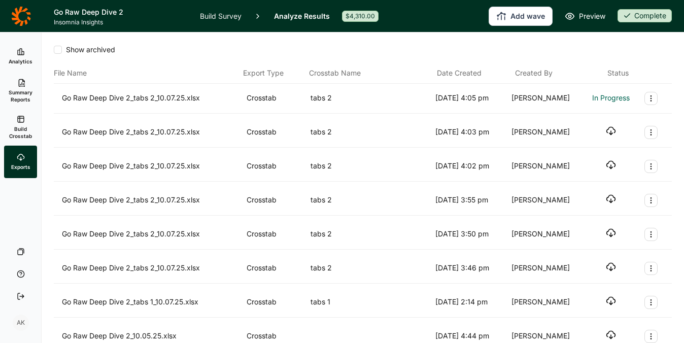
click at [605, 110] on div "Go Raw Deep Dive 2_tabs 2_10.07.25.xlsx Crosstab tabs 2 [DATE] 4:05 pm [PERSON_…" at bounding box center [363, 99] width 618 height 30
click at [614, 49] on div "Show archived" at bounding box center [363, 50] width 618 height 10
click at [615, 51] on div "Show archived" at bounding box center [363, 50] width 618 height 10
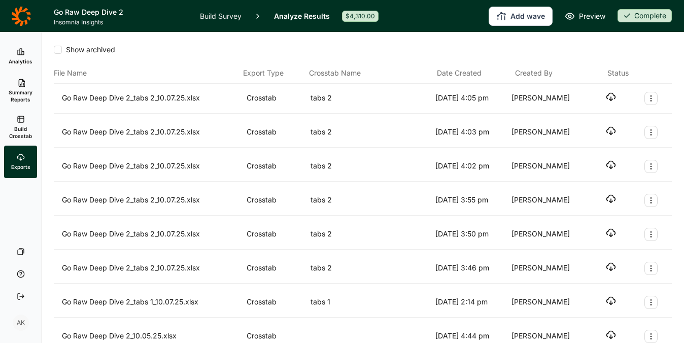
click at [615, 51] on div "Show archived" at bounding box center [363, 50] width 618 height 10
click at [607, 98] on icon "button" at bounding box center [611, 97] width 10 height 10
click at [621, 60] on div "Show archived" at bounding box center [363, 54] width 618 height 18
click at [659, 55] on div "Show archived" at bounding box center [363, 54] width 618 height 18
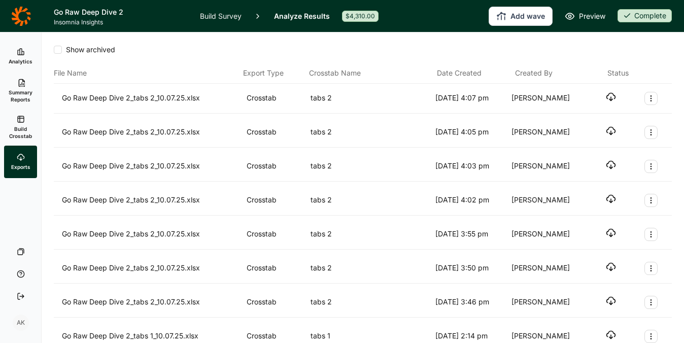
click at [606, 100] on icon "button" at bounding box center [611, 97] width 10 height 10
click at [606, 96] on icon "button" at bounding box center [611, 97] width 10 height 10
click at [636, 45] on div "Show archived" at bounding box center [363, 50] width 618 height 10
click at [645, 53] on div "Show archived" at bounding box center [363, 50] width 618 height 10
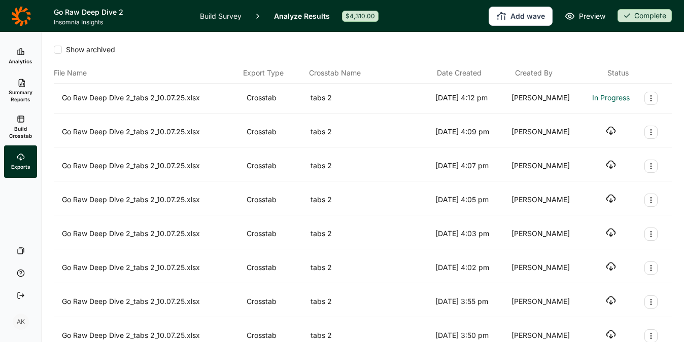
click at [645, 53] on div "Show archived" at bounding box center [363, 50] width 618 height 10
click at [607, 98] on use "button" at bounding box center [611, 97] width 9 height 8
click at [606, 98] on icon "button" at bounding box center [611, 97] width 10 height 10
click at [586, 58] on div "Show archived" at bounding box center [363, 54] width 618 height 18
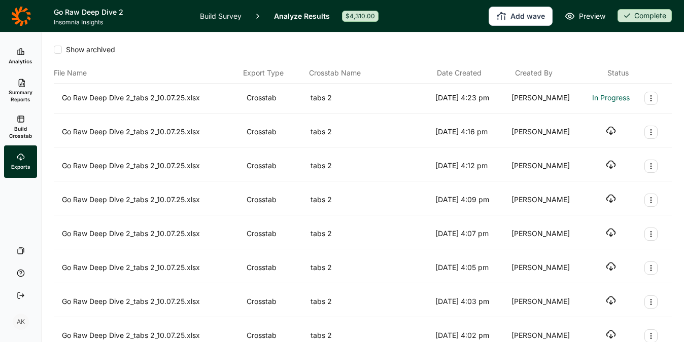
click at [586, 57] on div "Show archived" at bounding box center [363, 54] width 618 height 18
click at [479, 54] on div "Show archived" at bounding box center [363, 50] width 618 height 10
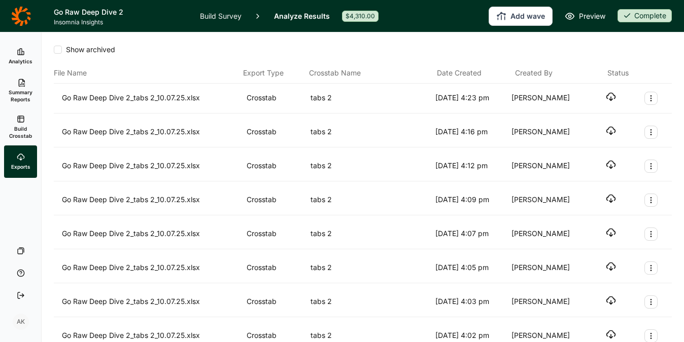
click at [607, 95] on use "button" at bounding box center [611, 97] width 9 height 8
click at [563, 65] on div "File Name Export Type Crosstab Name Date Created Created By Status" at bounding box center [363, 73] width 618 height 21
click at [575, 73] on div "Created By" at bounding box center [552, 73] width 74 height 12
click at [606, 94] on icon "button" at bounding box center [611, 97] width 10 height 10
click at [645, 62] on div "Show archived" at bounding box center [363, 54] width 618 height 18
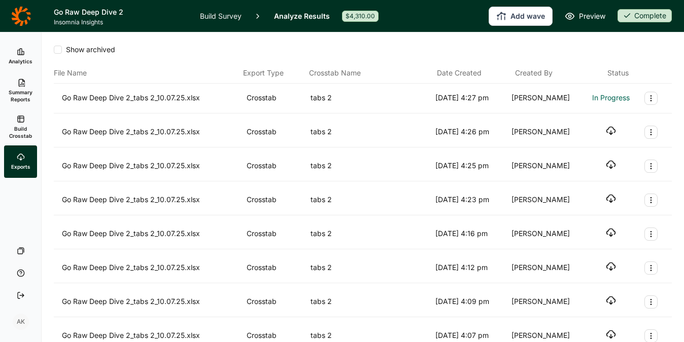
click at [670, 42] on div "Show archived File Name Export Type Crosstab Name Date Created Created By Statu…" at bounding box center [363, 187] width 642 height 310
click at [606, 92] on icon "button" at bounding box center [611, 97] width 10 height 10
click at [579, 53] on div "Show archived" at bounding box center [363, 50] width 618 height 10
click at [606, 98] on icon "button" at bounding box center [611, 97] width 10 height 10
click at [586, 56] on div "Show archived" at bounding box center [363, 54] width 618 height 18
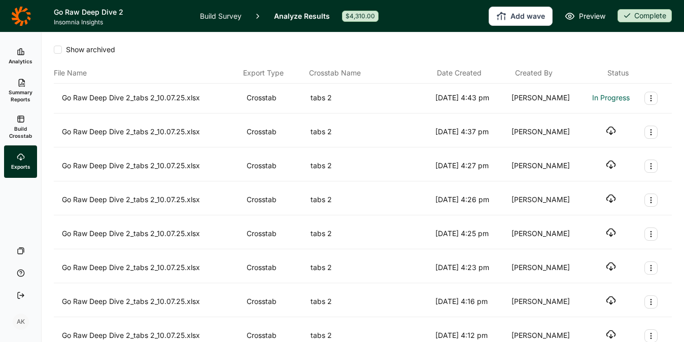
click at [586, 56] on div "Show archived" at bounding box center [363, 54] width 618 height 18
click at [606, 94] on icon "button" at bounding box center [611, 97] width 10 height 10
